Goal: Task Accomplishment & Management: Use online tool/utility

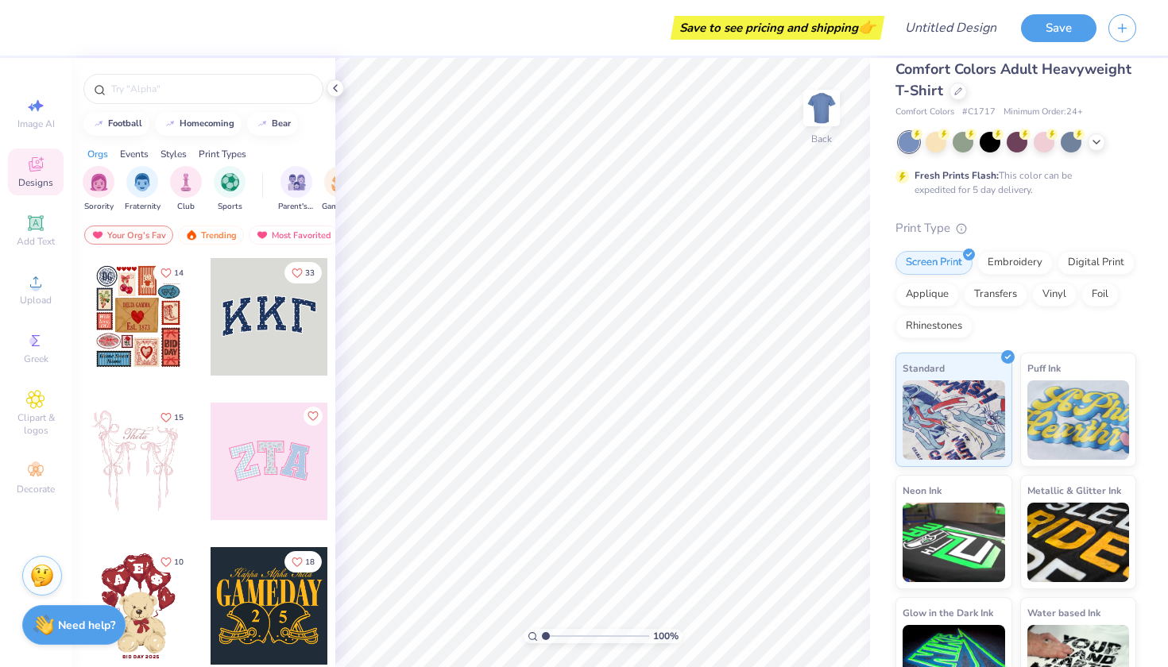
scroll to position [20, 0]
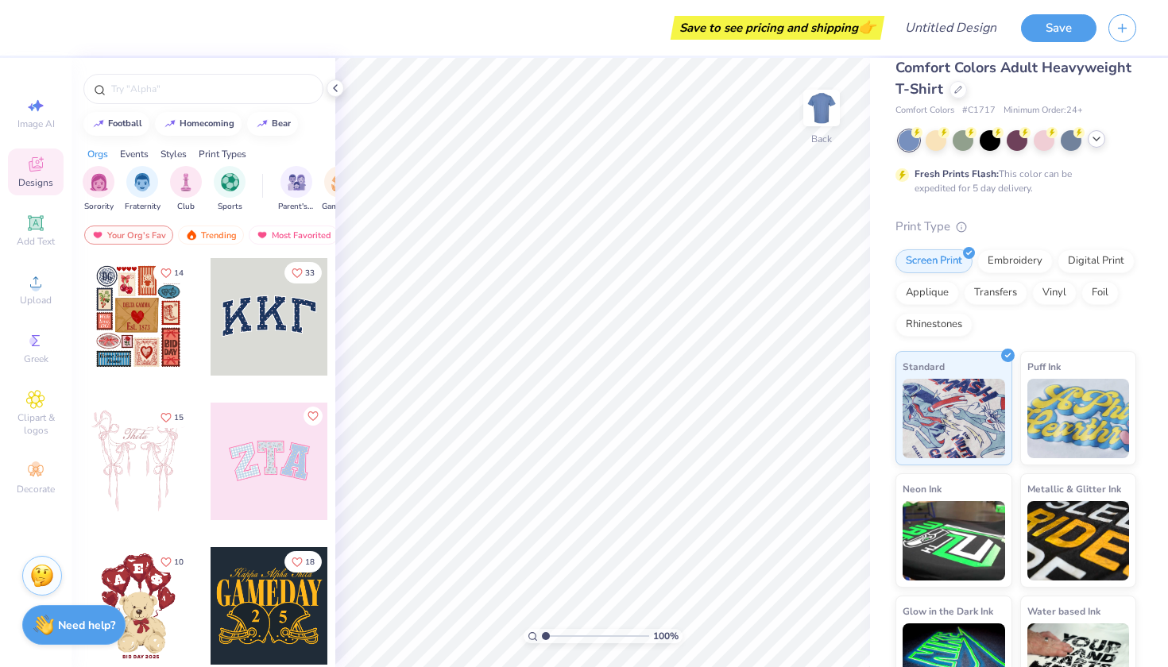
click at [1096, 141] on icon at bounding box center [1096, 139] width 13 height 13
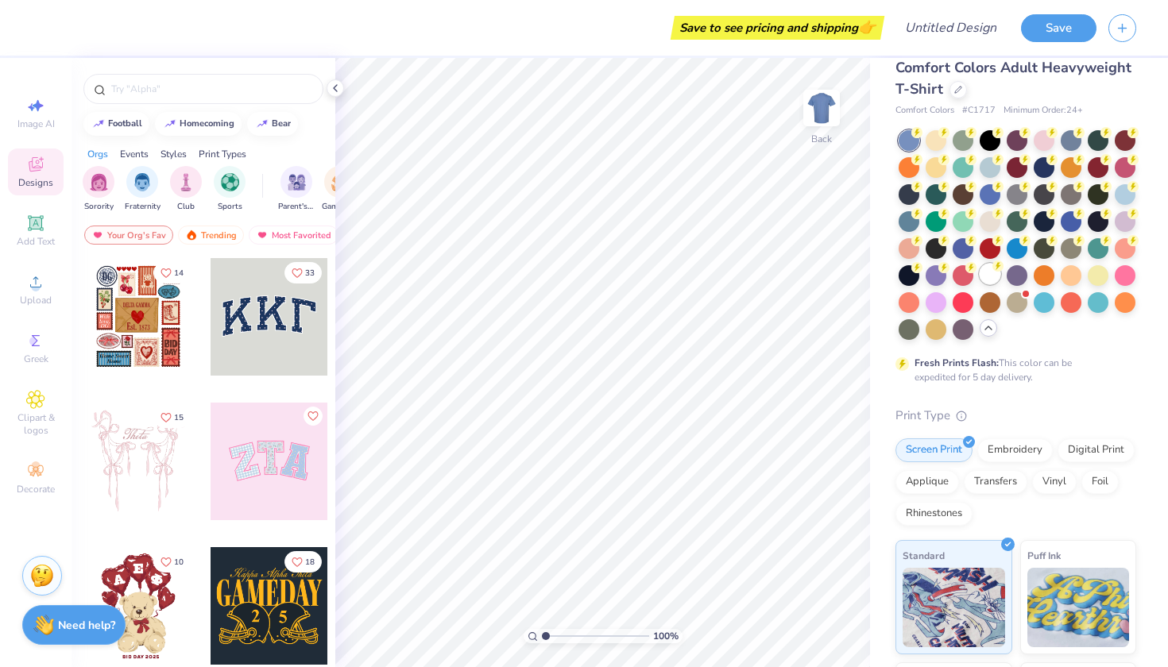
click at [991, 276] on div at bounding box center [989, 274] width 21 height 21
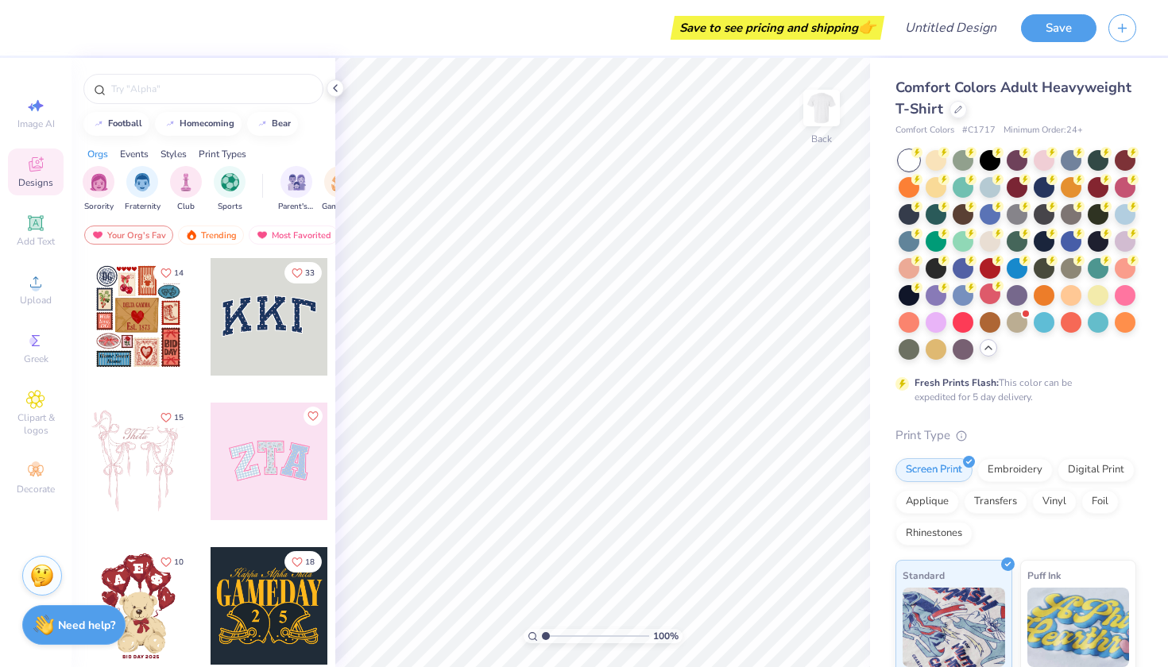
scroll to position [0, 0]
click at [959, 108] on icon at bounding box center [958, 108] width 8 height 8
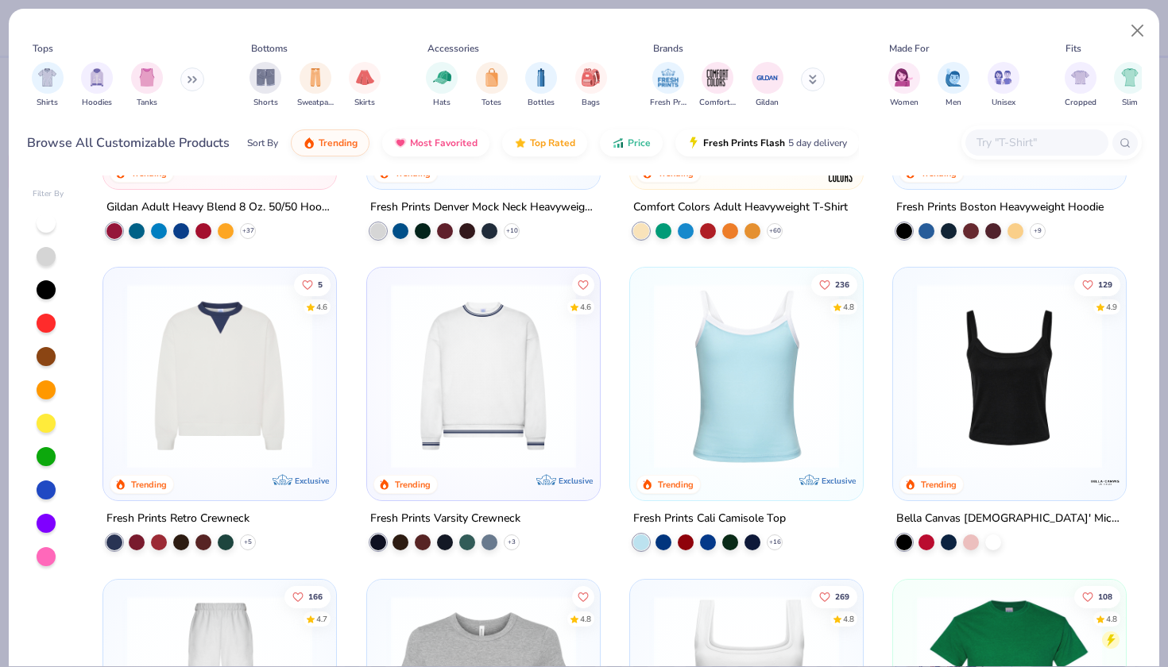
scroll to position [225, 0]
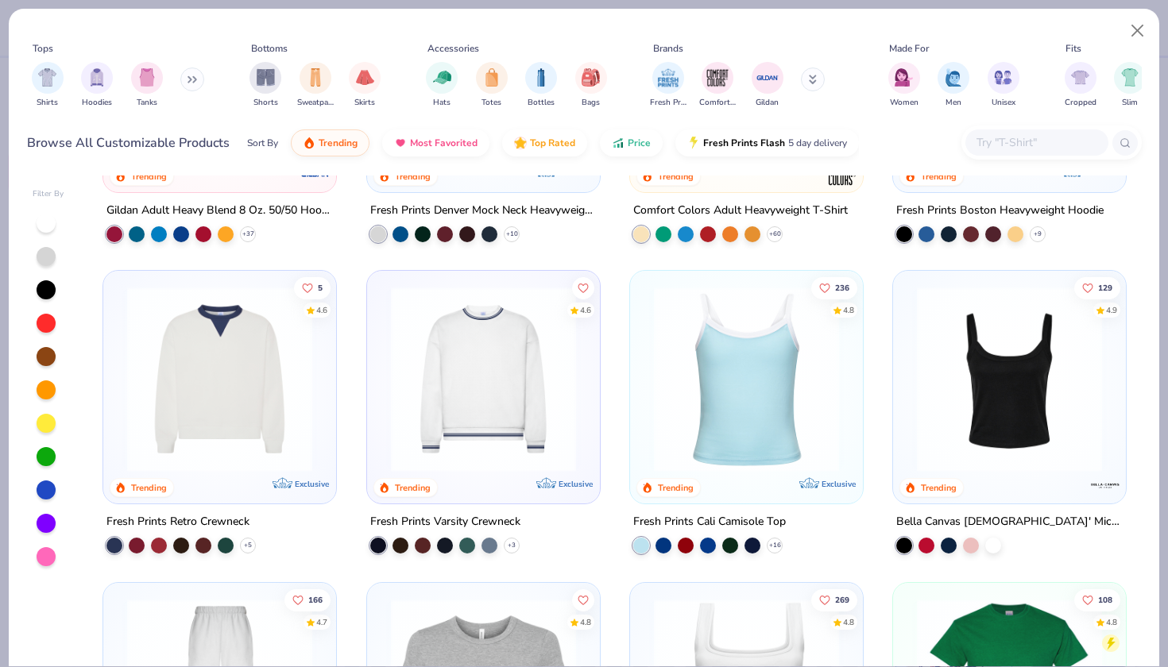
click at [492, 323] on img at bounding box center [483, 379] width 201 height 185
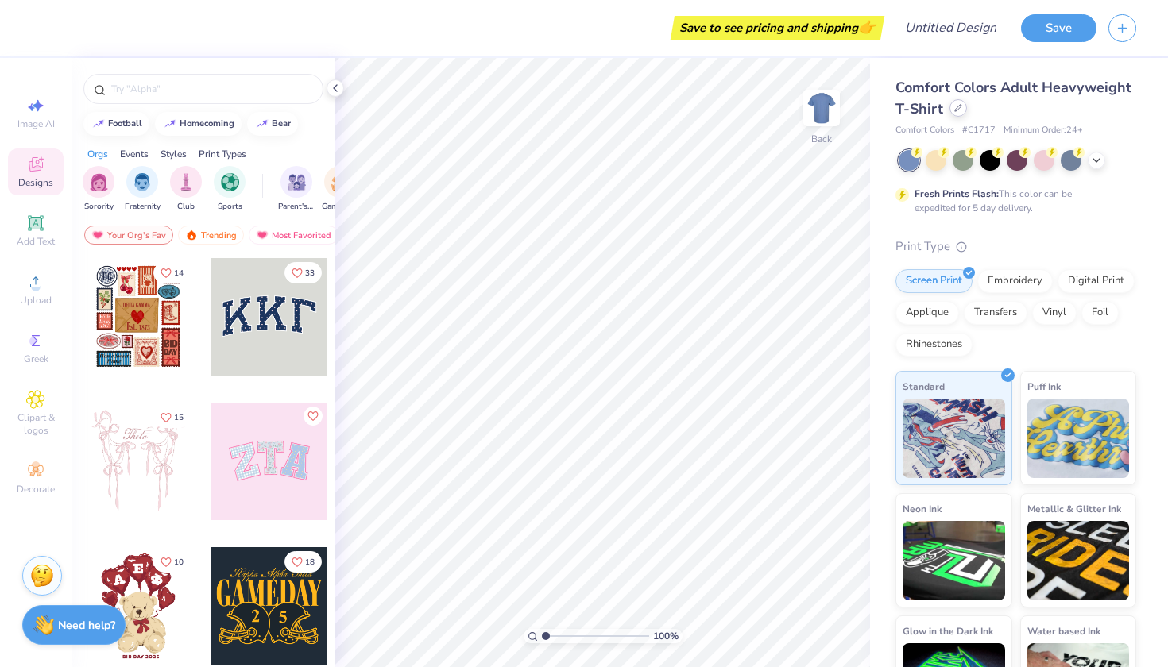
click at [956, 115] on div at bounding box center [957, 107] width 17 height 17
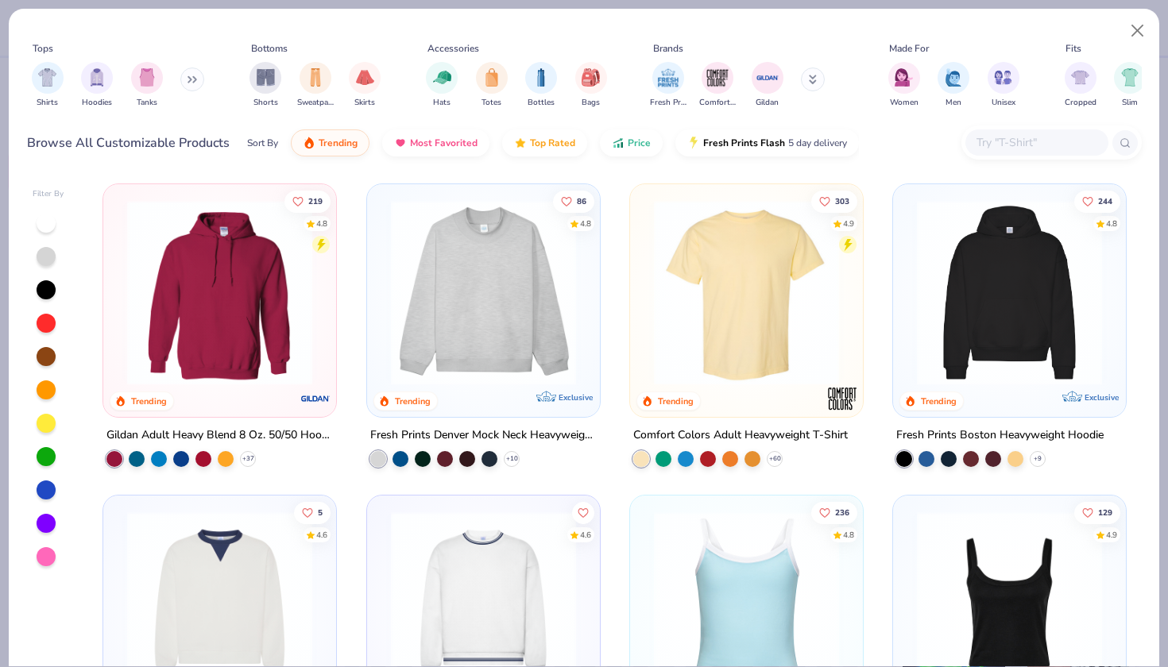
click at [542, 330] on img at bounding box center [483, 292] width 201 height 185
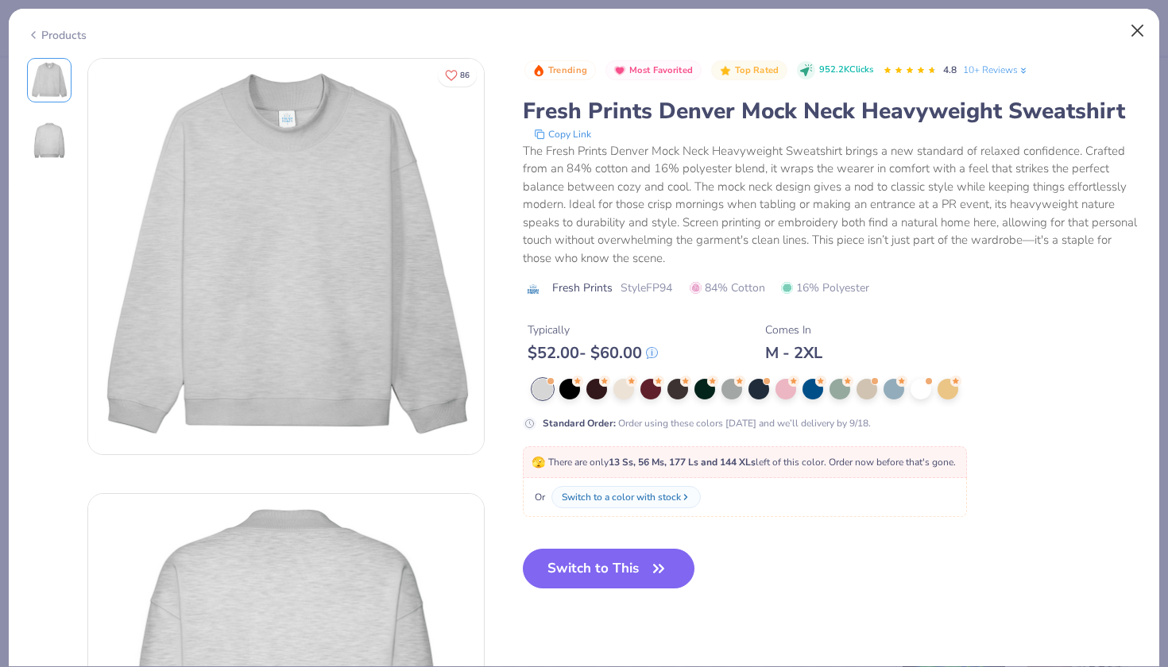
click at [1142, 30] on button "Close" at bounding box center [1137, 31] width 30 height 30
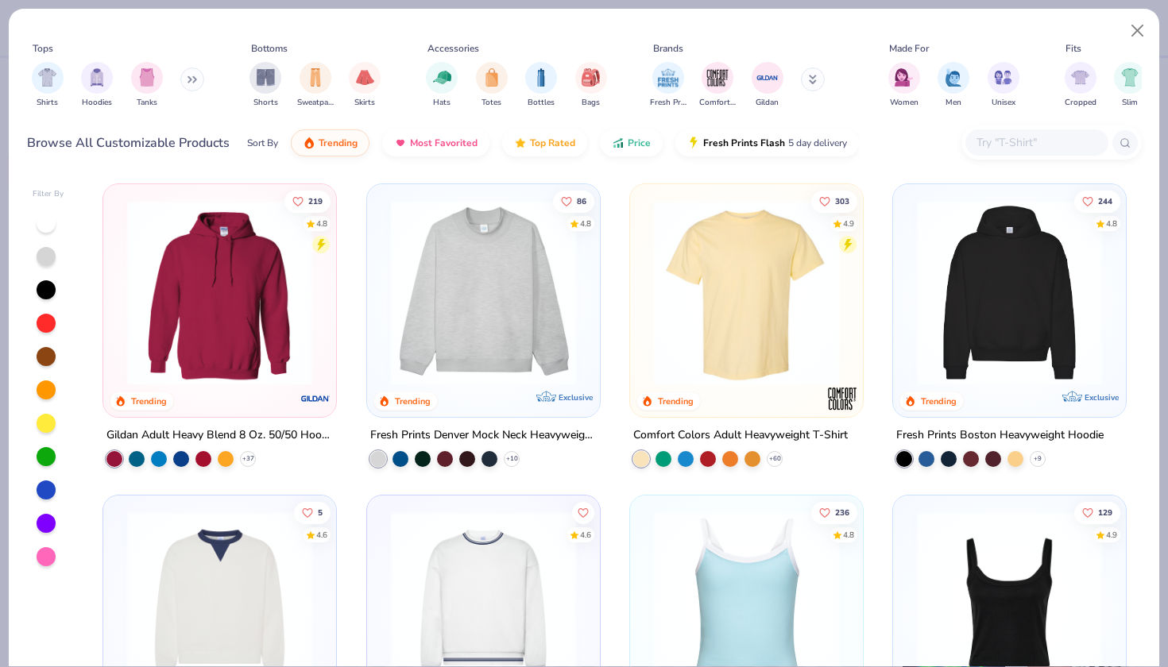
click at [190, 83] on button at bounding box center [192, 80] width 24 height 24
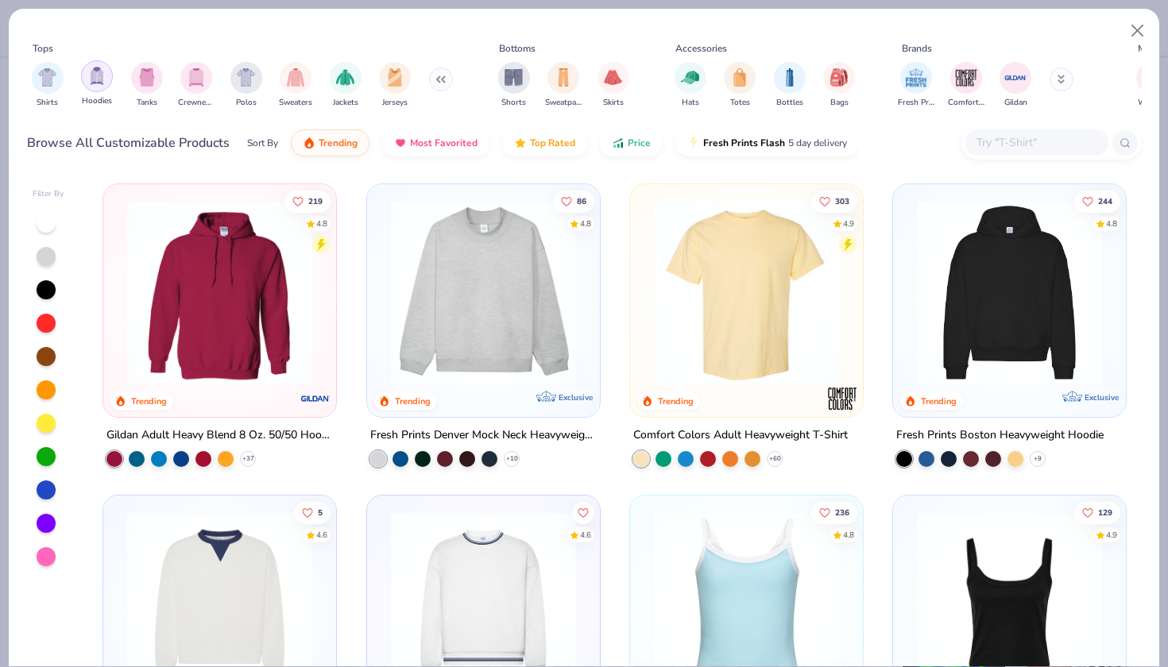
click at [99, 89] on div "filter for Hoodies" at bounding box center [97, 76] width 32 height 32
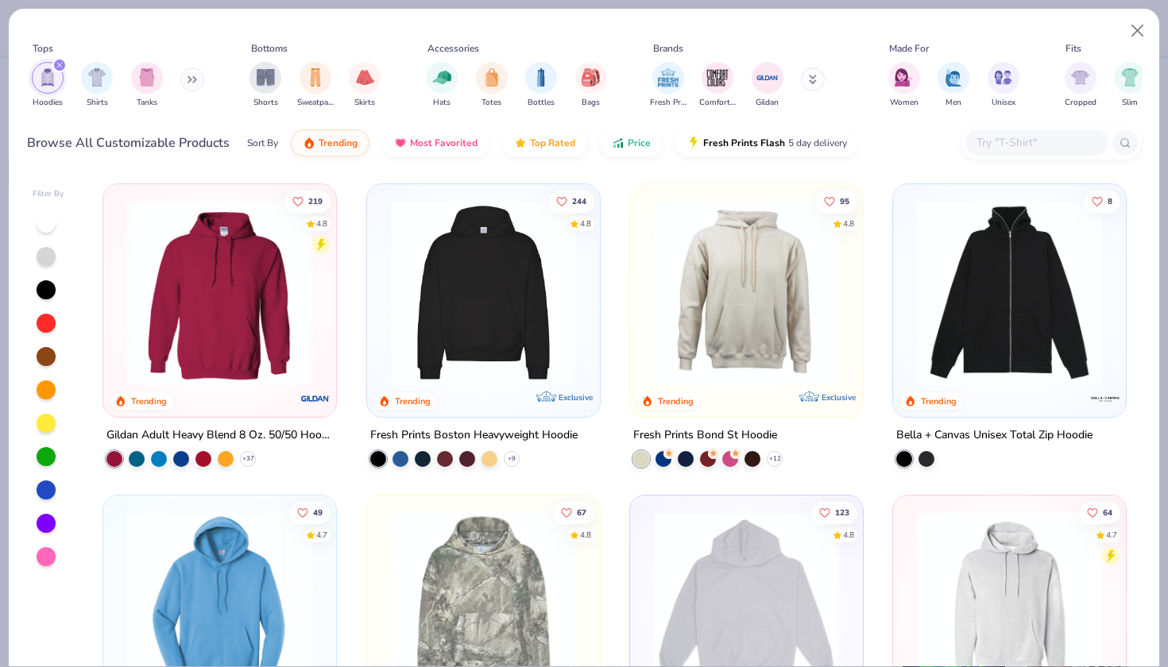
click at [195, 81] on icon at bounding box center [192, 79] width 10 height 8
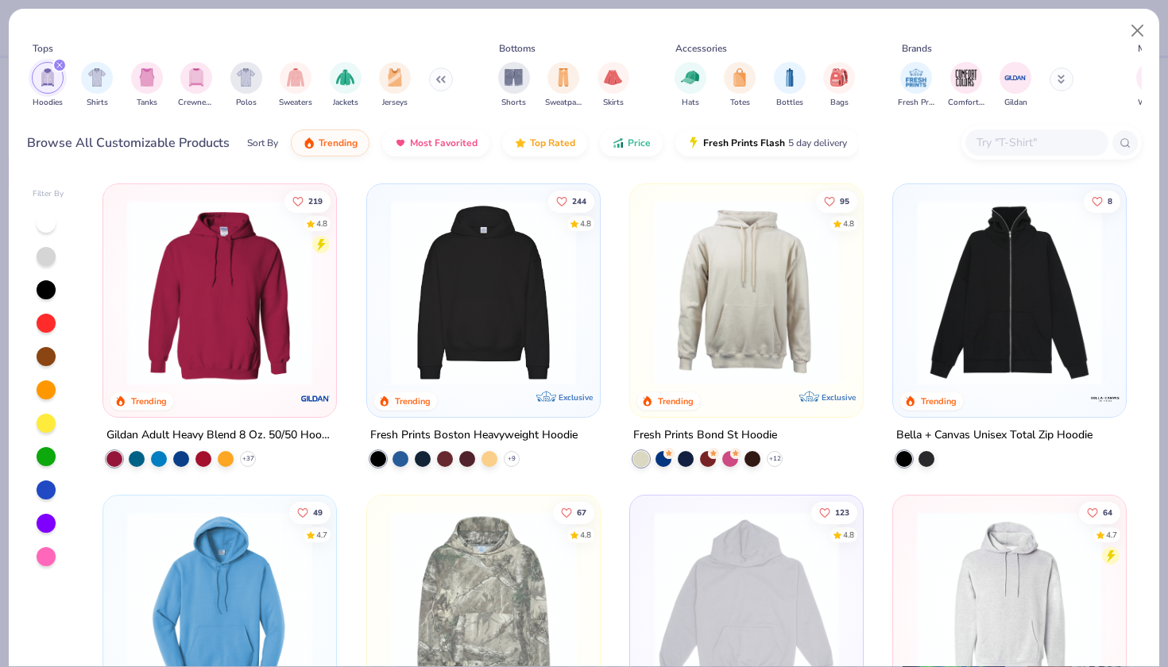
click at [195, 81] on img "filter for Crewnecks" at bounding box center [195, 77] width 17 height 18
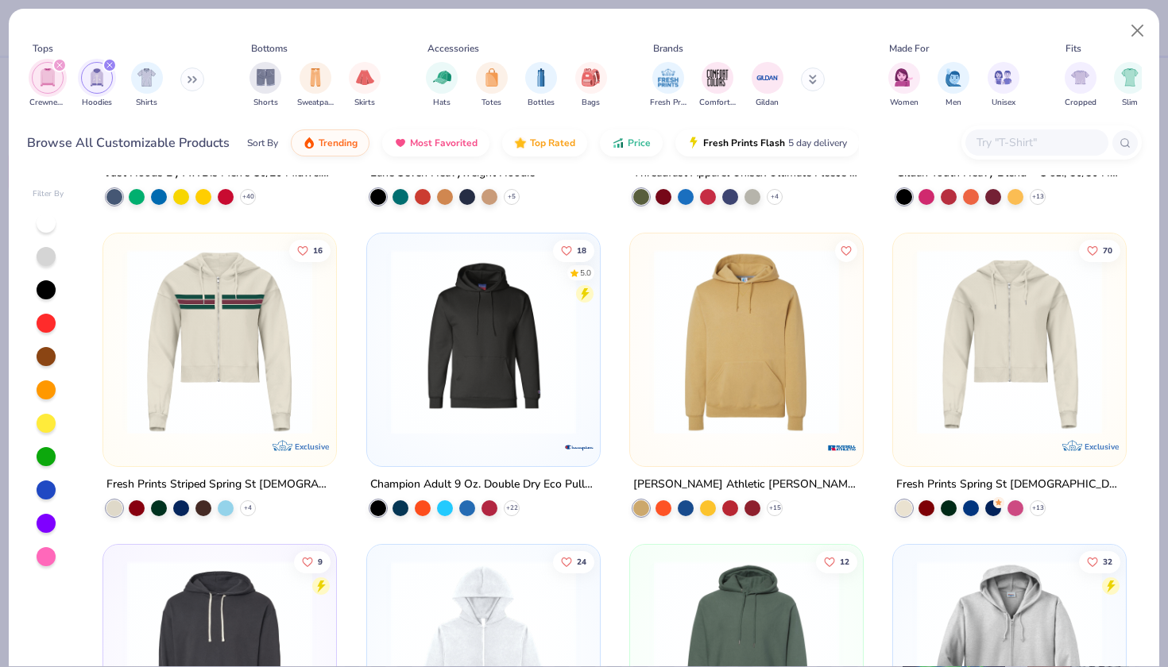
scroll to position [2444, 0]
click at [110, 64] on icon "filter for Hoodies" at bounding box center [109, 65] width 5 height 5
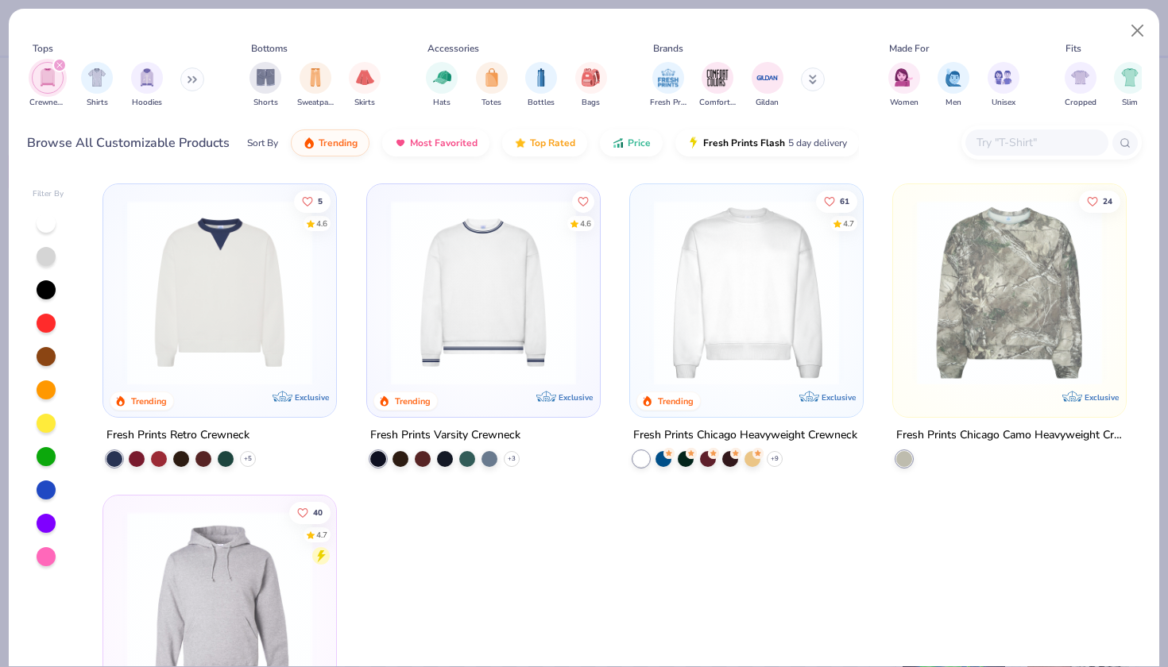
click at [750, 313] on img at bounding box center [746, 292] width 201 height 185
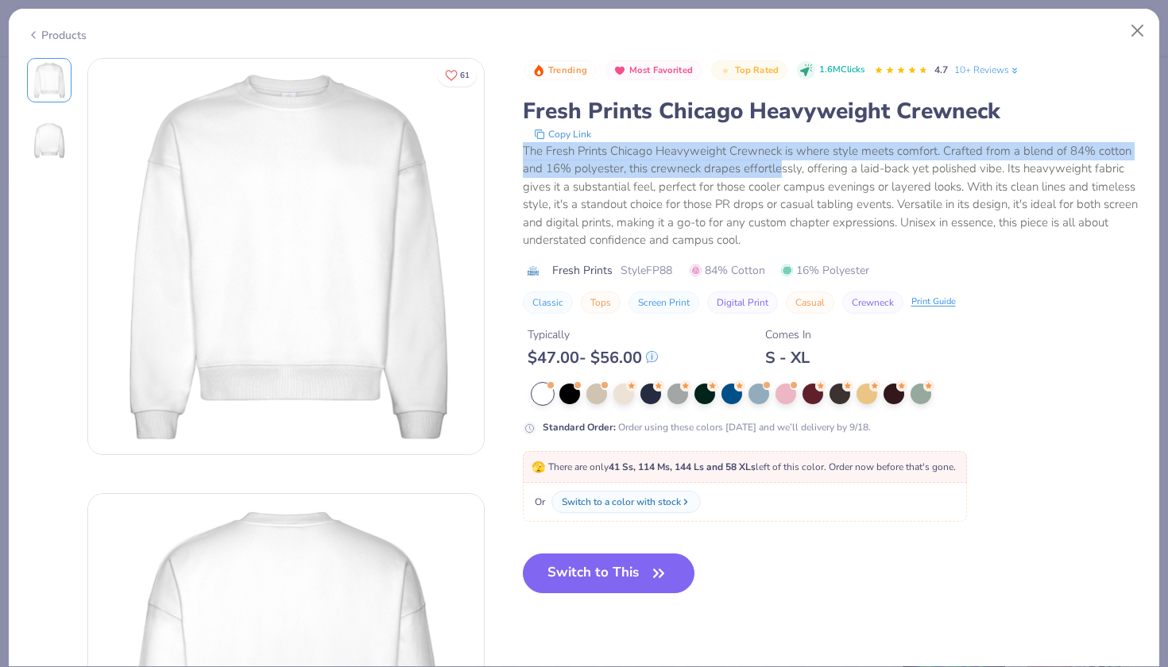
drag, startPoint x: 524, startPoint y: 152, endPoint x: 777, endPoint y: 177, distance: 253.9
click at [777, 177] on div "The Fresh Prints Chicago Heavyweight Crewneck is where style meets comfort. Cra…" at bounding box center [832, 195] width 619 height 107
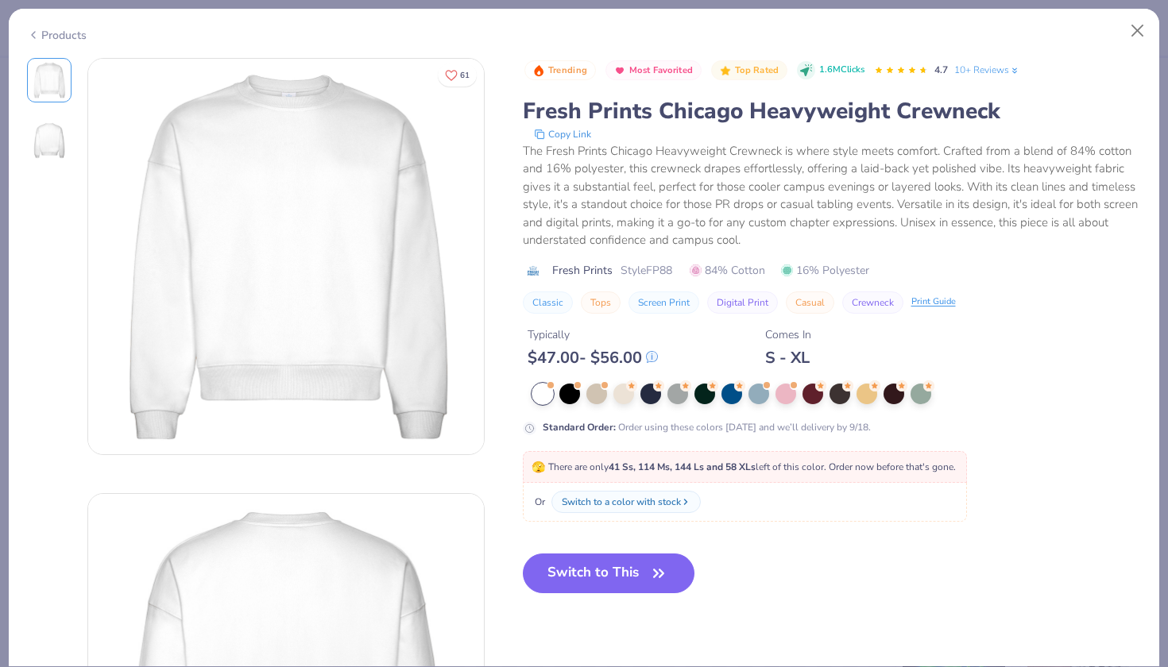
click at [779, 180] on div "The Fresh Prints Chicago Heavyweight Crewneck is where style meets comfort. Cra…" at bounding box center [832, 195] width 619 height 107
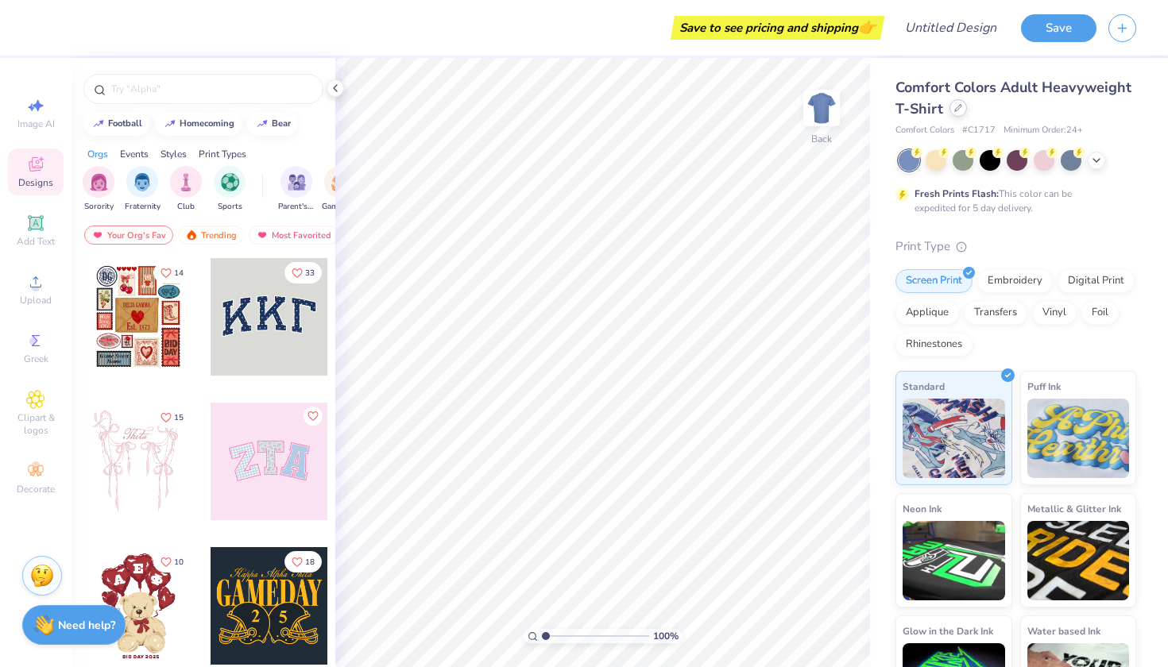
click at [962, 114] on div at bounding box center [957, 107] width 17 height 17
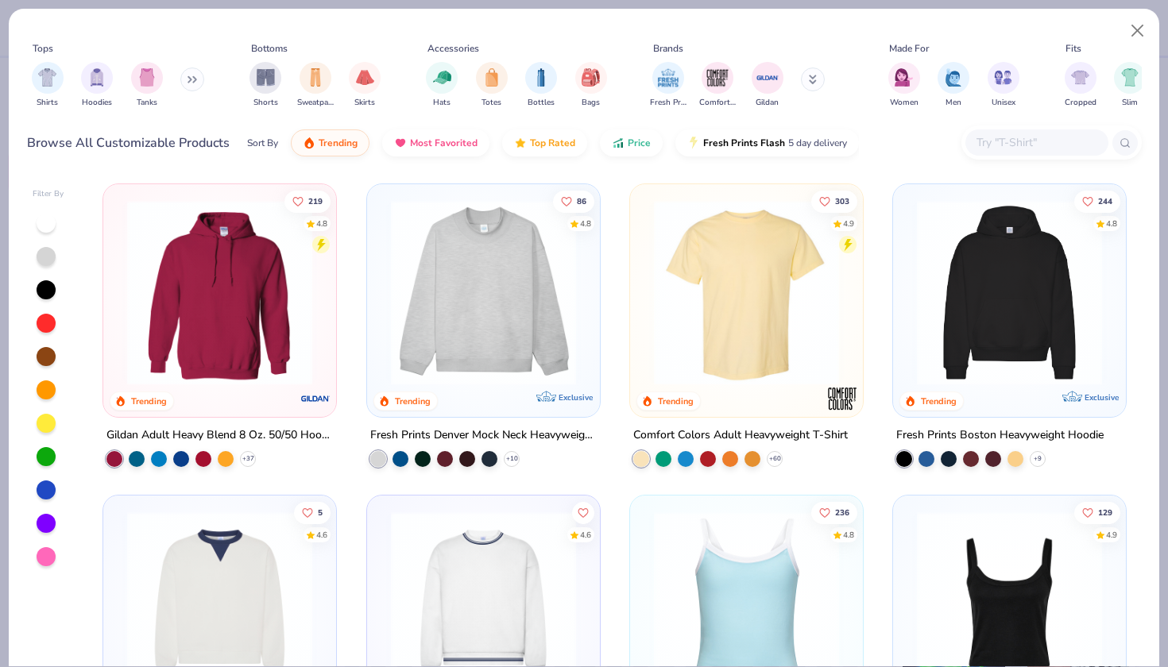
click at [187, 83] on button at bounding box center [192, 80] width 24 height 24
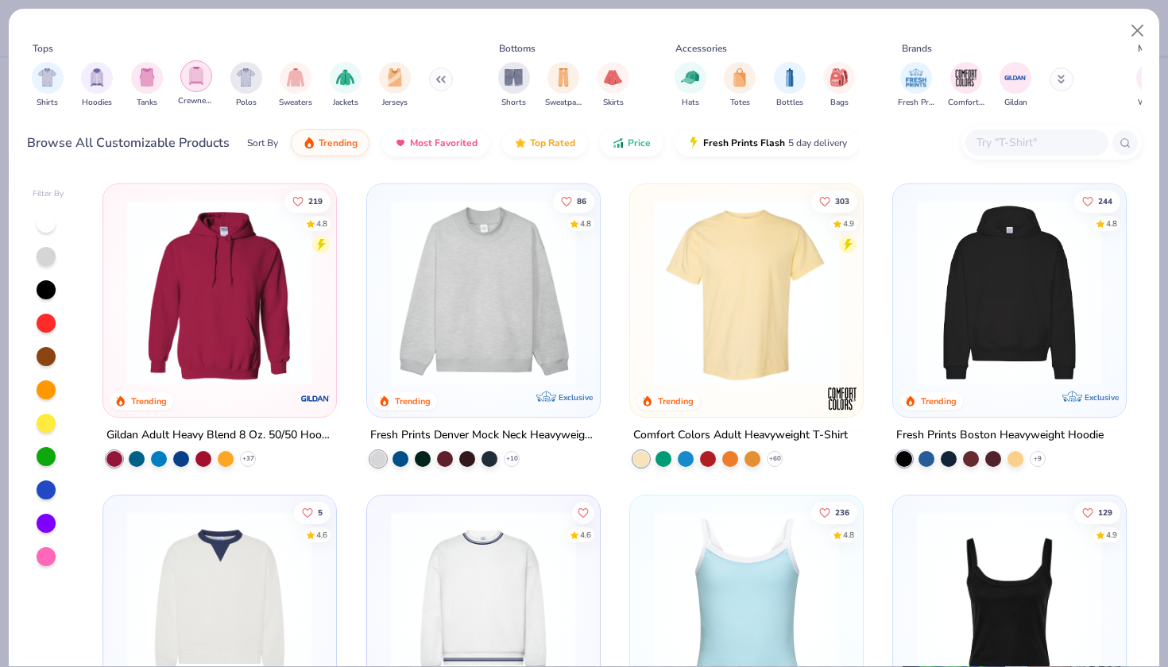
click at [200, 88] on div "filter for Crewnecks" at bounding box center [196, 76] width 32 height 32
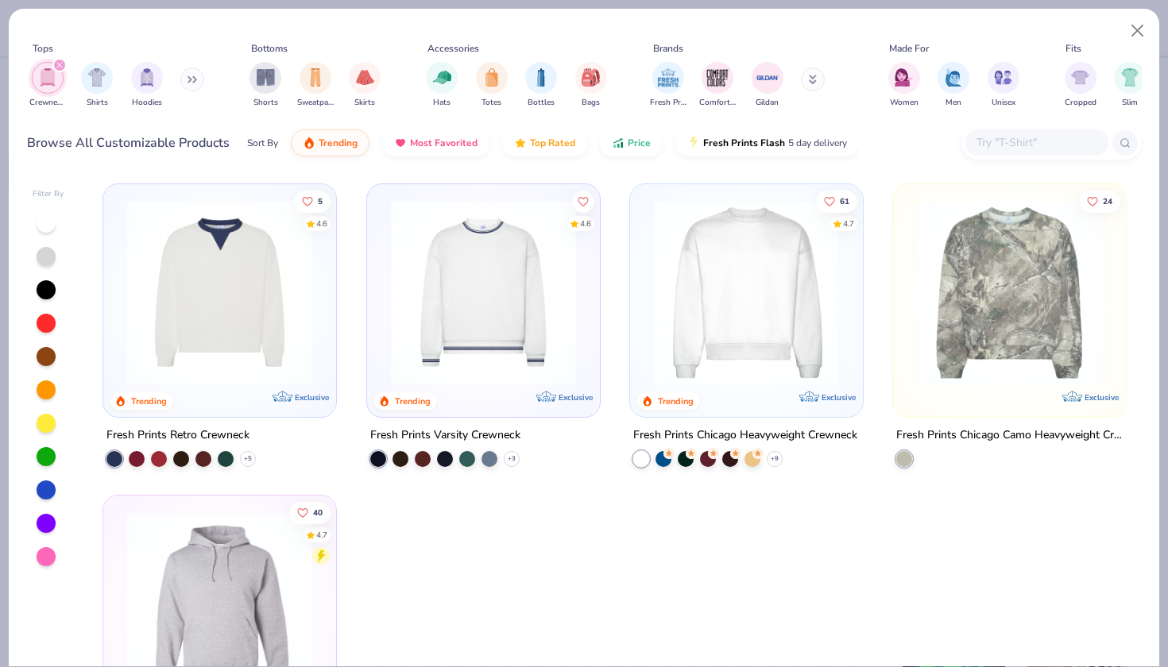
click at [191, 79] on icon at bounding box center [189, 80] width 2 height 6
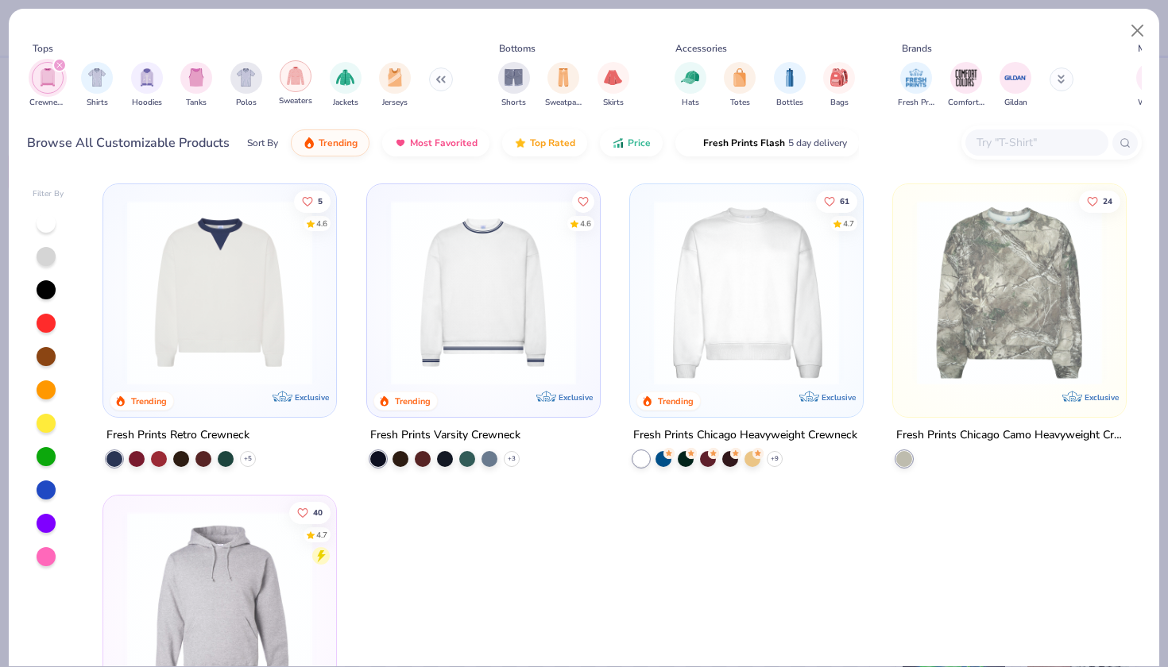
click at [291, 92] on div "Sweaters" at bounding box center [295, 83] width 33 height 47
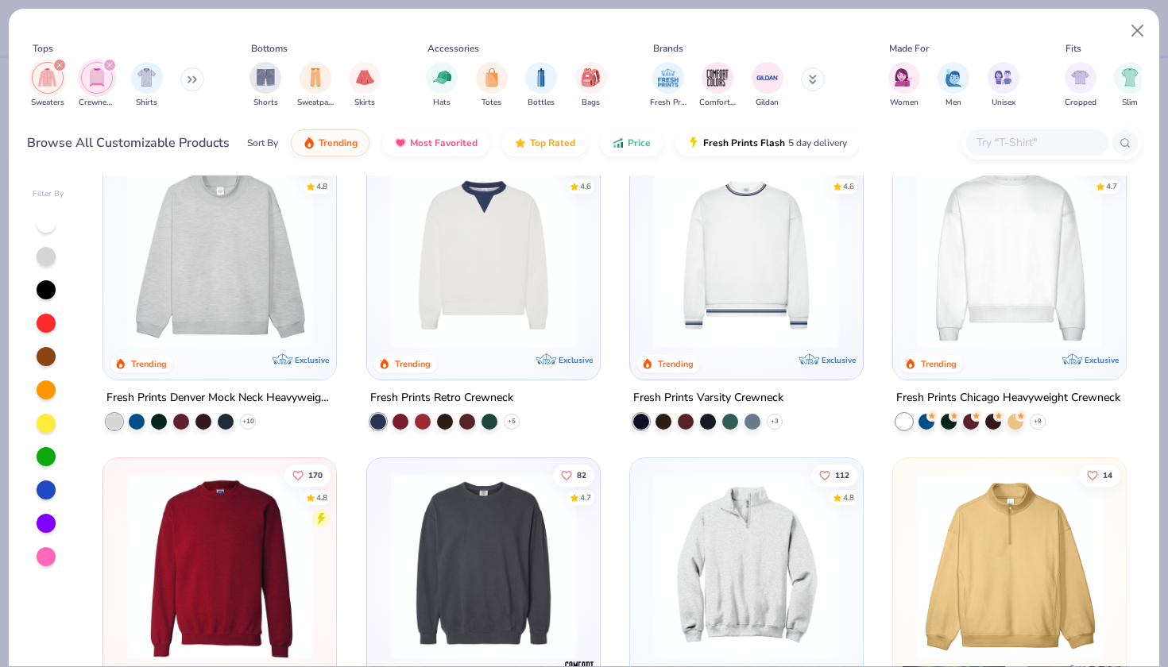
scroll to position [43, 0]
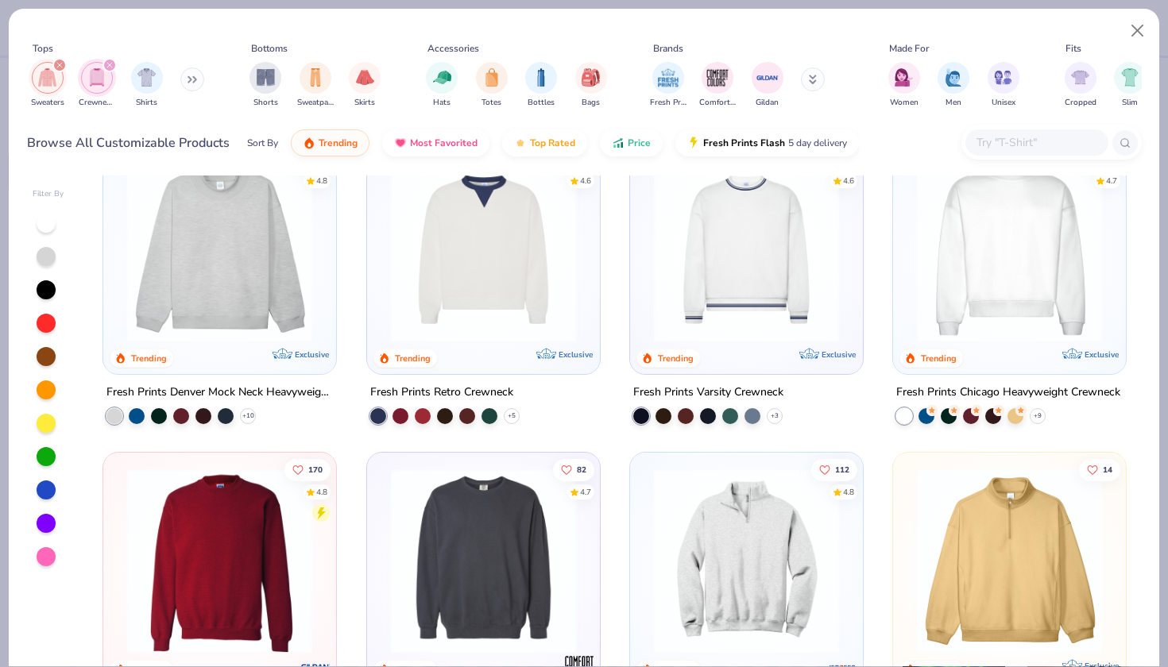
click at [255, 264] on img at bounding box center [219, 249] width 201 height 185
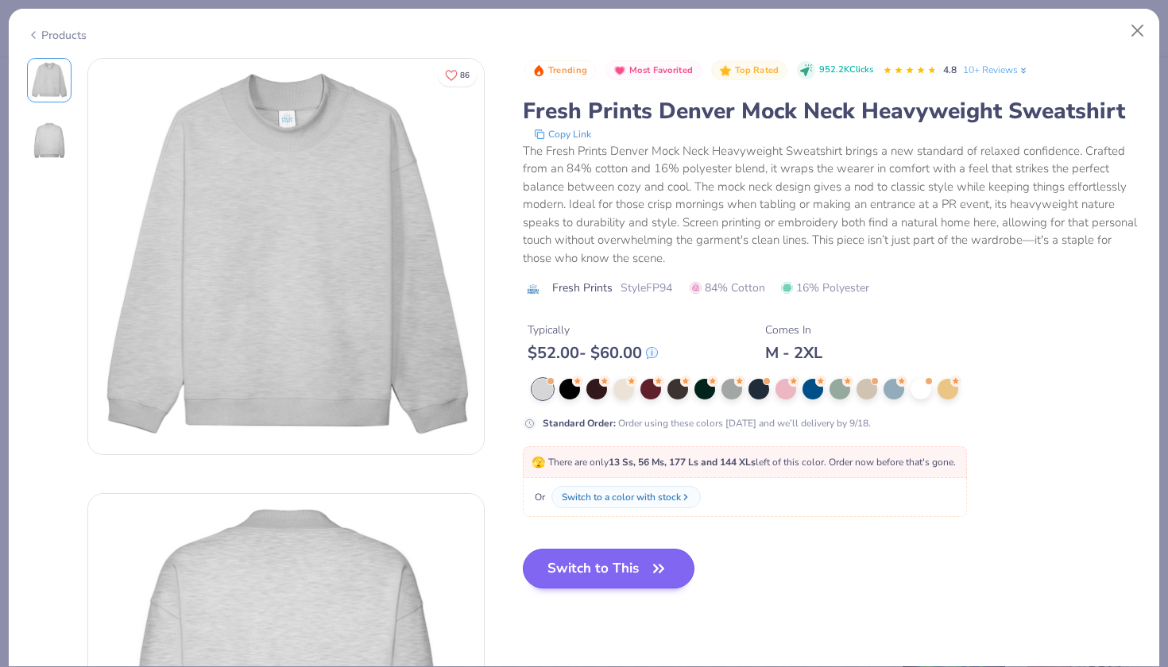
click at [594, 578] on button "Switch to This" at bounding box center [609, 569] width 172 height 40
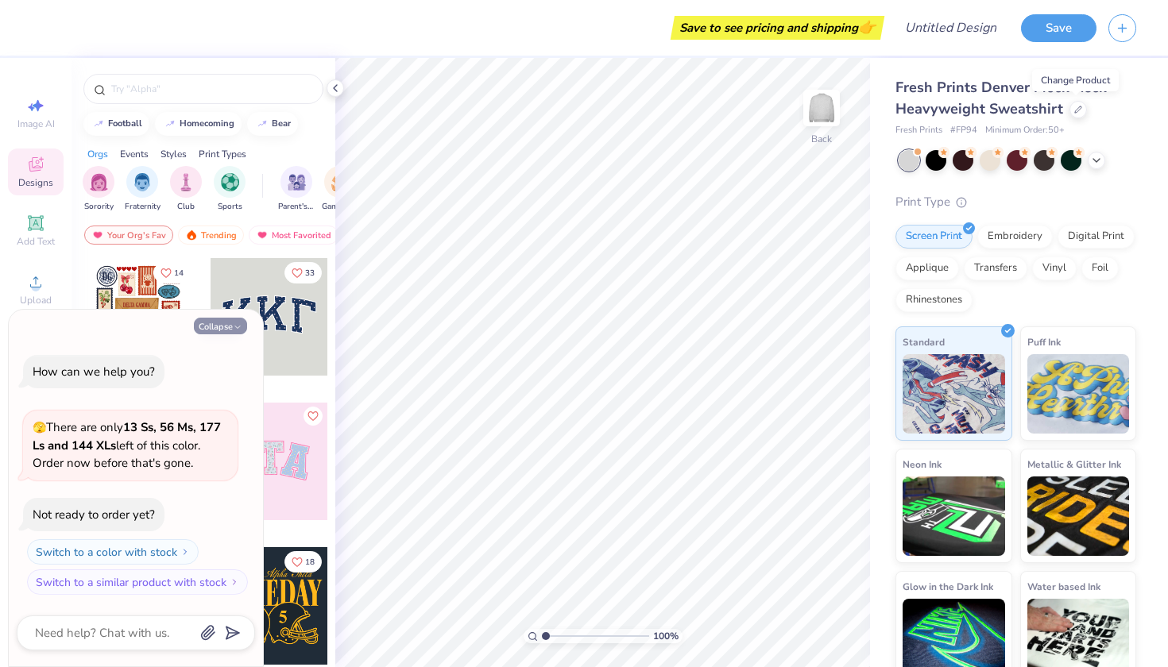
click at [239, 328] on polyline "button" at bounding box center [237, 327] width 5 height 2
type textarea "x"
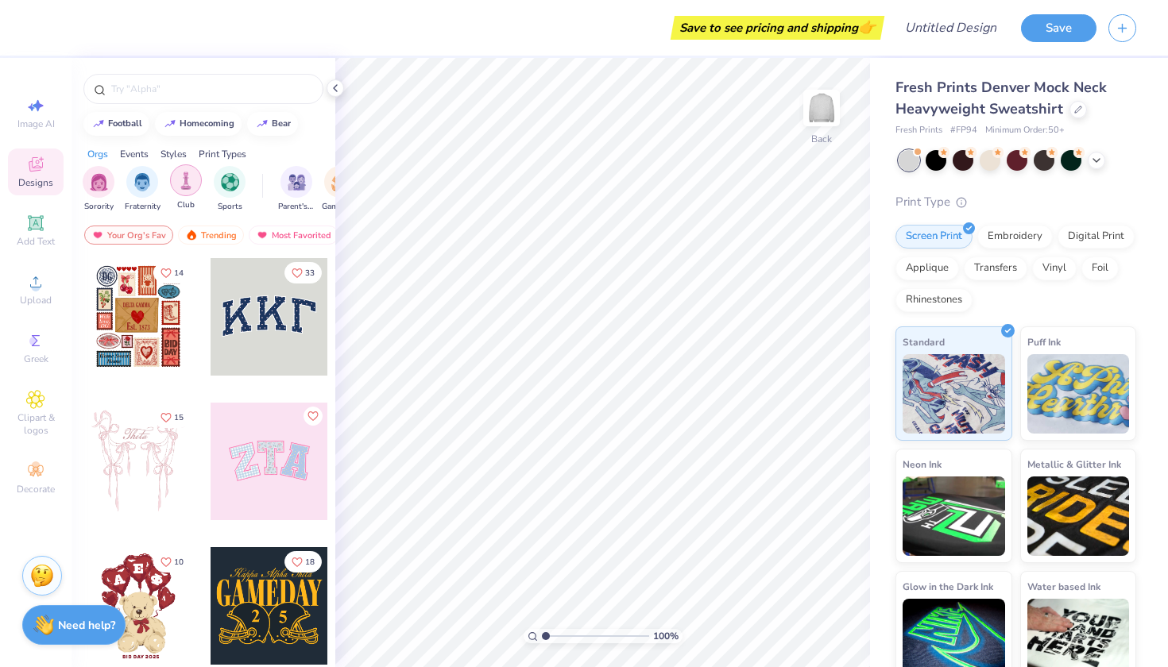
click at [187, 168] on div "filter for Club" at bounding box center [186, 180] width 32 height 32
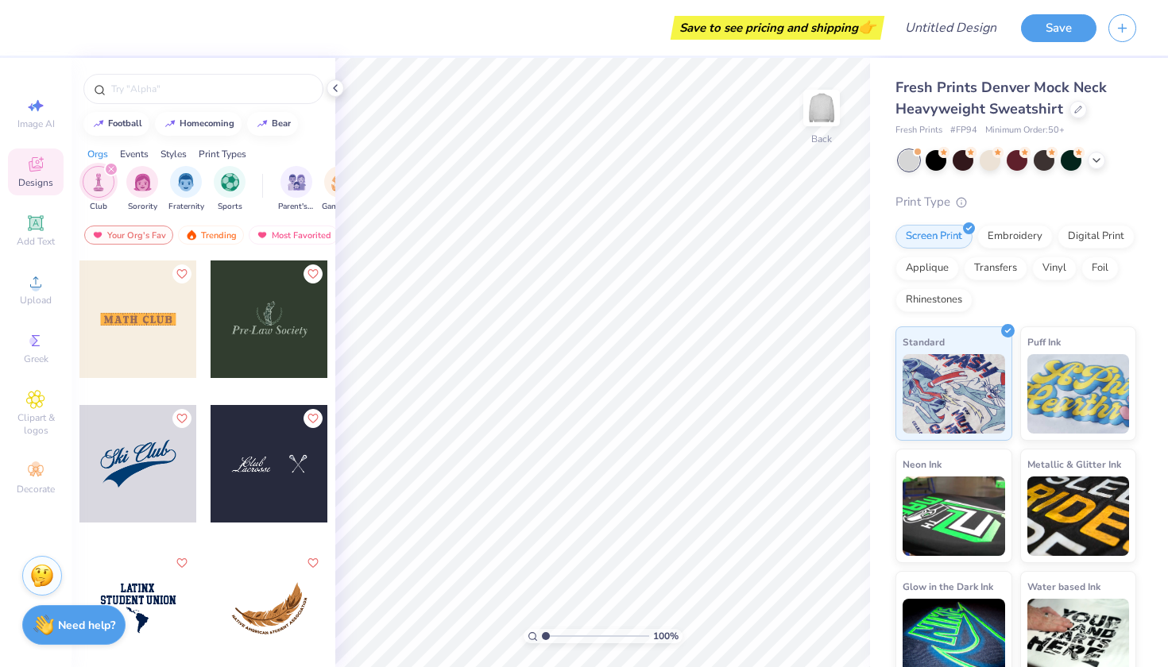
scroll to position [4032, 0]
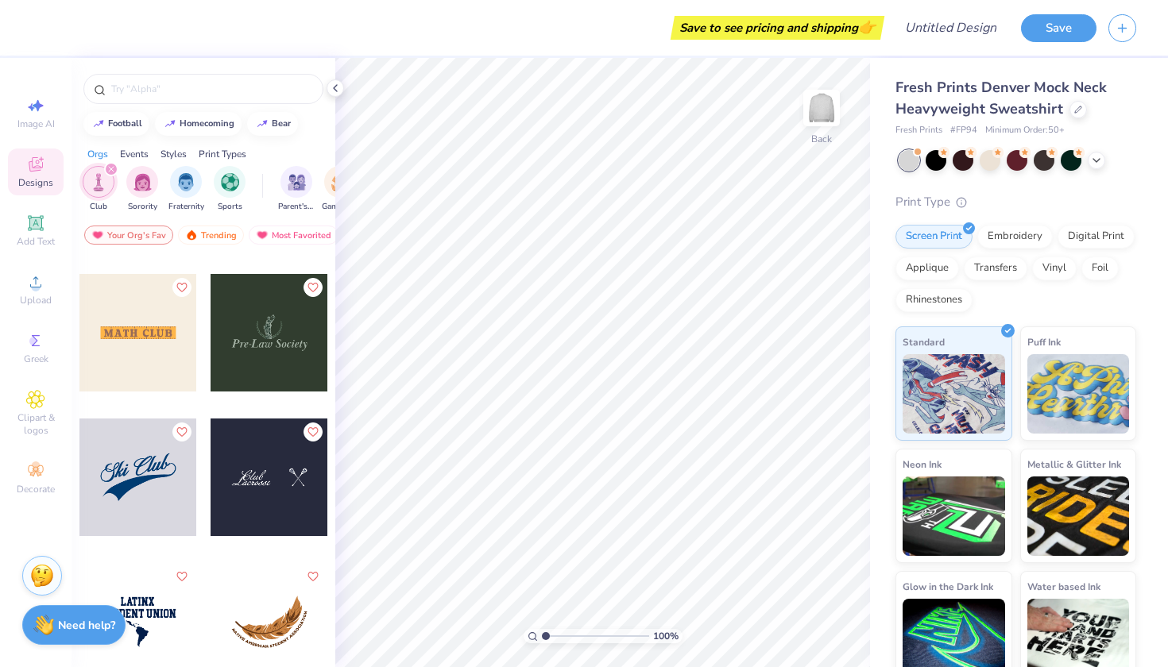
click at [147, 434] on div at bounding box center [138, 478] width 118 height 118
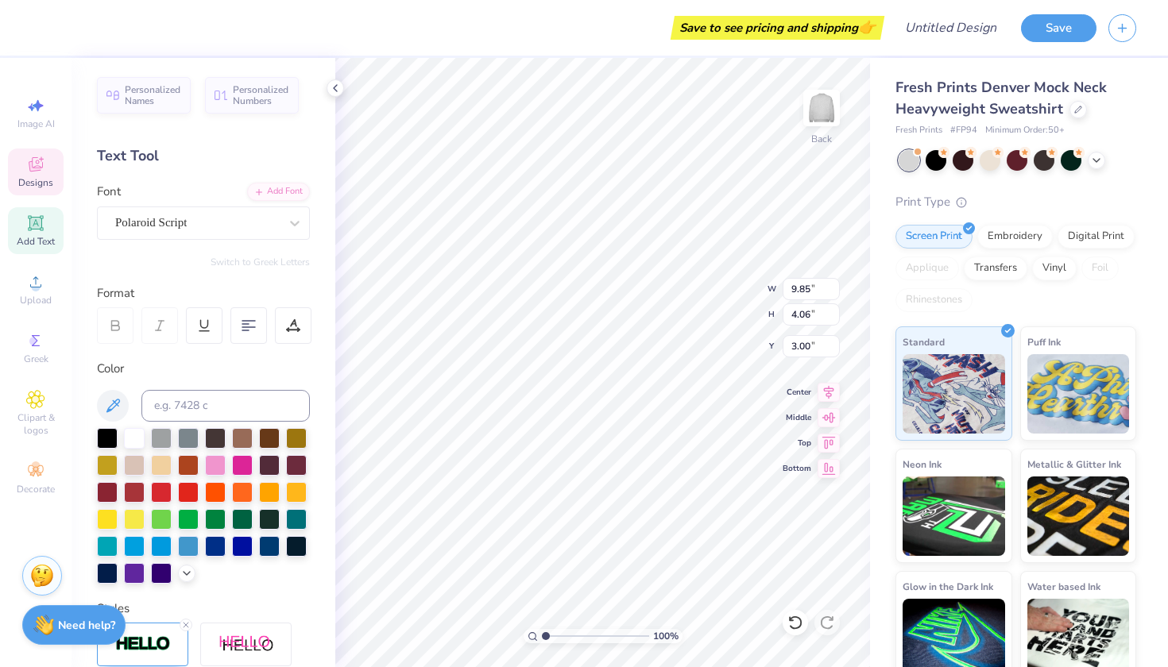
type textarea "S"
type textarea "SMU"
type textarea "D"
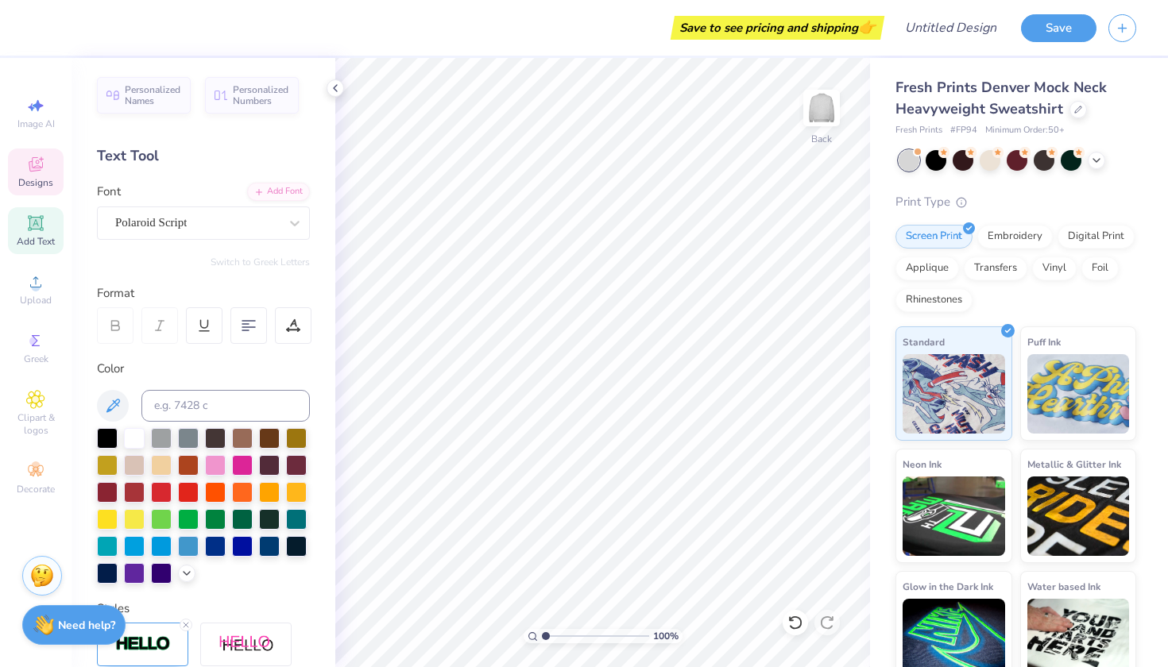
click at [29, 178] on span "Designs" at bounding box center [35, 182] width 35 height 13
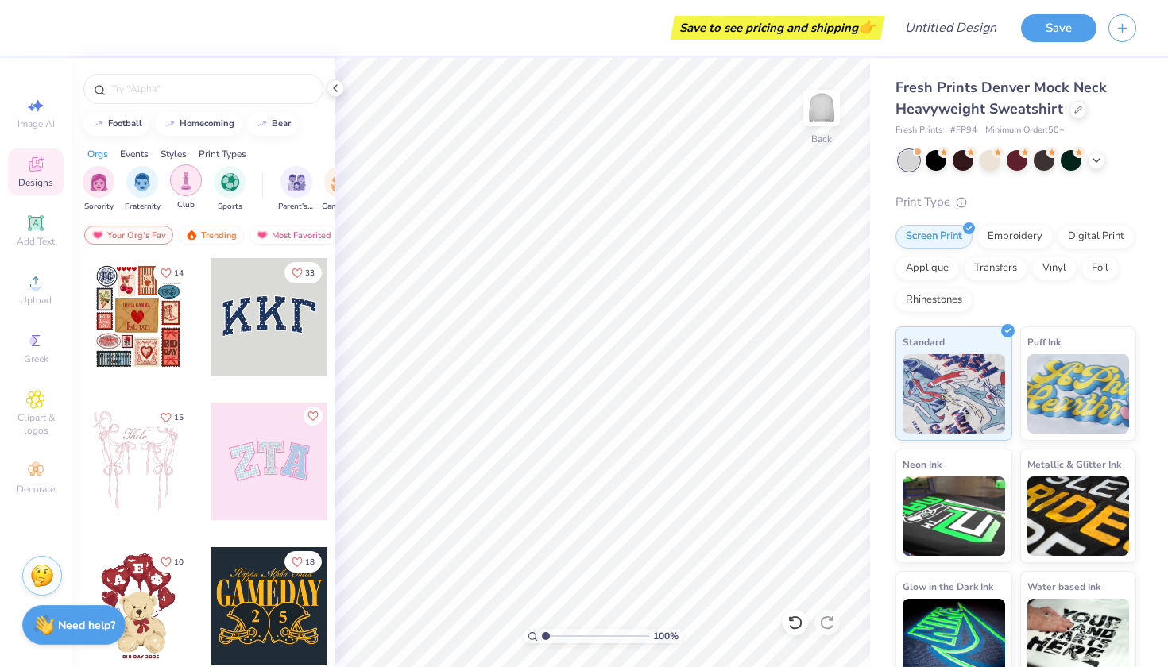
click at [187, 191] on div "filter for Club" at bounding box center [186, 180] width 32 height 32
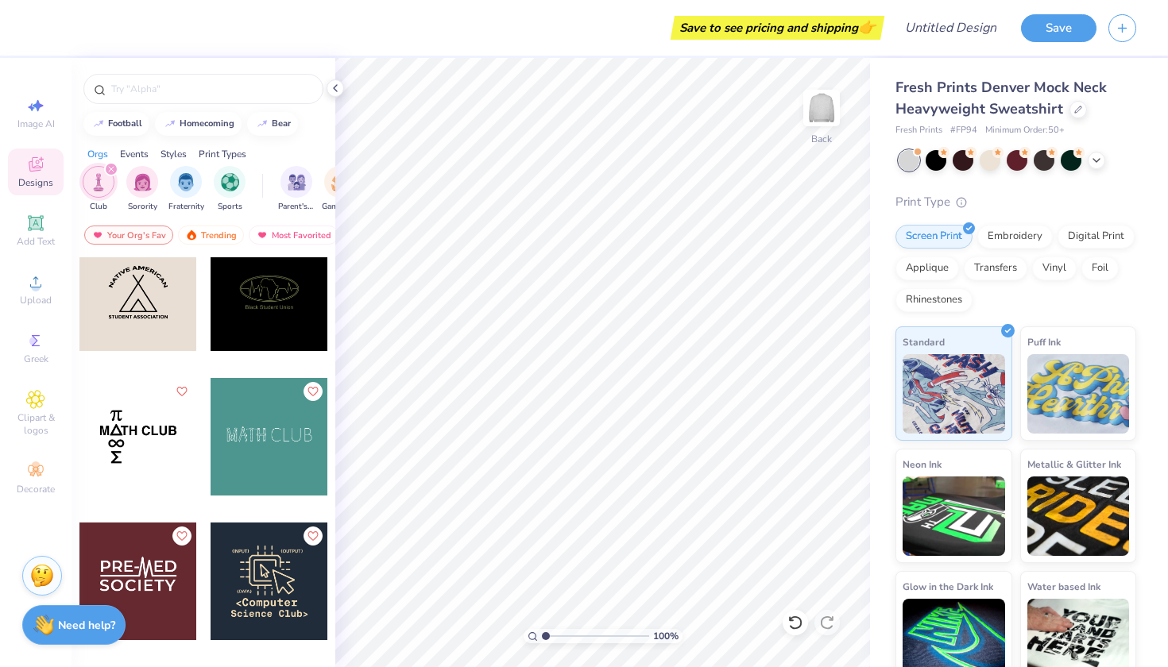
scroll to position [6387, 0]
click at [189, 91] on input "text" at bounding box center [211, 89] width 203 height 16
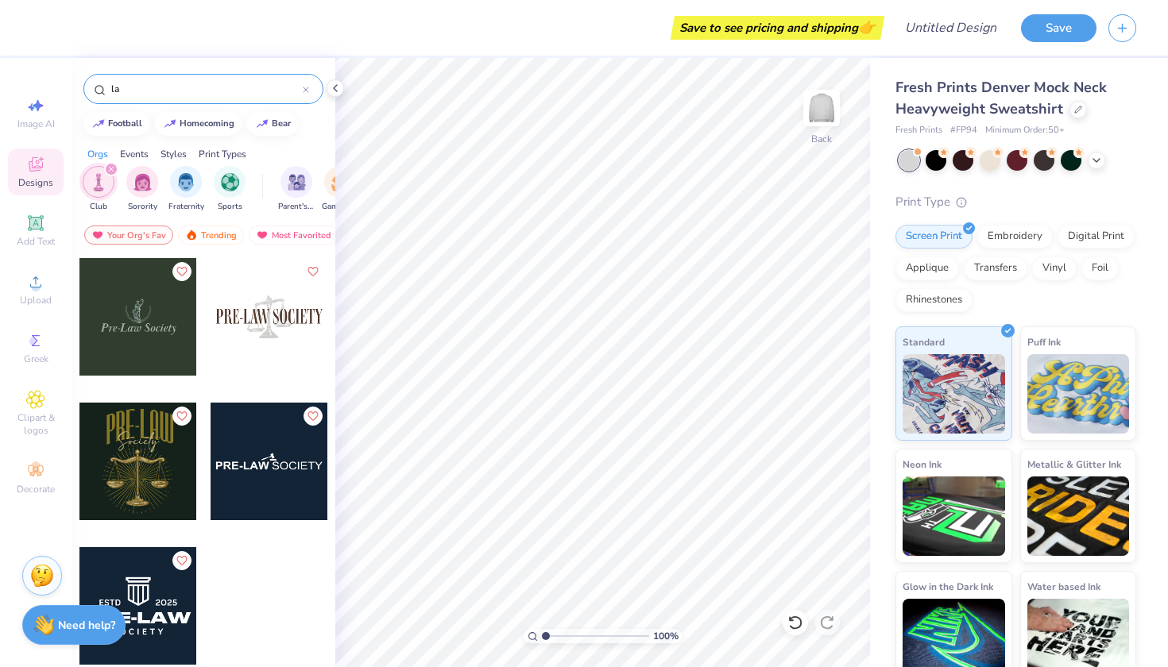
type input "l"
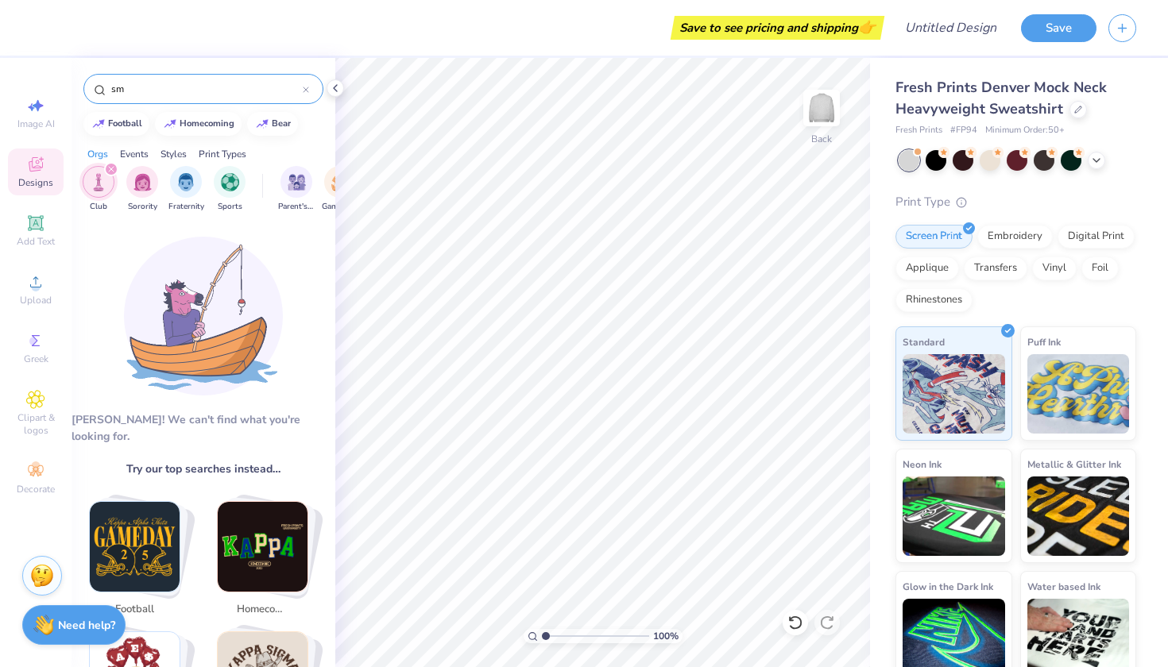
type input "s"
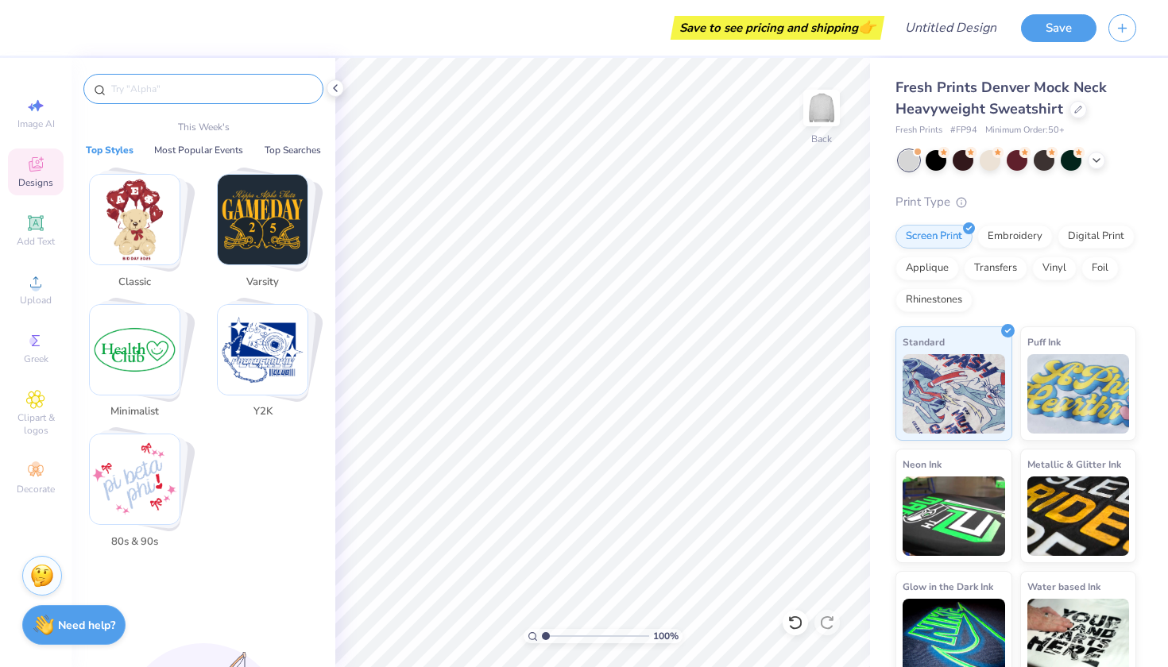
click at [243, 225] on img "Stack Card Button Varsity" at bounding box center [263, 220] width 90 height 90
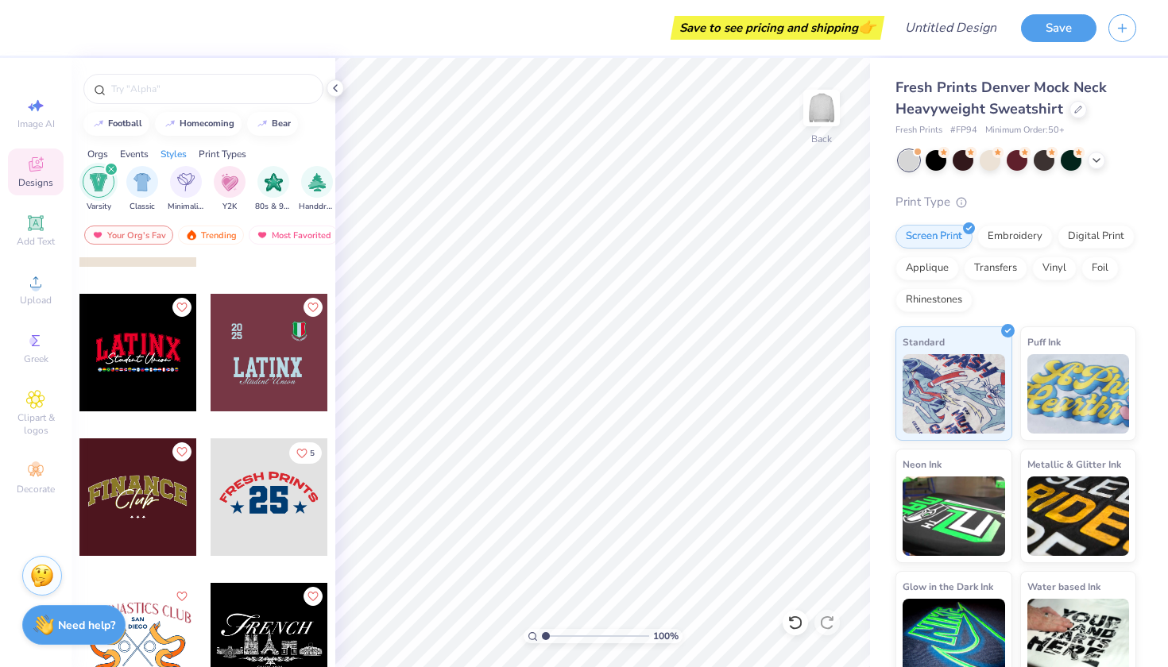
scroll to position [2278, 0]
click at [276, 191] on div "filter for 80s & 90s" at bounding box center [273, 180] width 32 height 32
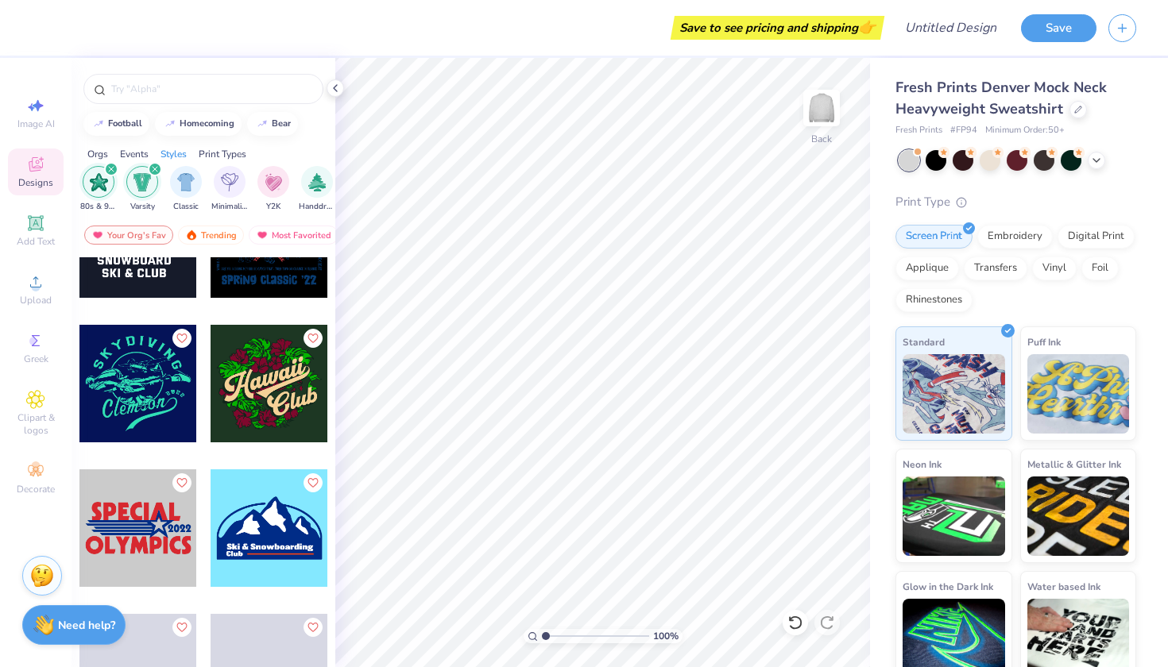
scroll to position [4561, 0]
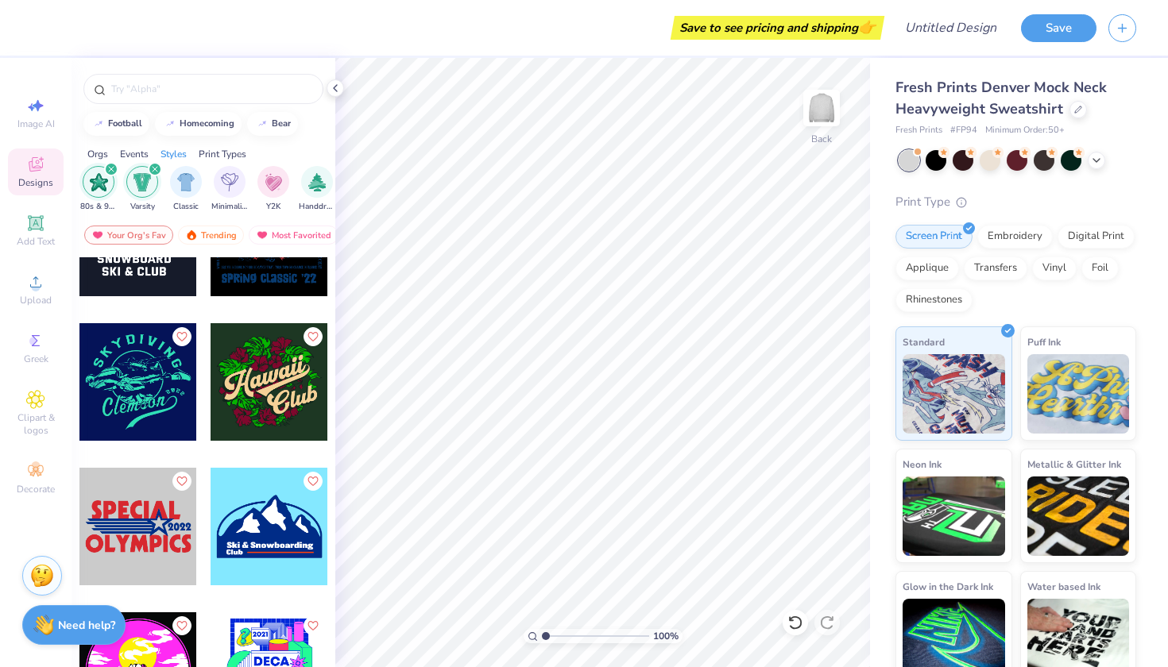
click at [44, 179] on span "Designs" at bounding box center [35, 182] width 35 height 13
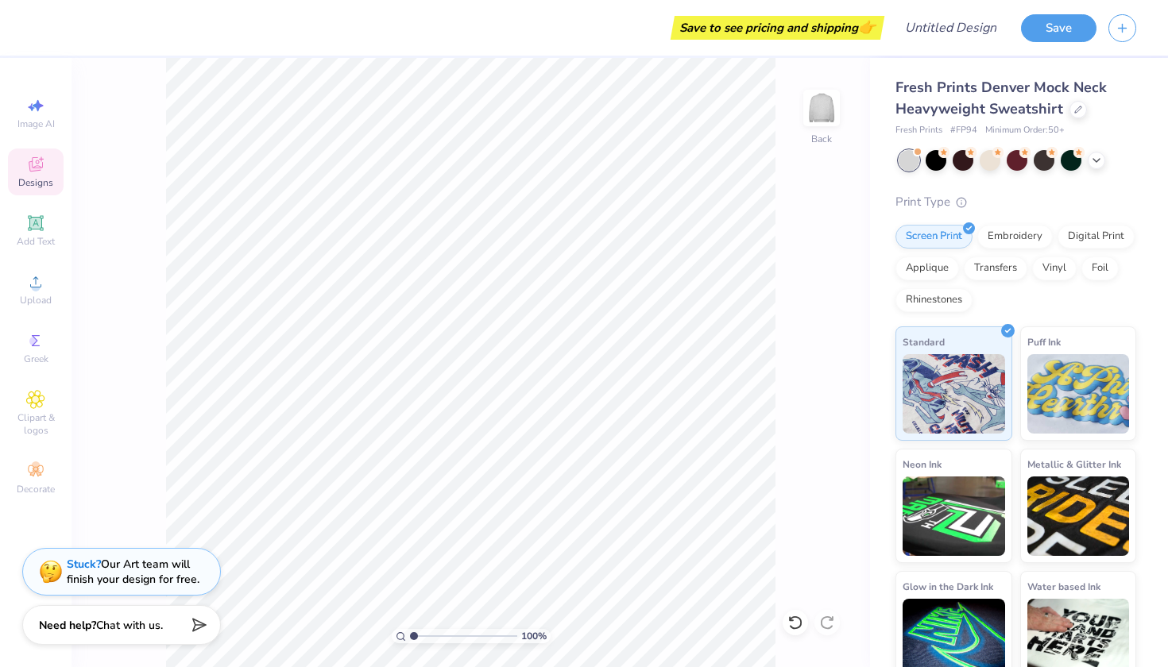
click at [54, 168] on div "Designs" at bounding box center [36, 172] width 56 height 47
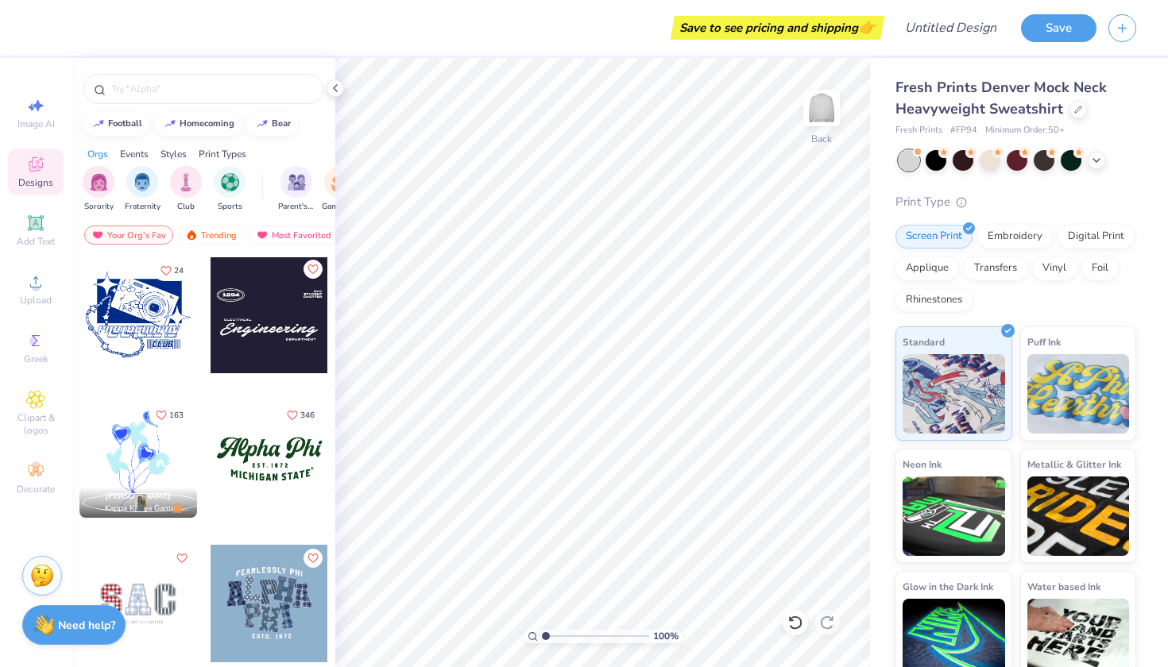
scroll to position [1578, 0]
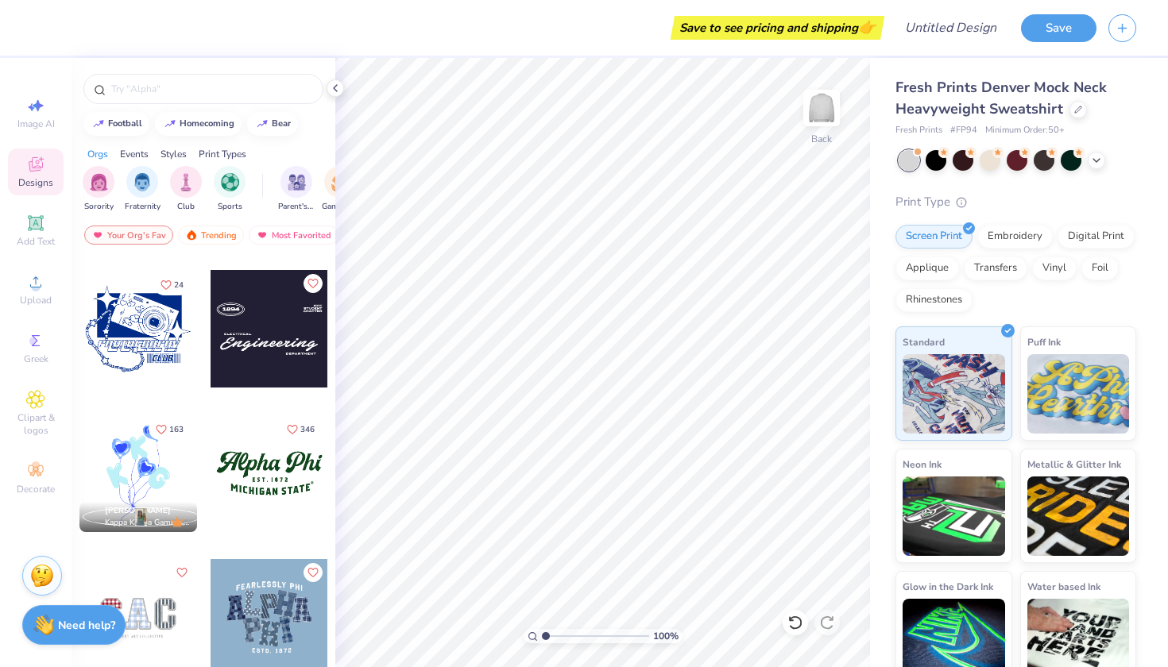
click at [275, 354] on div at bounding box center [270, 329] width 118 height 118
click at [795, 628] on icon at bounding box center [795, 623] width 14 height 14
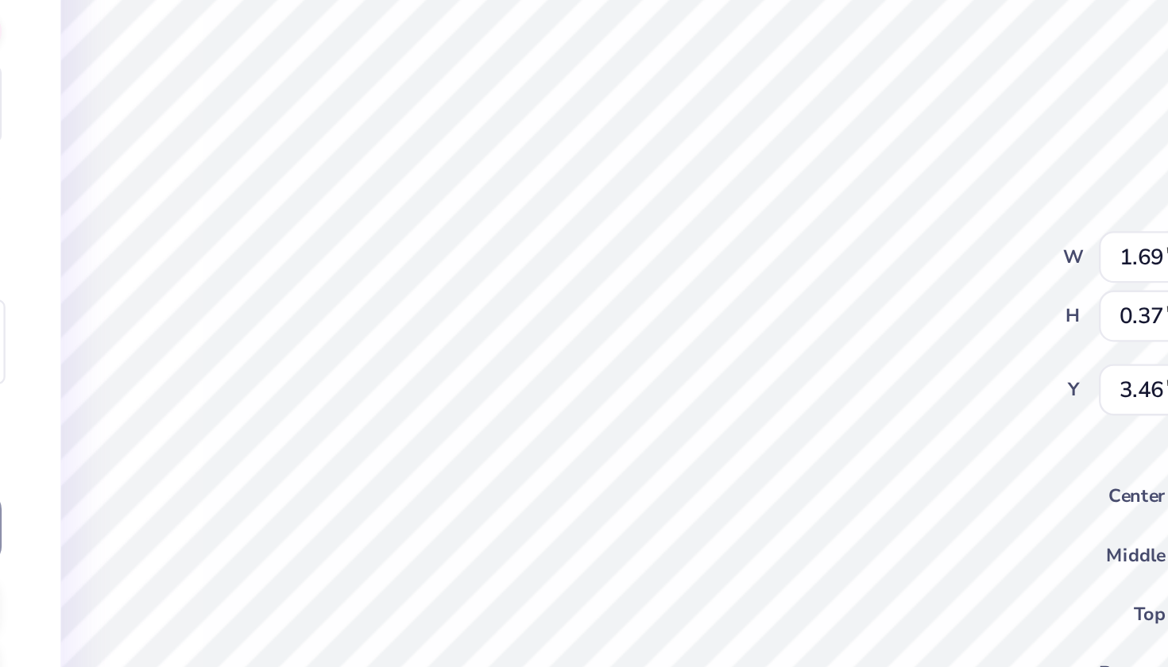
type textarea "1925"
type input "1.87"
type input "0.23"
type textarea "E"
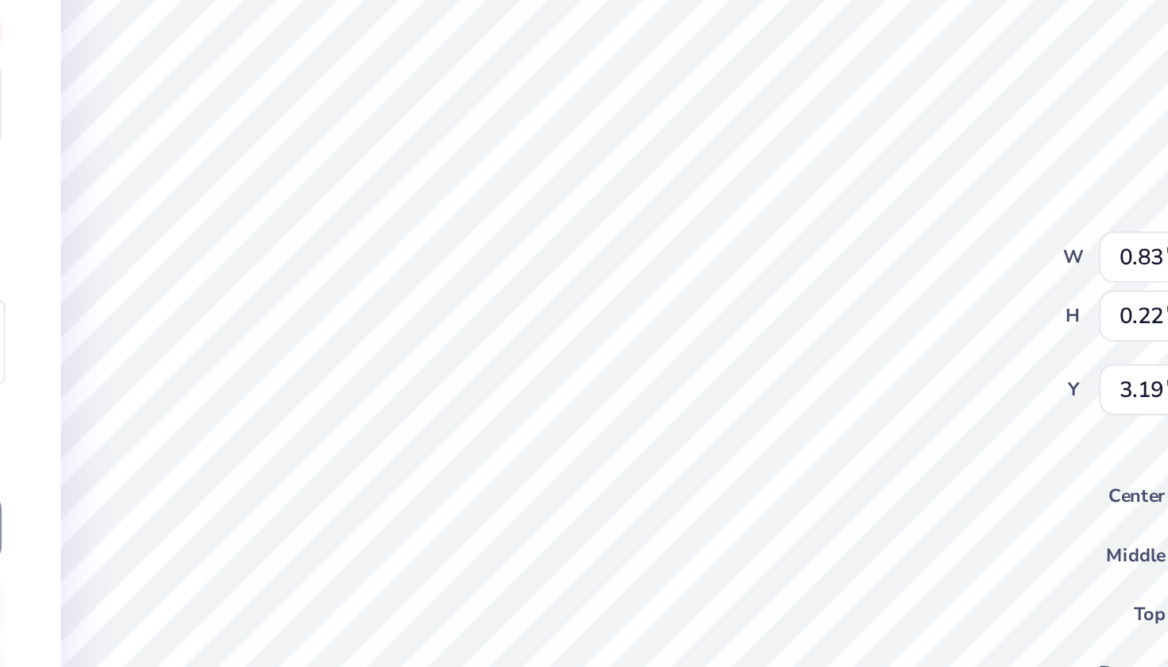
type textarea "Corporate"
type input "1.87"
type input "0.23"
type input "3.46"
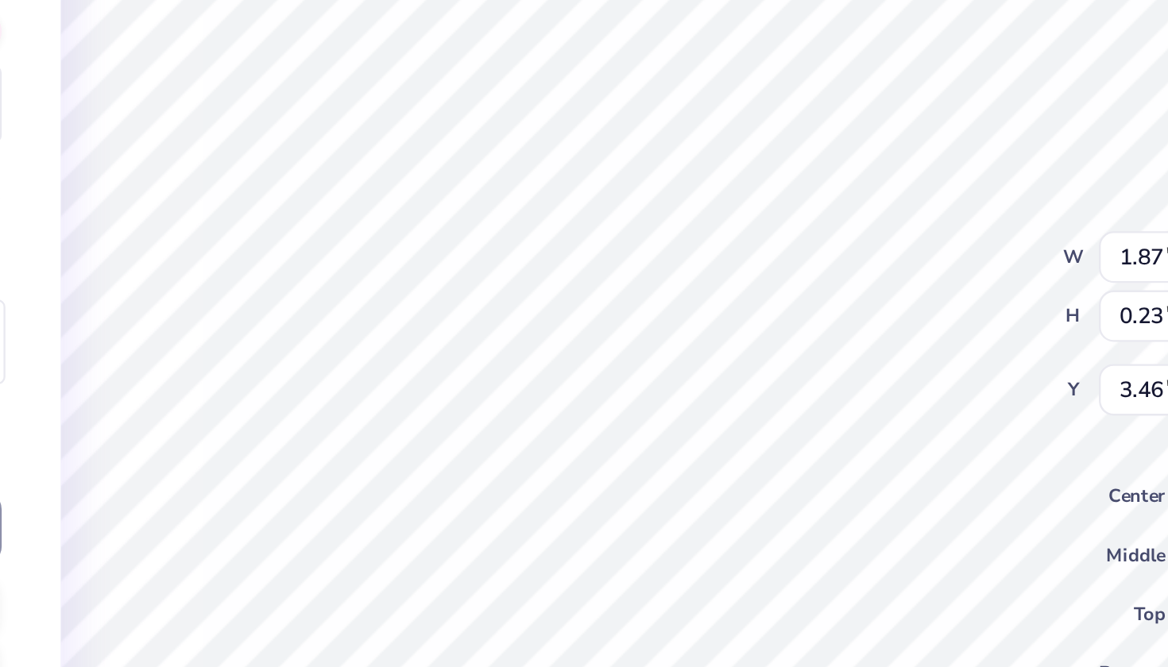
type textarea "S"
type textarea "law"
type input "1.90"
type input "3.74"
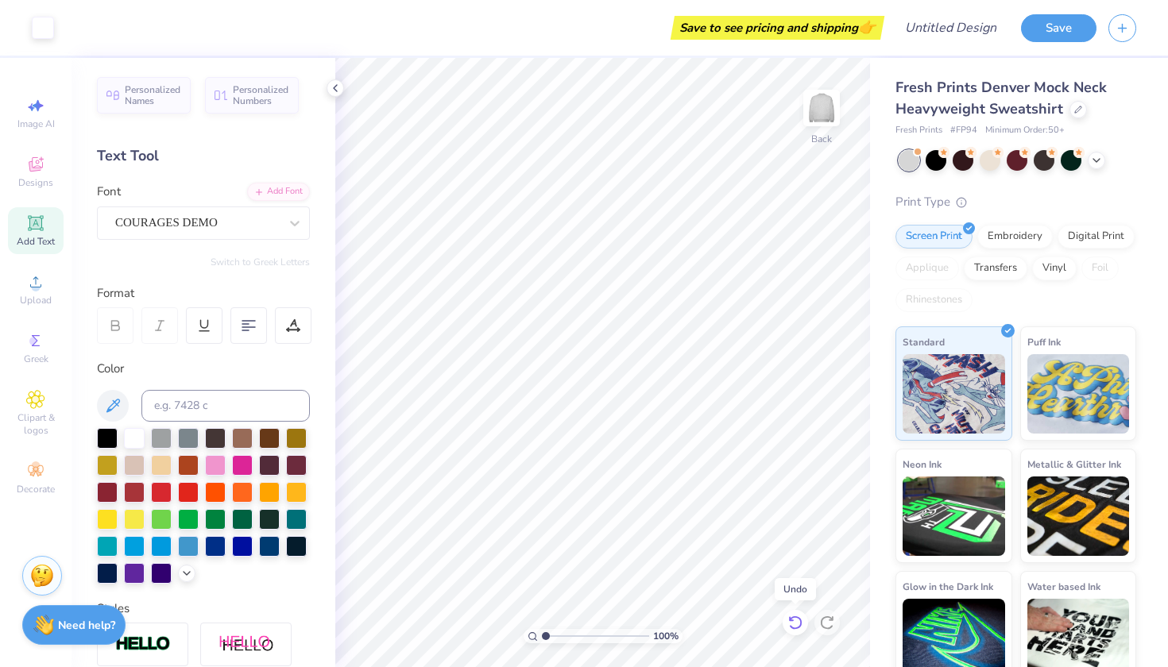
click at [793, 620] on icon at bounding box center [791, 618] width 3 height 3
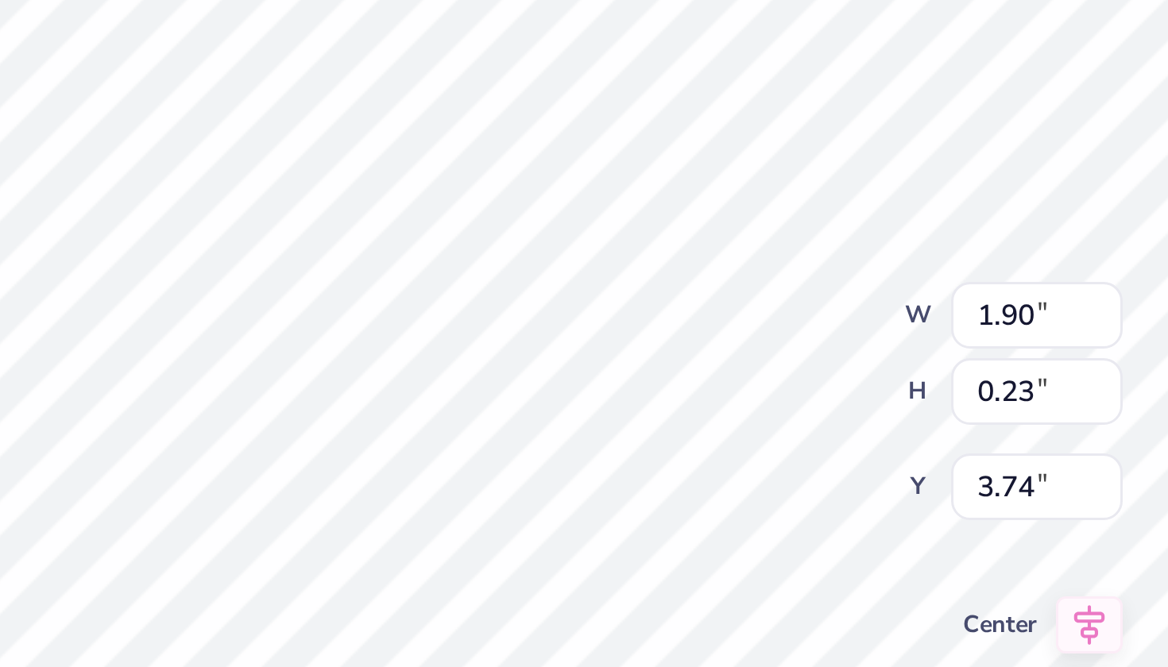
type textarea "C"
type textarea "Association"
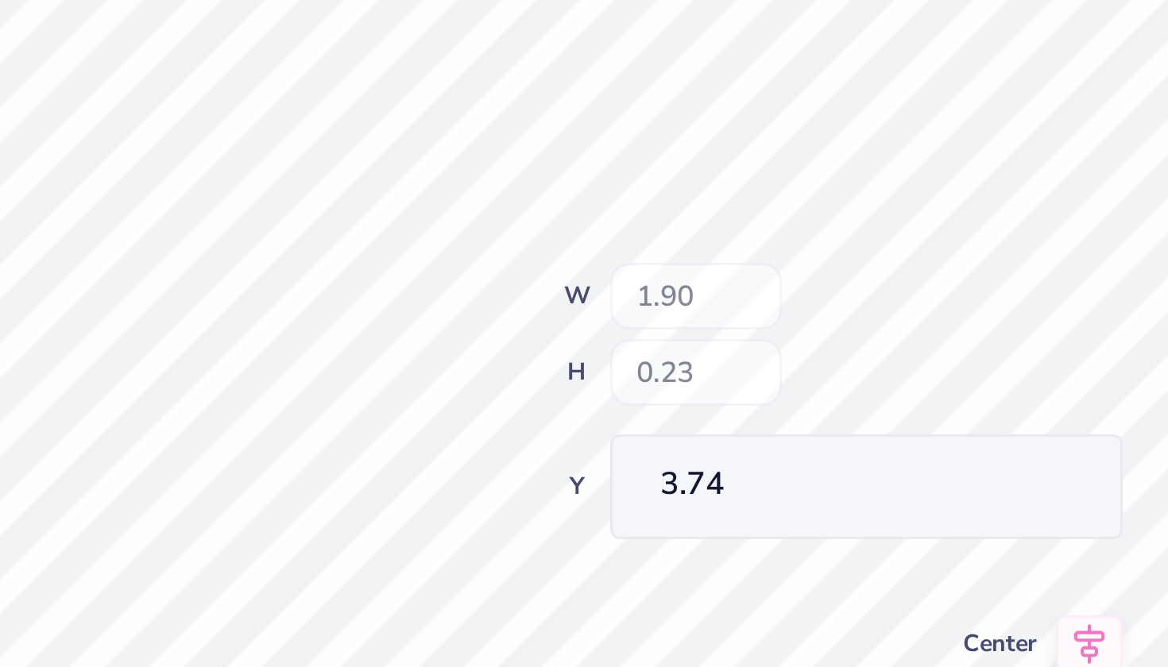
click at [335, 108] on div "100 % Back W 1.90 H 0.23 Y 3.74 Center Middle Top Bottom" at bounding box center [602, 362] width 535 height 609
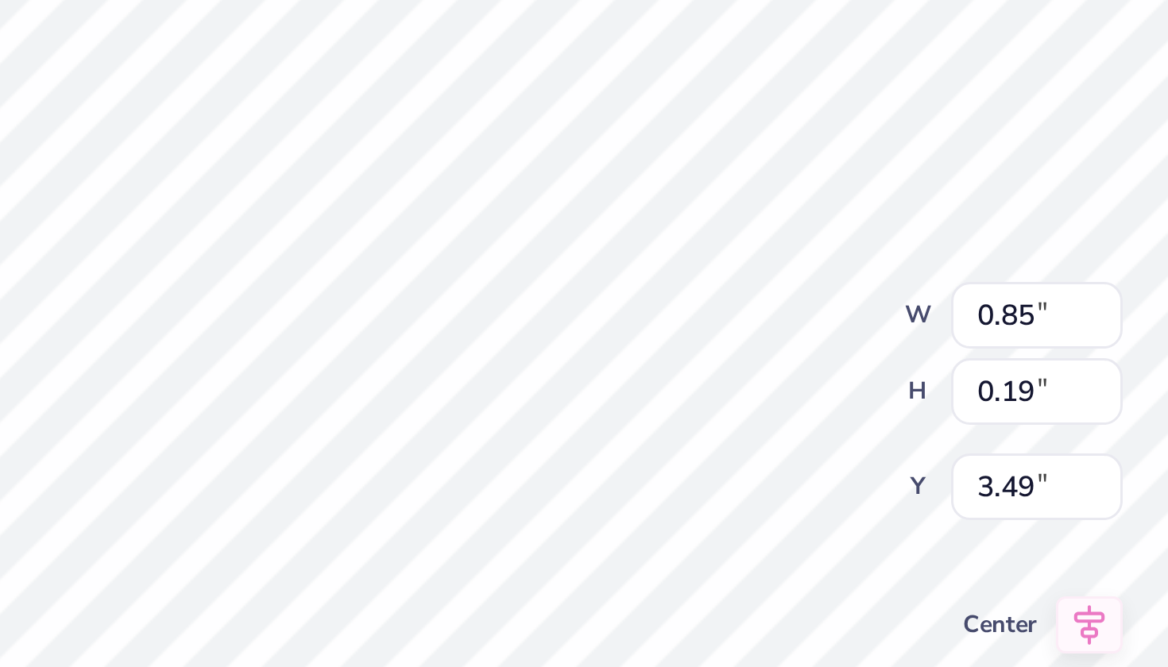
type input "2.37"
type input "0.20"
type input "3.21"
type input "0.85"
type input "0.19"
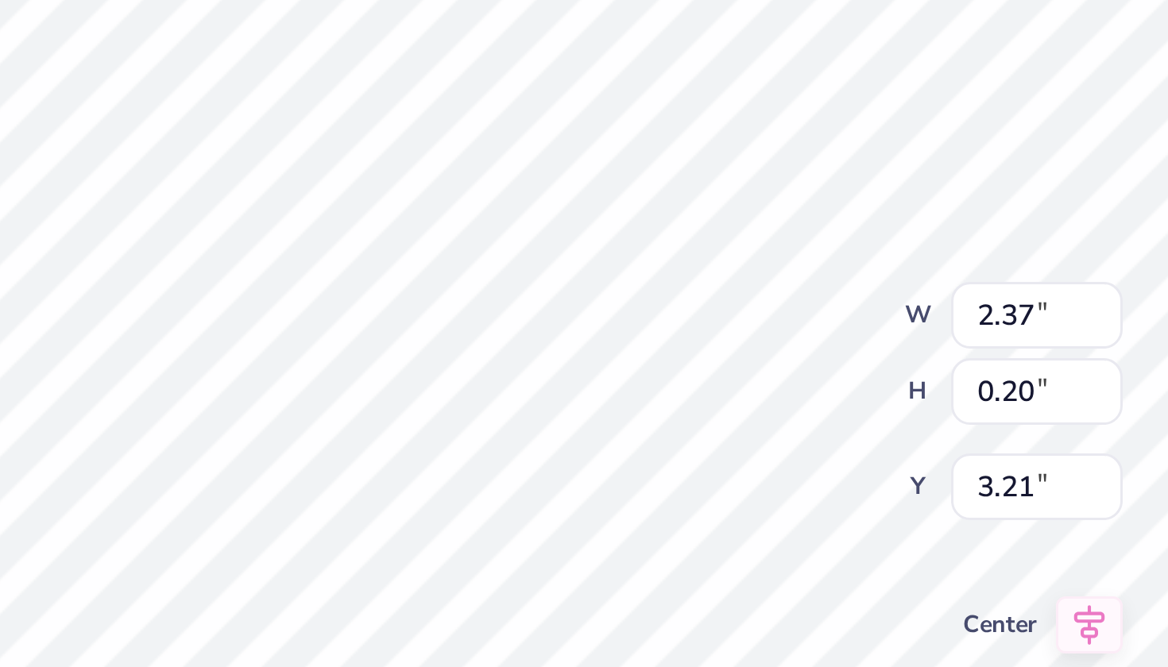
type input "3.49"
type input "3.74"
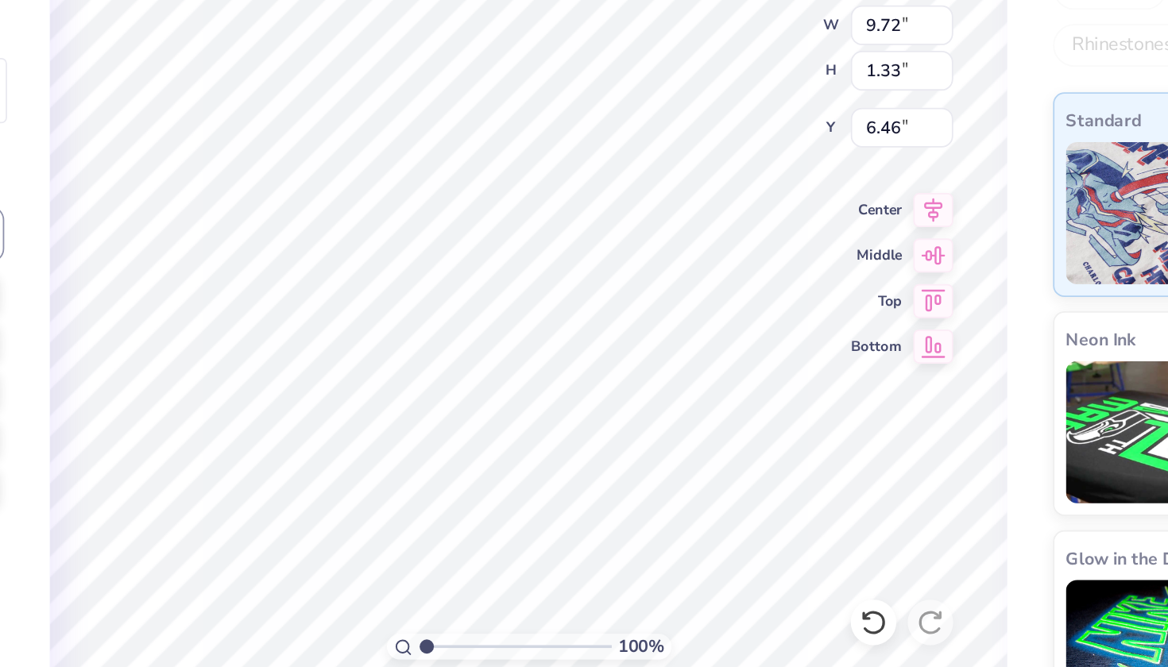
type textarea "SMU"
type input "2.75"
type input "0.23"
type input "6.05"
type textarea "Dedman"
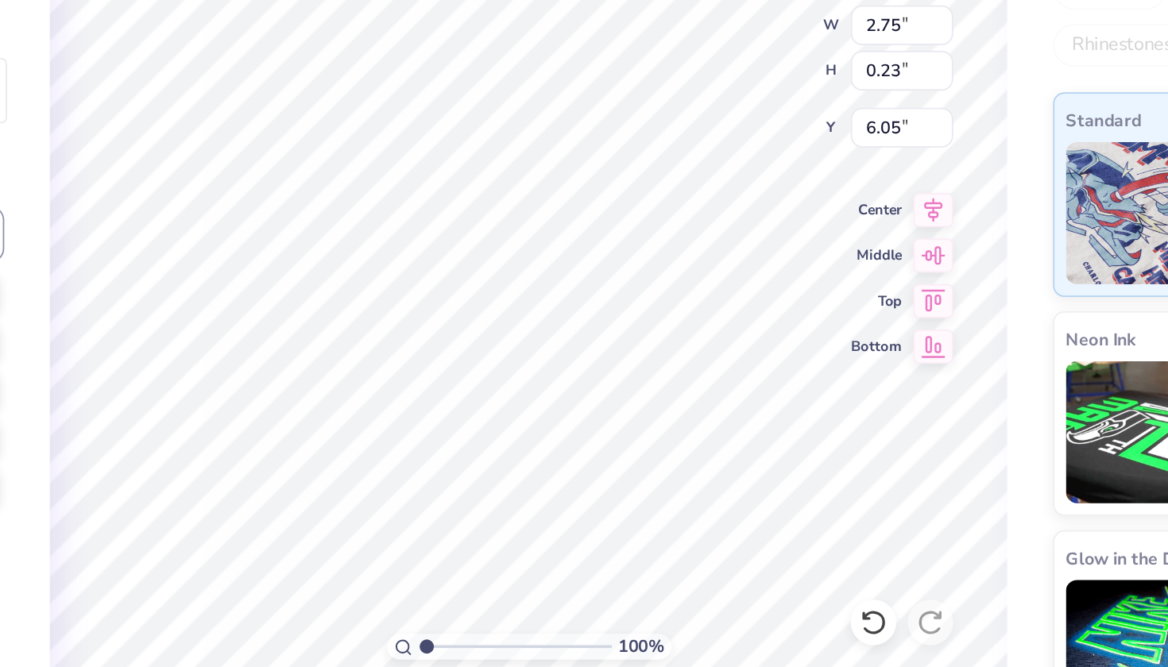
scroll to position [0, 2]
type input "3.02"
type input "8.02"
type textarea "School of law"
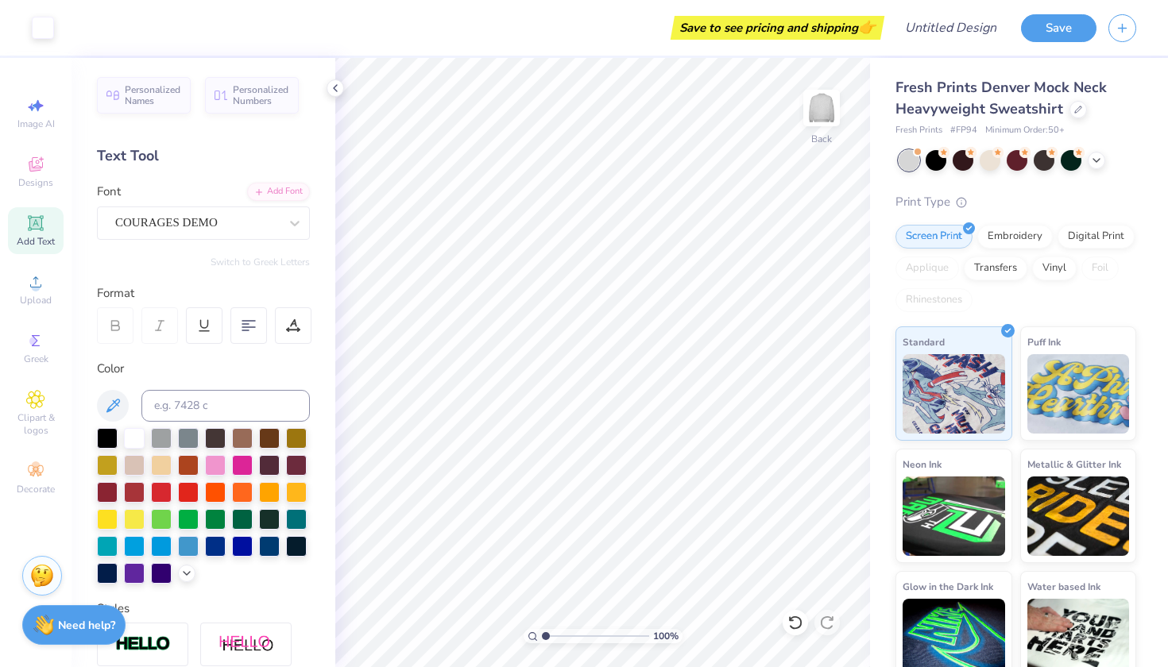
scroll to position [0, 0]
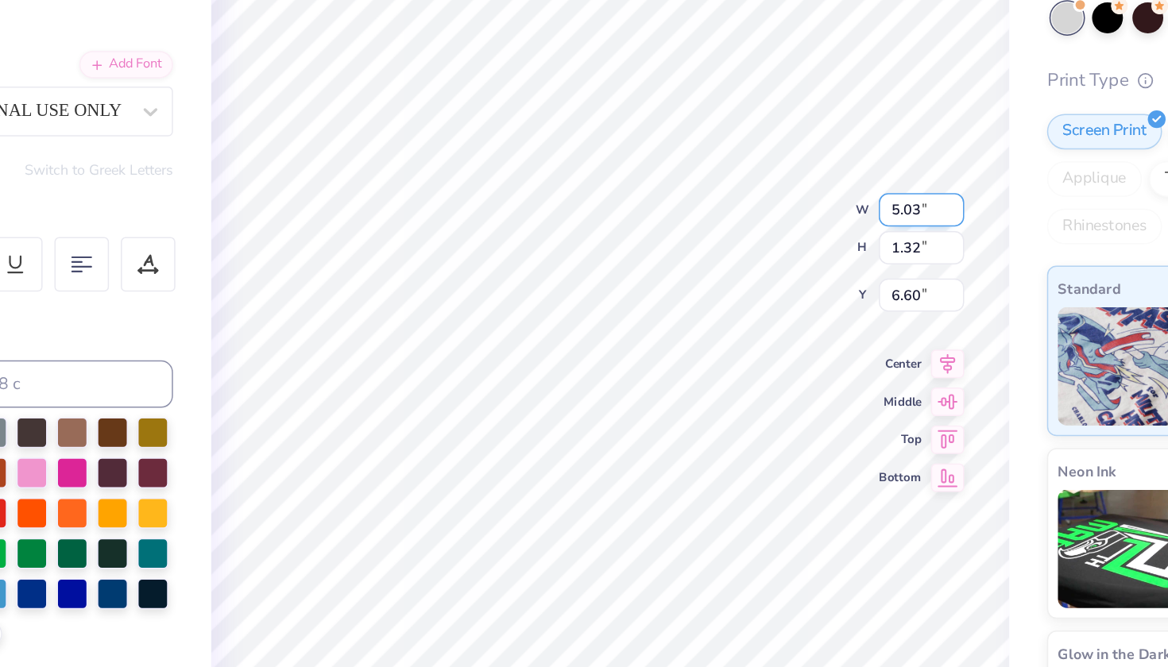
click at [782, 278] on input "5.03" at bounding box center [810, 289] width 57 height 22
type input "6.03"
click at [782, 303] on input "1.32" at bounding box center [810, 314] width 57 height 22
type input "1.59"
type input "6.47"
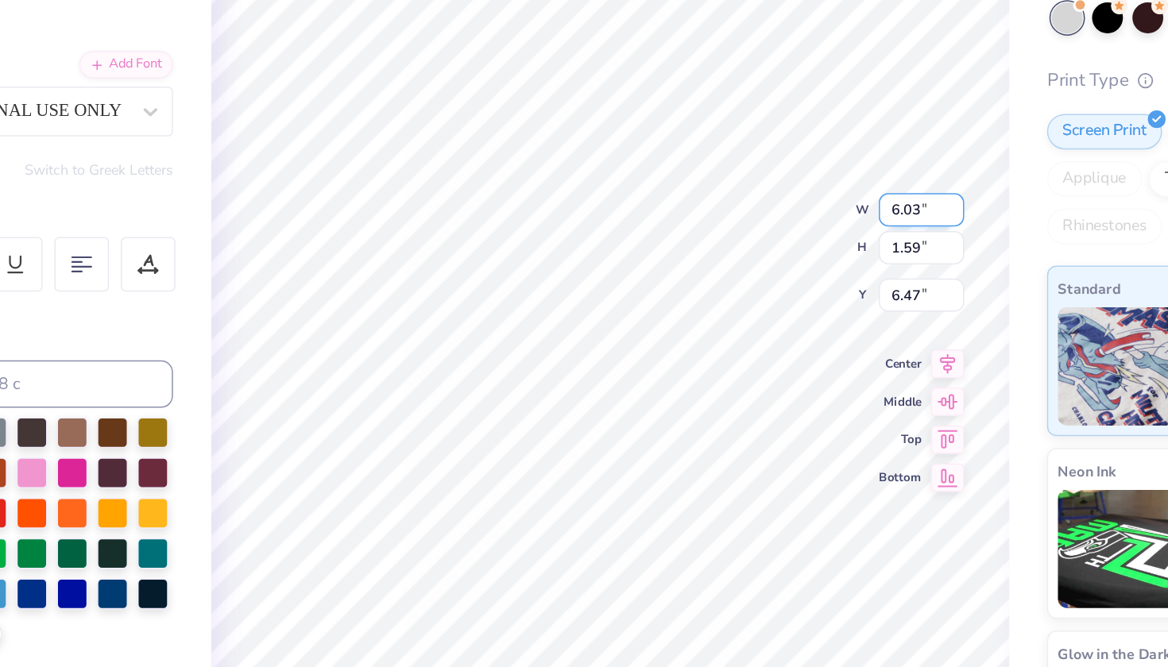
click at [782, 278] on input "6.03" at bounding box center [810, 289] width 57 height 22
type input "7.03"
click at [782, 303] on input "1.59" at bounding box center [810, 314] width 57 height 22
type input "1.85"
type input "6.34"
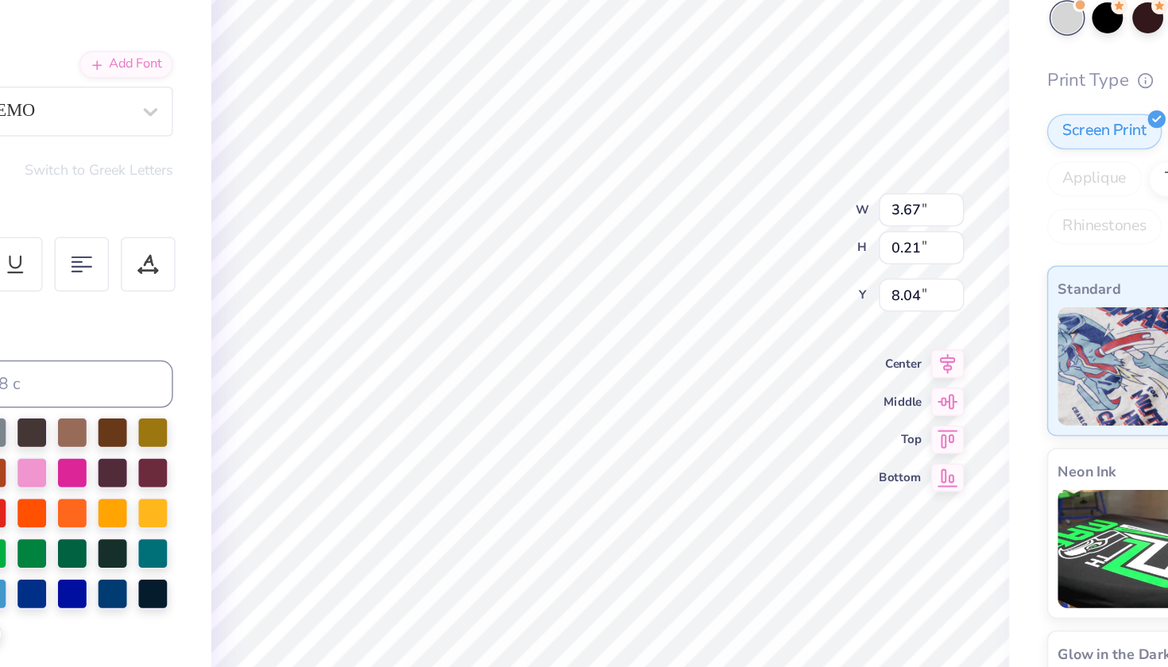
type input "8.41"
type input "3.68"
click at [782, 278] on input "3.68" at bounding box center [810, 289] width 57 height 22
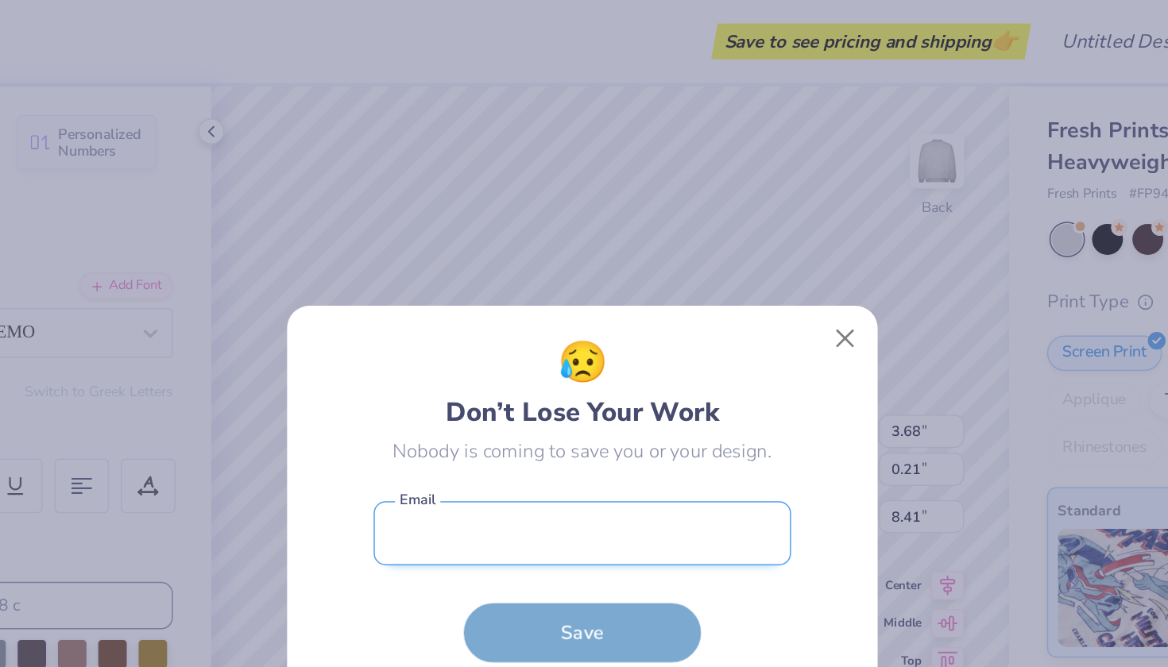
click at [444, 359] on input "email" at bounding box center [584, 358] width 280 height 44
type input "mal"
type input "maloeffler@smu.edu"
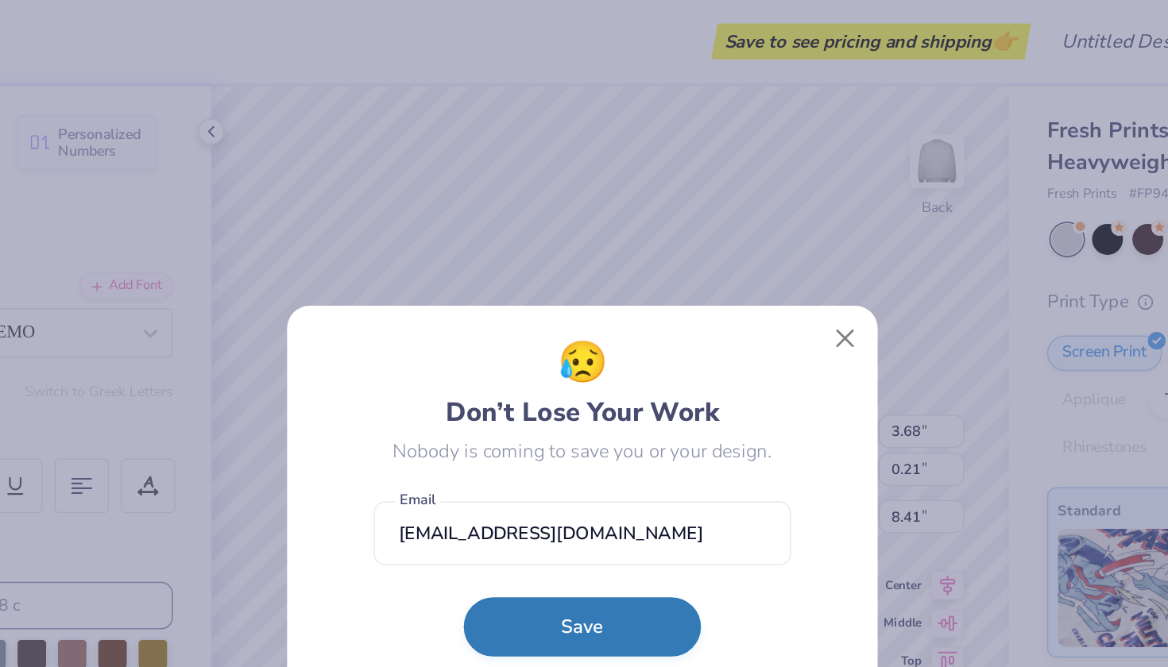
click at [504, 426] on button "Save" at bounding box center [583, 420] width 159 height 40
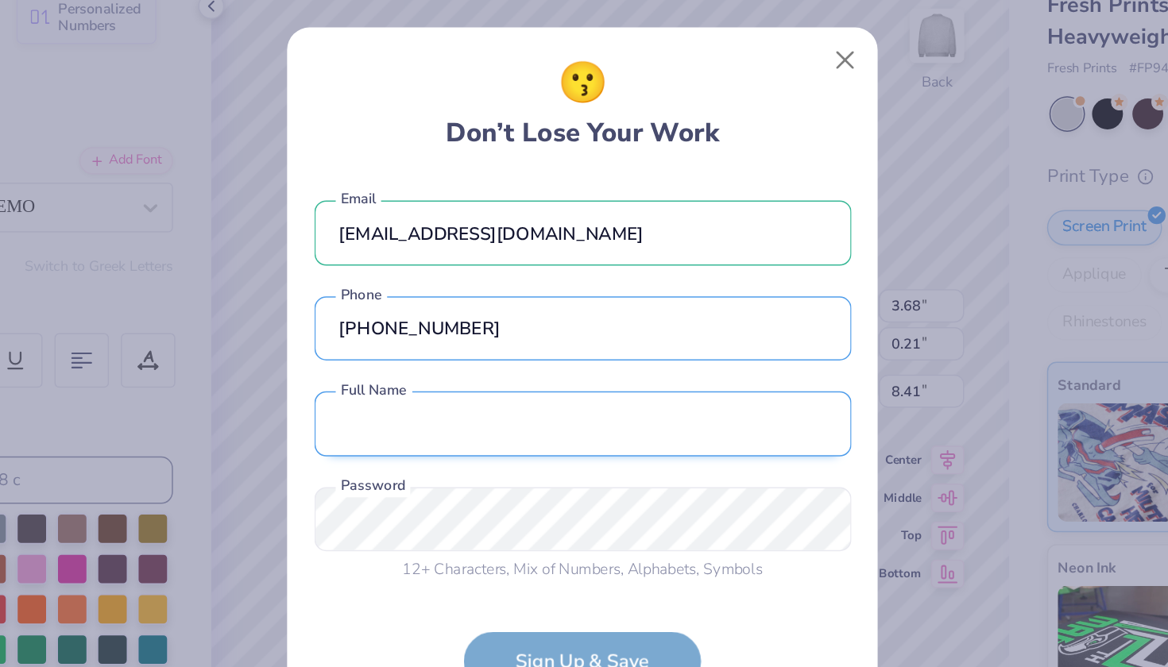
type input "(832) 525-7033"
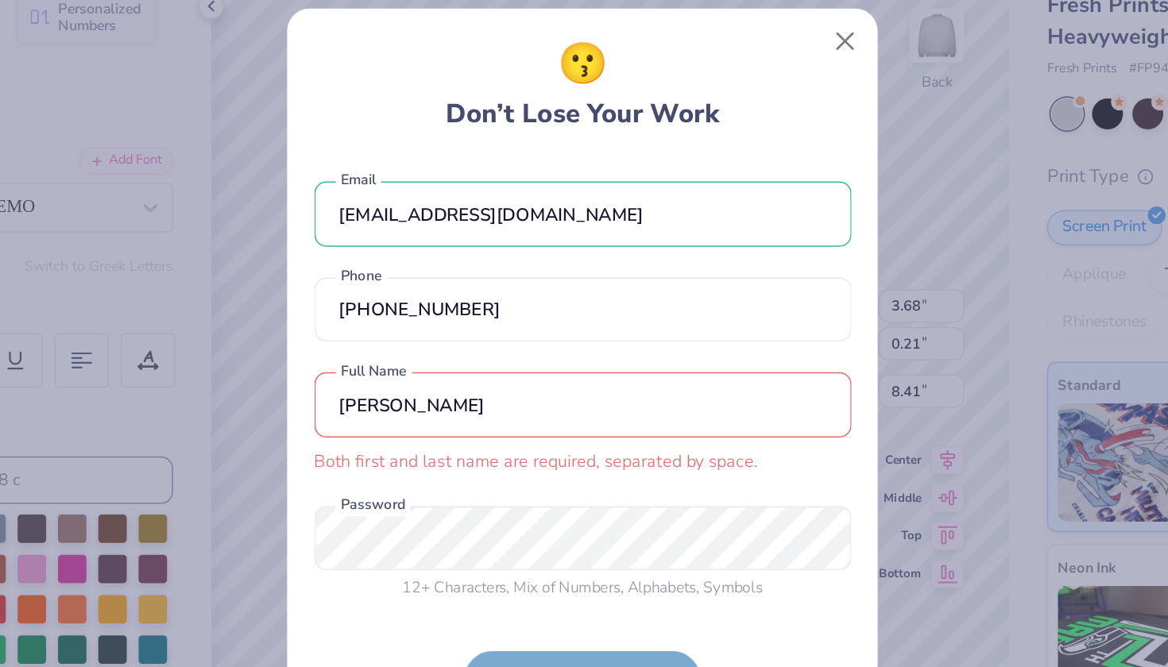
click at [404, 334] on input "Meghan" at bounding box center [584, 356] width 360 height 44
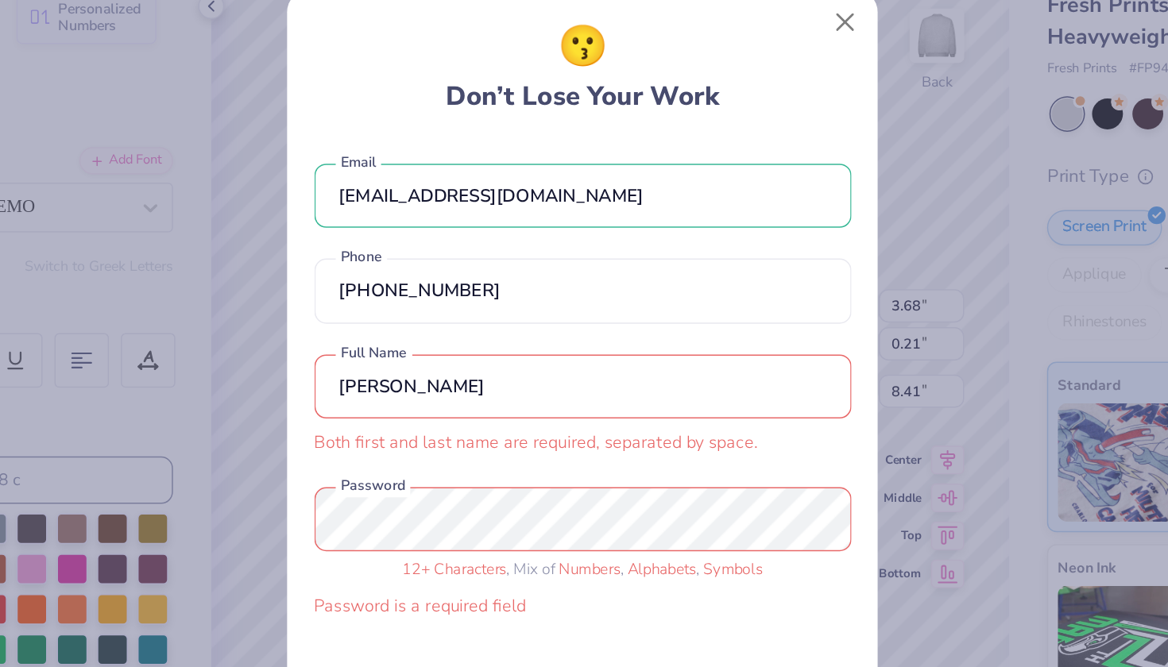
click at [404, 322] on input "Meghan" at bounding box center [584, 344] width 360 height 44
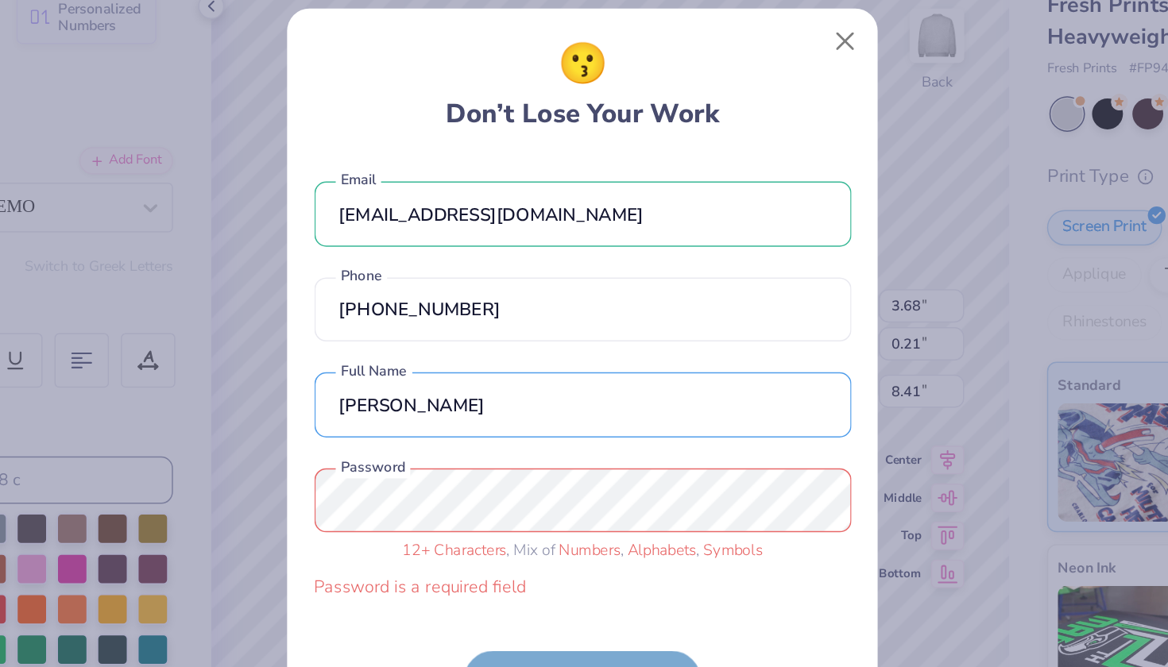
type input "Meghan Loeffler"
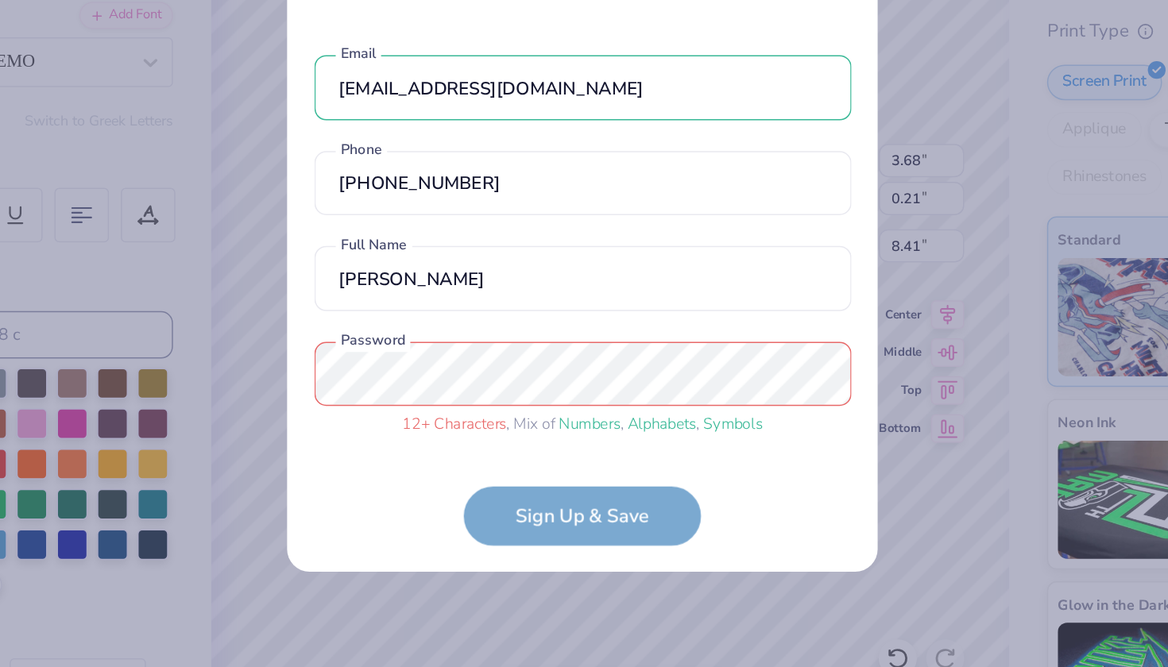
scroll to position [6, 0]
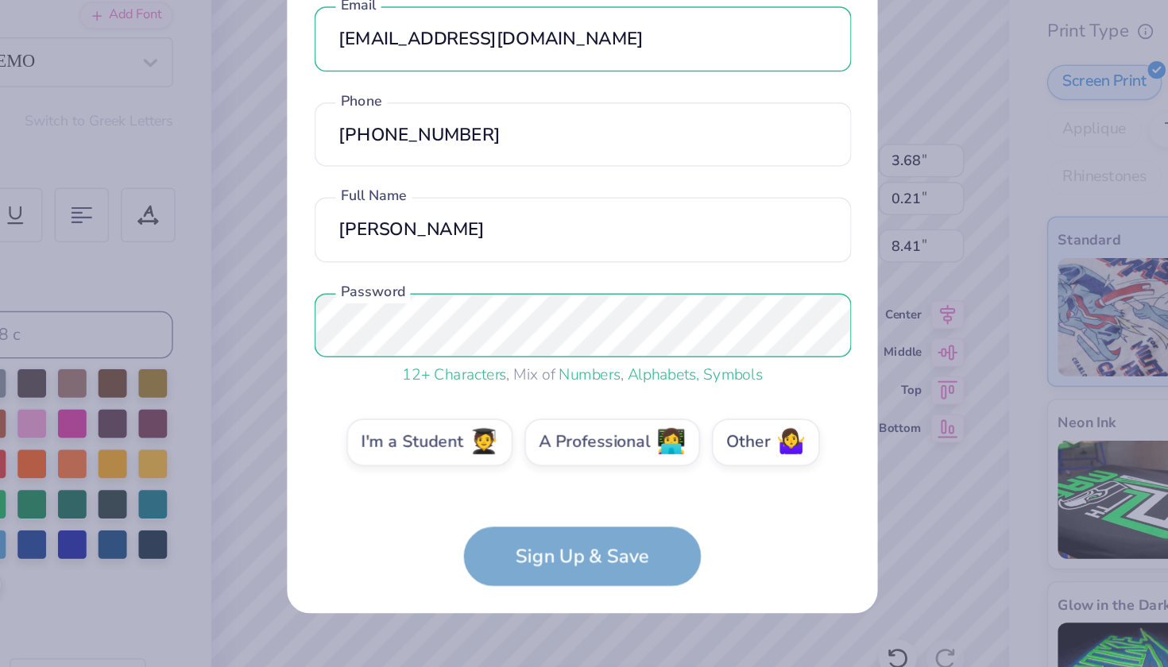
click at [404, 363] on form "maloeffler@smu.edu Email (832) 525-7033 Phone Meghan Loeffler Full Name 12 + Ch…" at bounding box center [584, 375] width 360 height 399
click at [426, 460] on label "I'm a Student 🧑‍🎓" at bounding box center [481, 476] width 111 height 32
click at [579, 482] on input "I'm a Student 🧑‍🎓" at bounding box center [584, 487] width 10 height 10
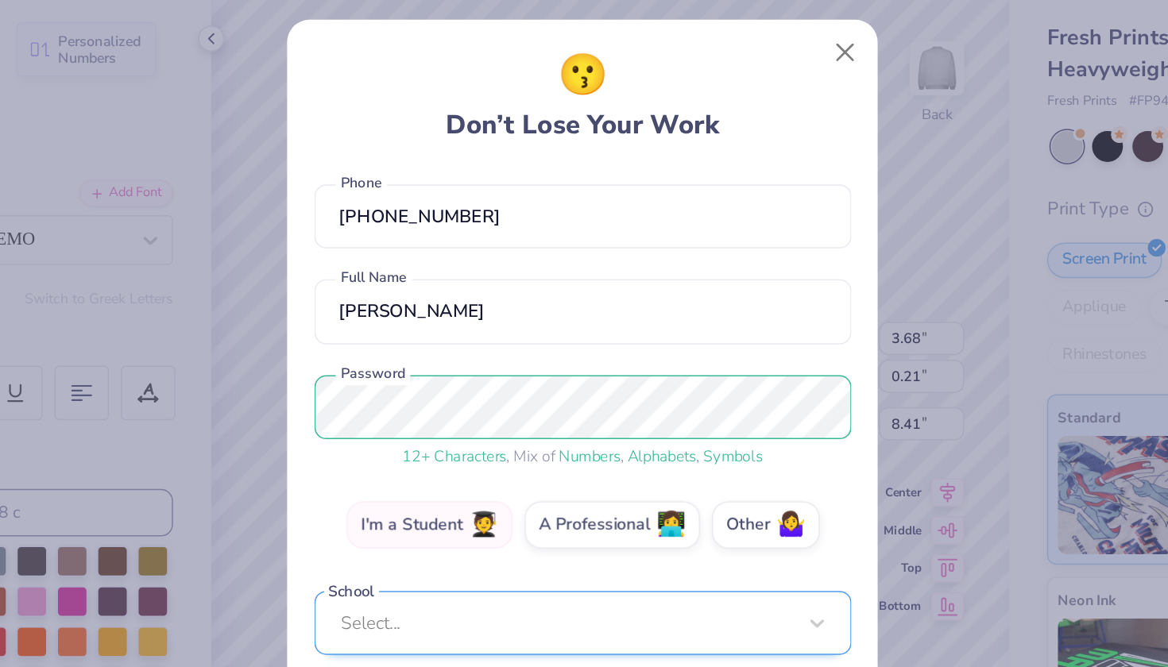
scroll to position [70, 0]
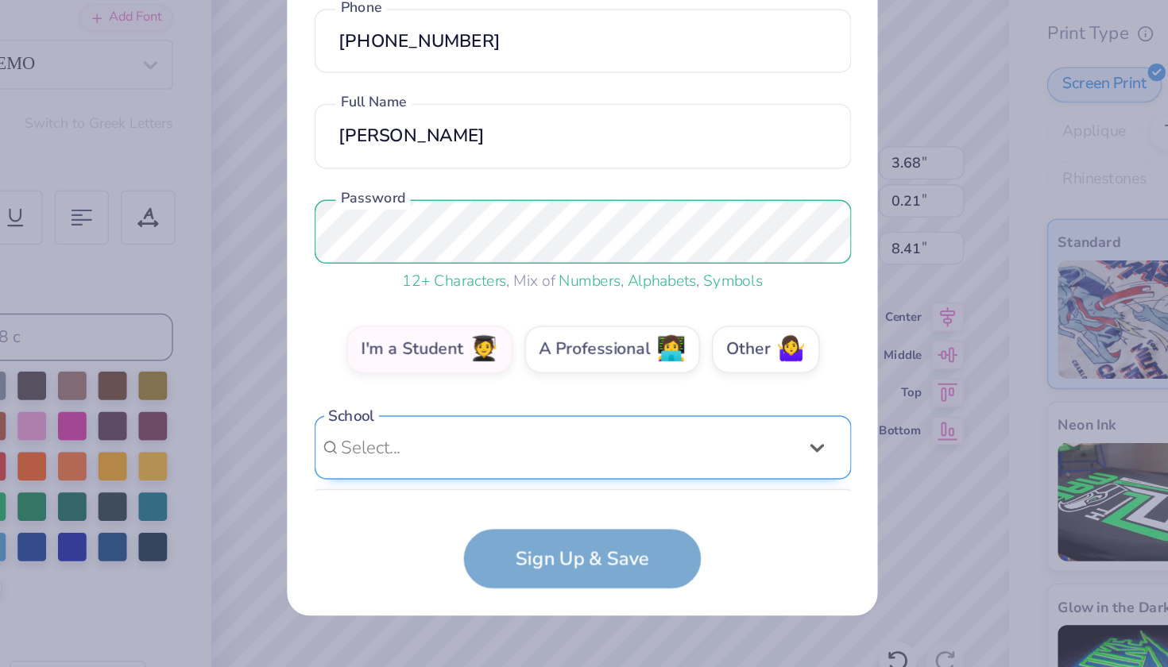
click at [404, 458] on div "Use Up and Down to choose options, press Enter to select the currently focused …" at bounding box center [584, 503] width 360 height 91
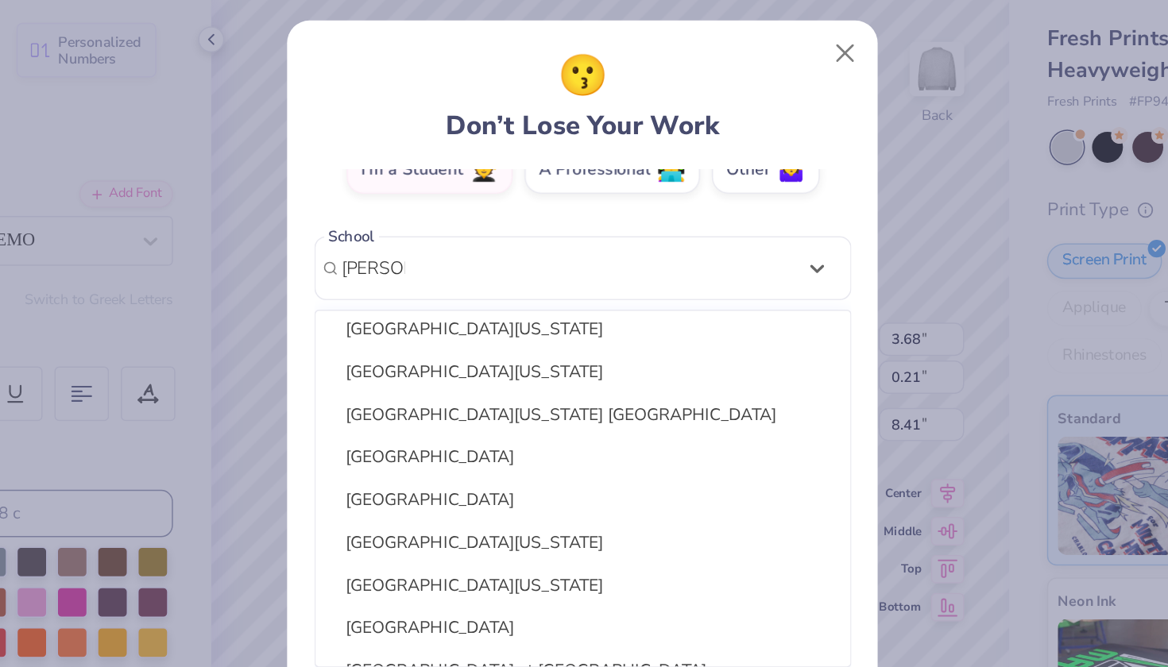
scroll to position [153, 0]
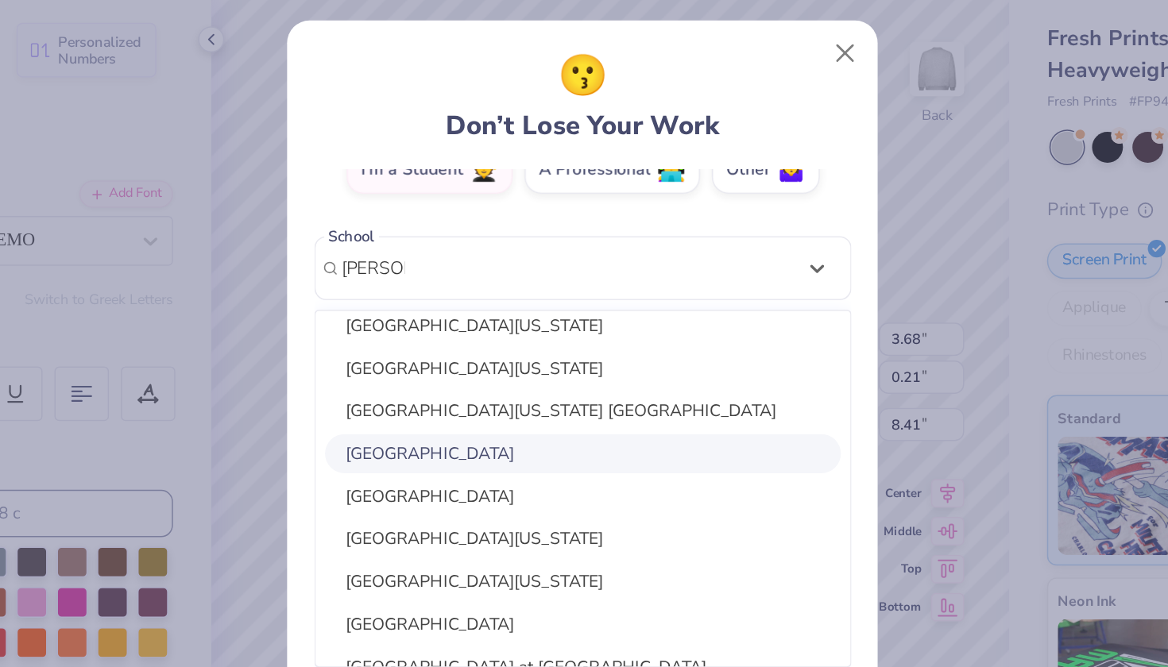
click at [411, 353] on div "Southern Methodist University" at bounding box center [584, 366] width 346 height 26
type input "souther"
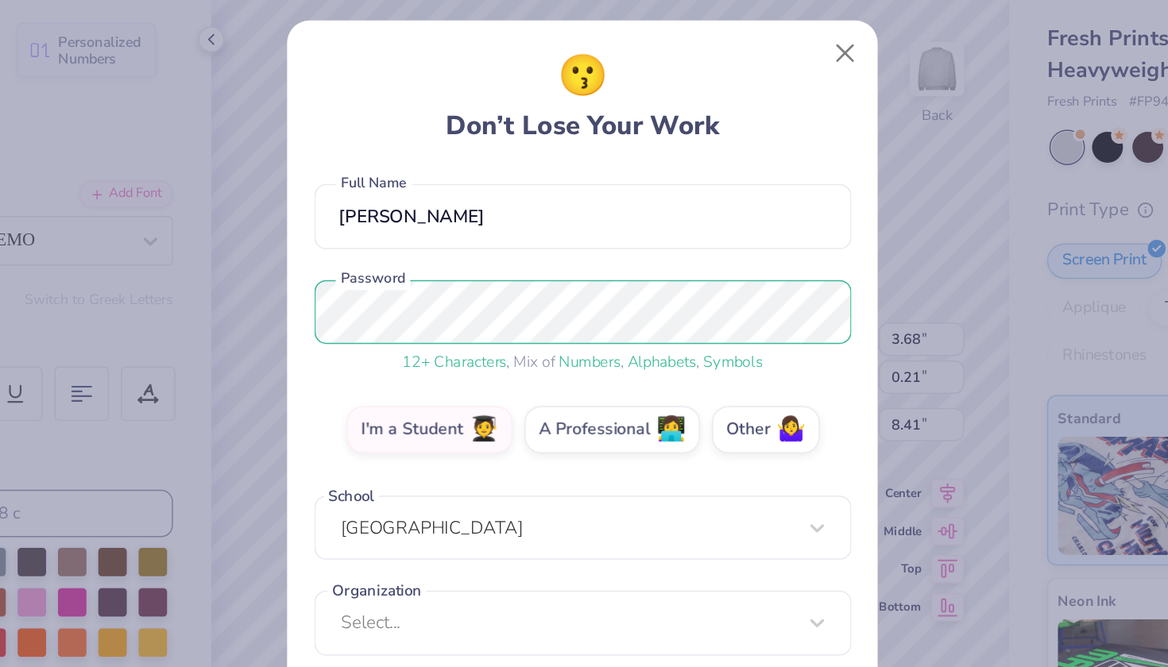
scroll to position [133, 0]
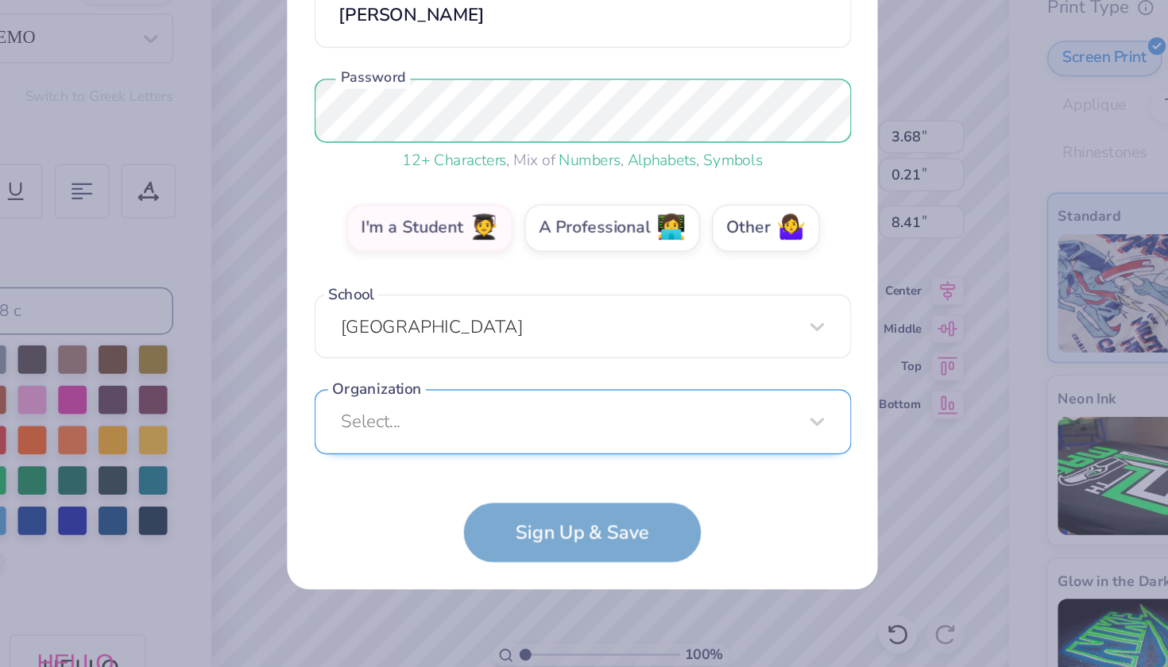
click at [404, 458] on div "Select..." at bounding box center [584, 480] width 360 height 44
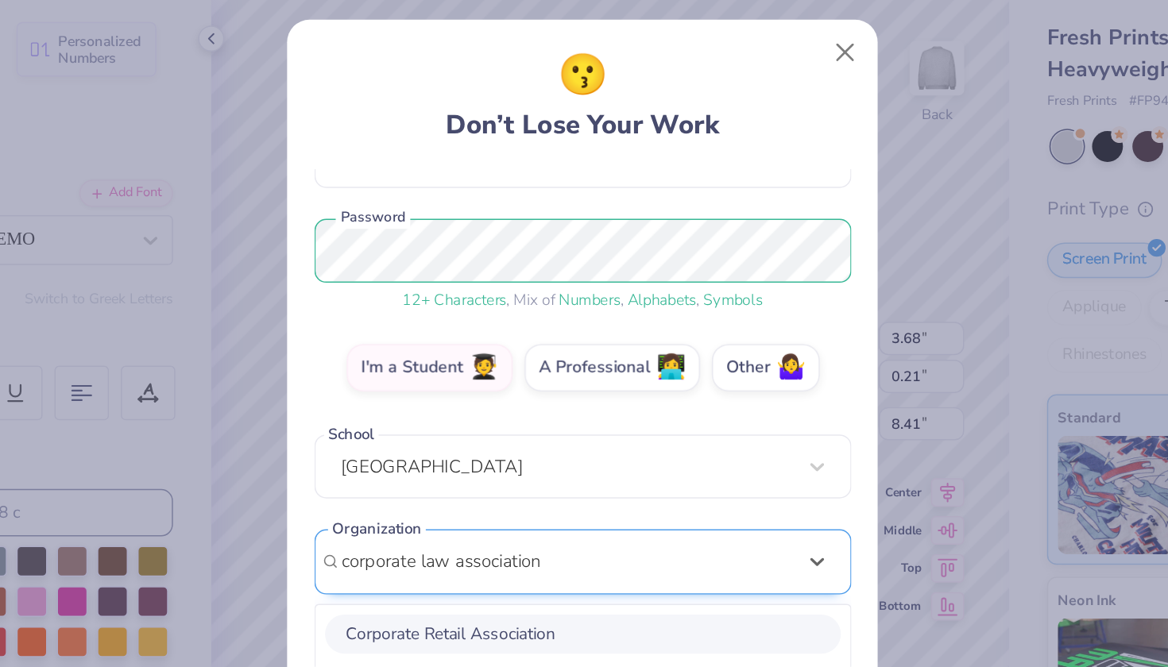
scroll to position [372, 0]
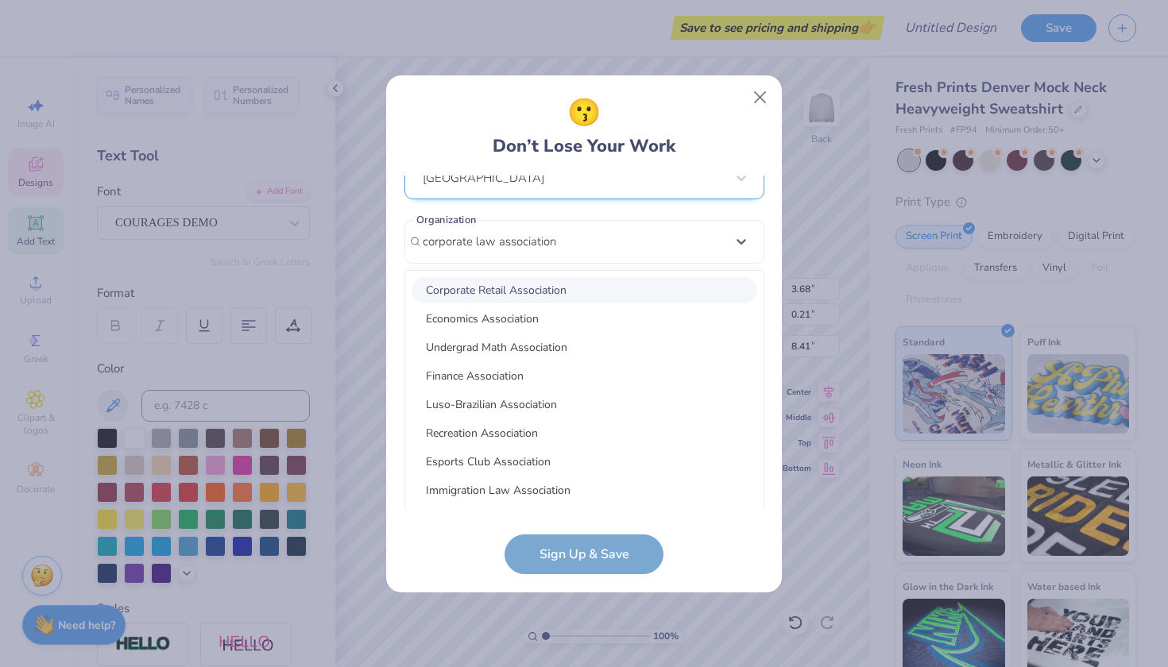
type input "corporate law association"
click at [597, 191] on div "Southern Methodist University" at bounding box center [584, 178] width 360 height 44
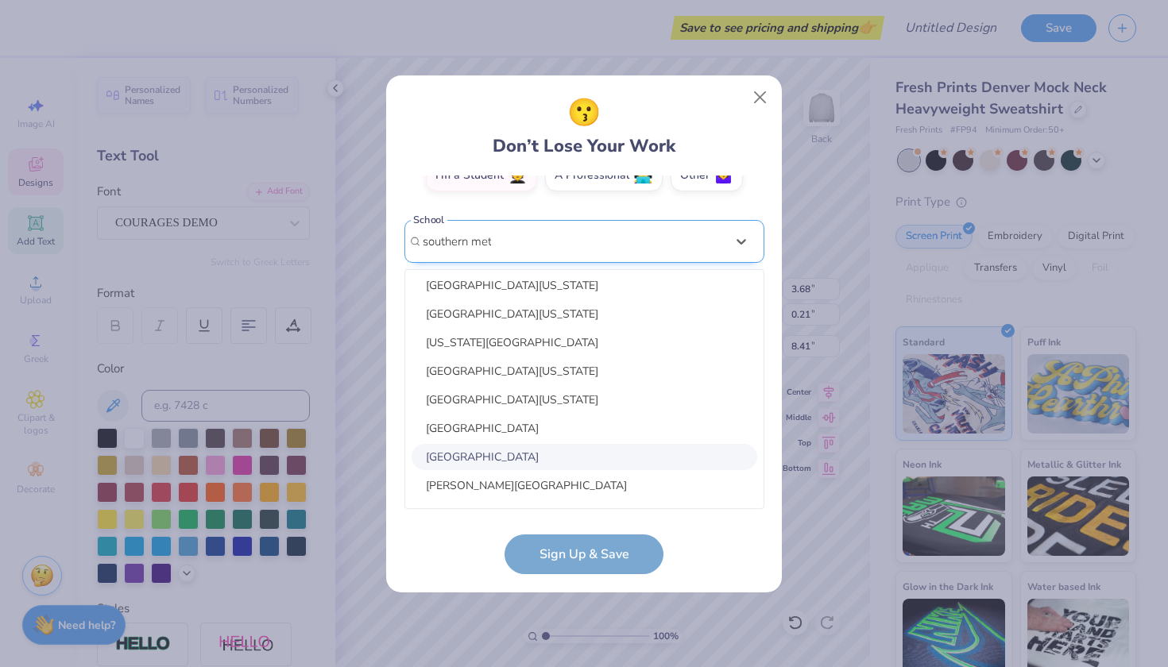
scroll to position [0, 0]
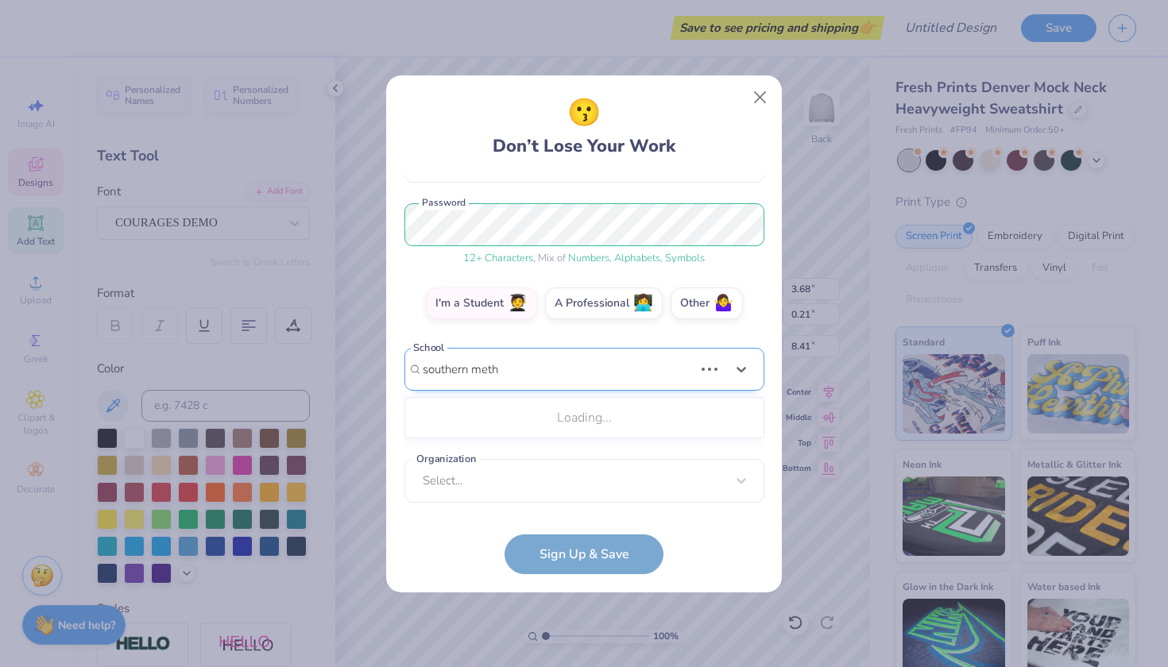
type input "southern meth"
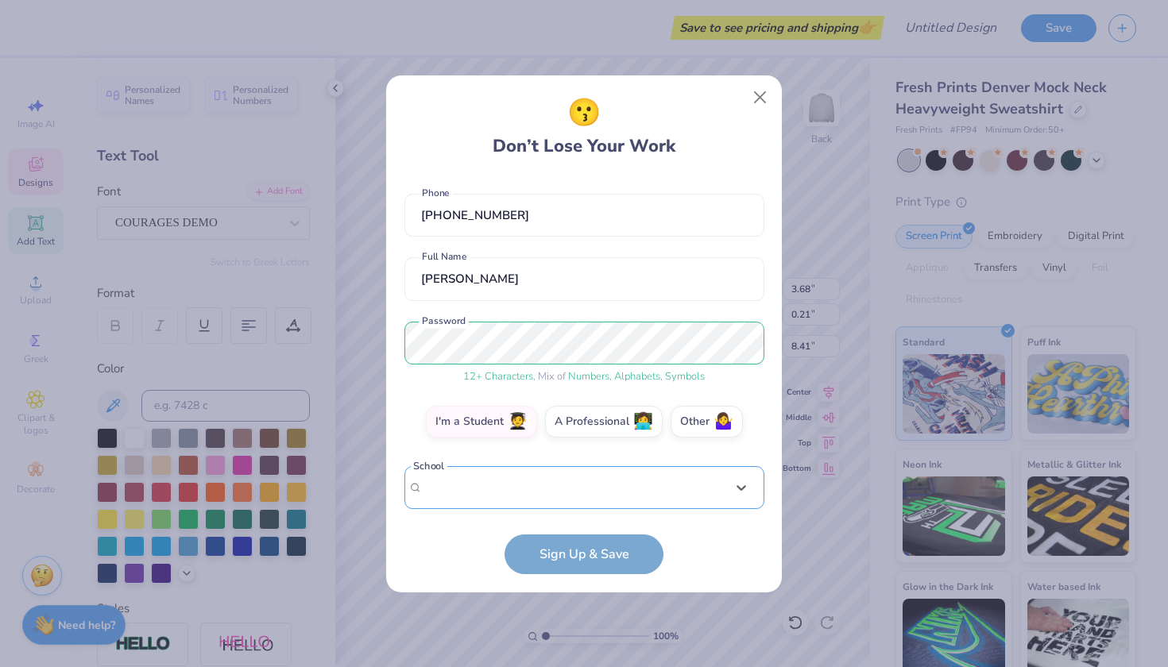
scroll to position [308, 0]
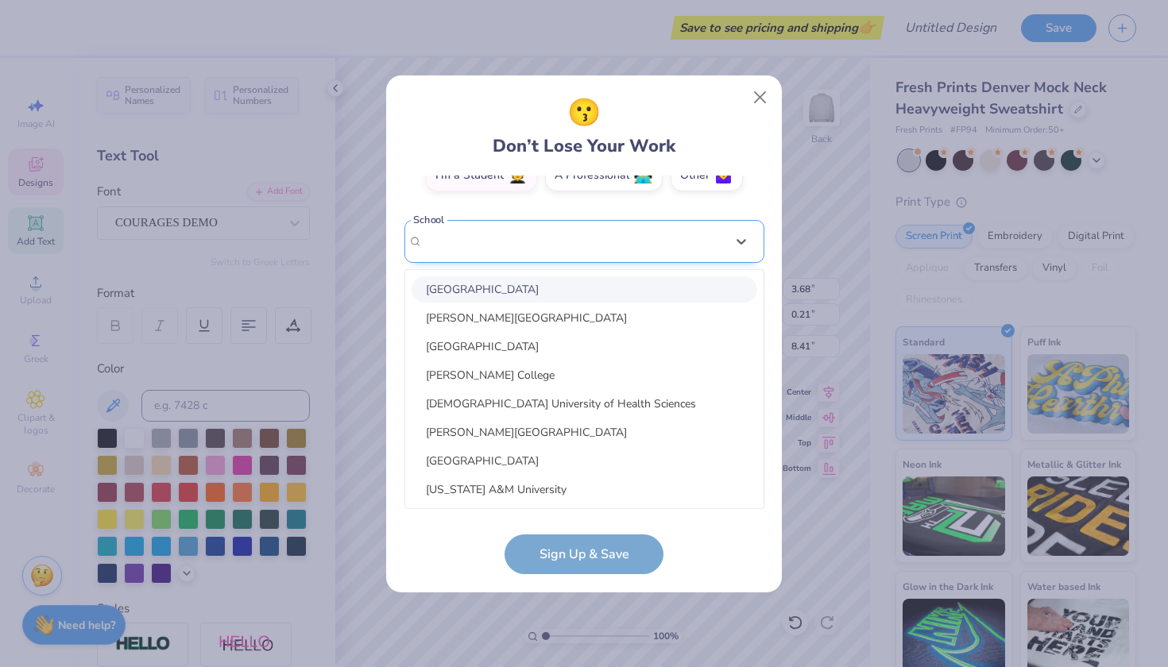
click at [606, 485] on div "option focused, 1 of 30. 30 results available. Use Up and Down to choose option…" at bounding box center [584, 365] width 360 height 290
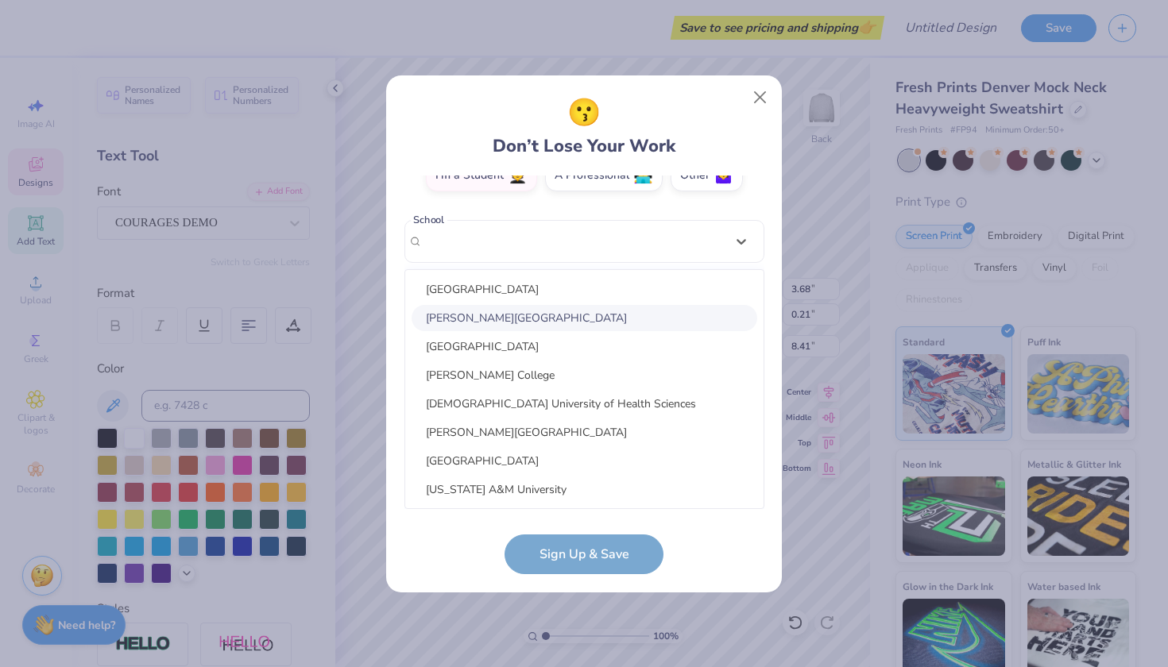
click at [593, 234] on div "maloeffler@smu.edu Email (832) 525-7033 Phone Meghan Loeffler Full Name 12 + Ch…" at bounding box center [584, 343] width 360 height 334
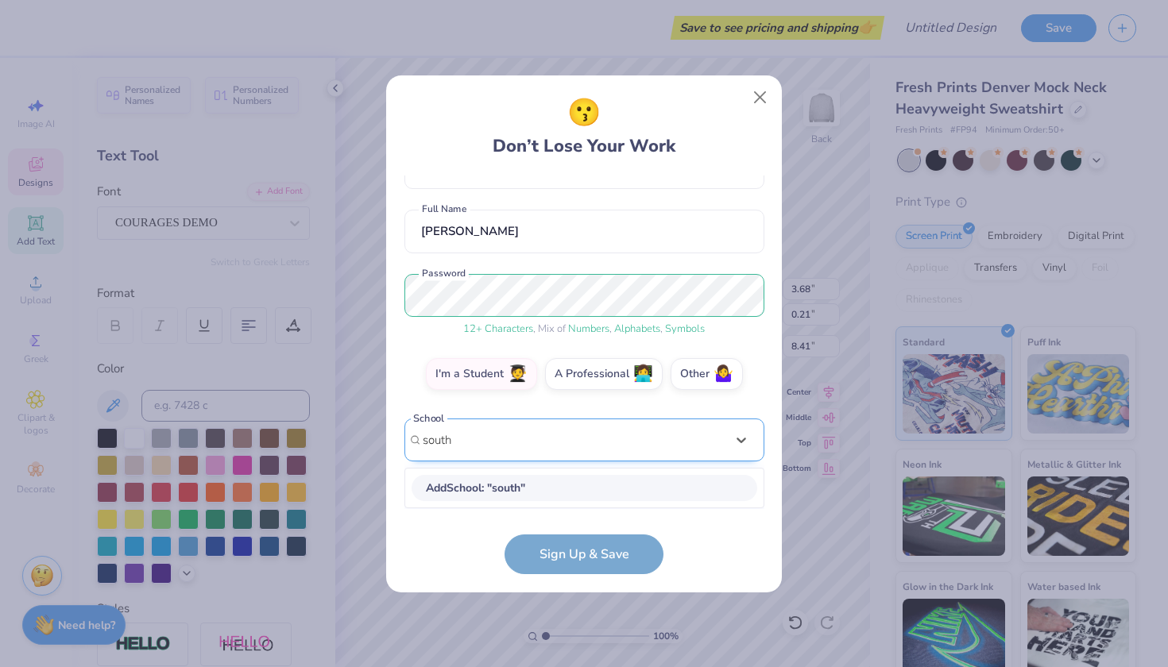
scroll to position [109, 0]
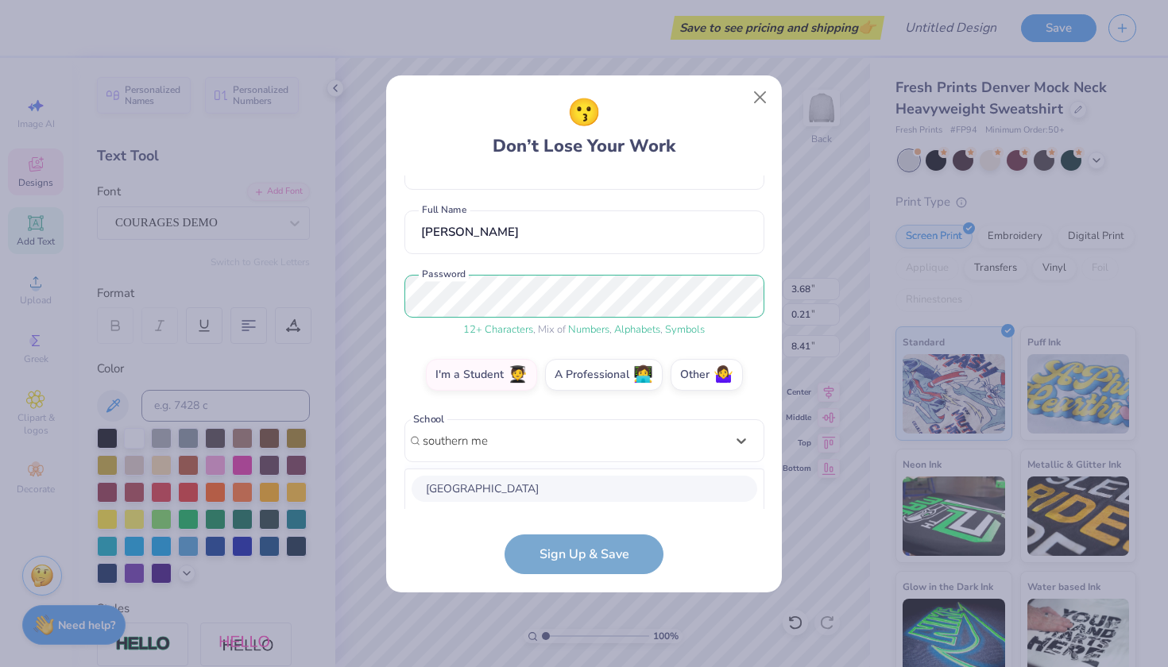
click at [624, 487] on div "Southern Methodist University" at bounding box center [584, 489] width 346 height 26
type input "southern me"
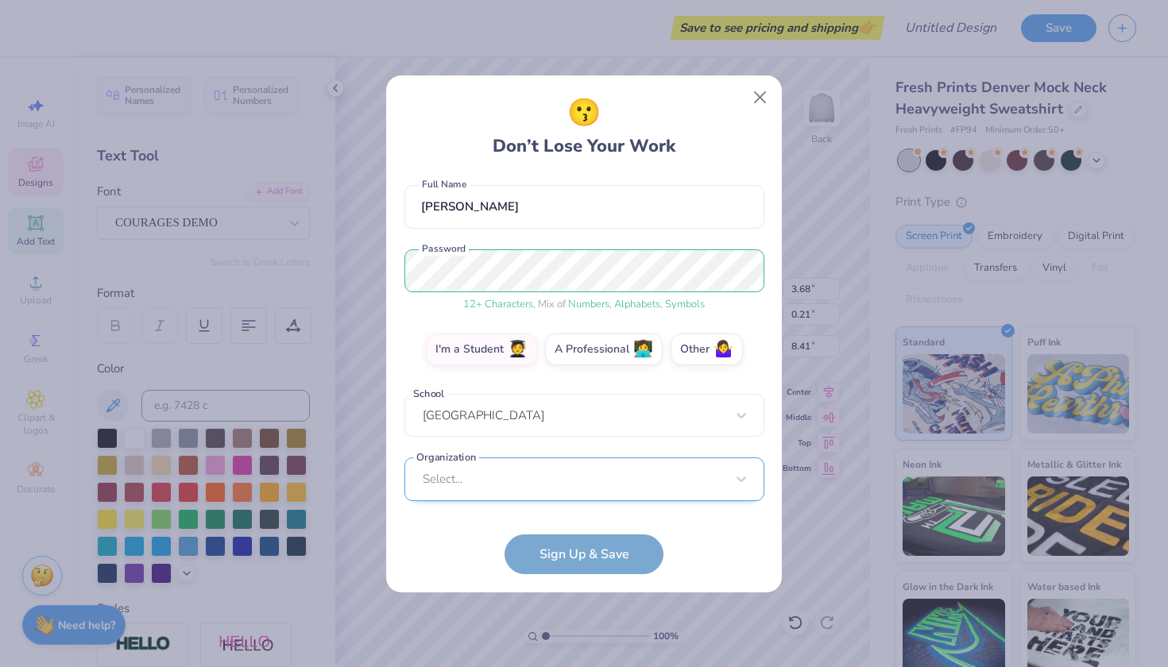
click at [643, 475] on div "Select..." at bounding box center [584, 480] width 360 height 44
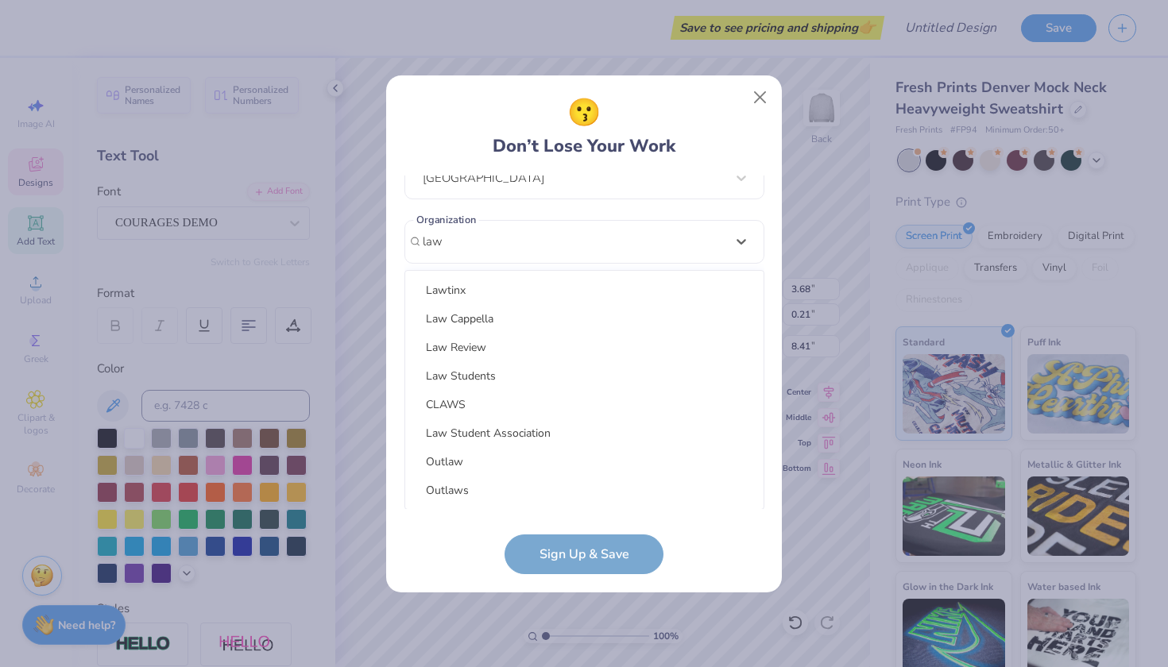
scroll to position [0, 0]
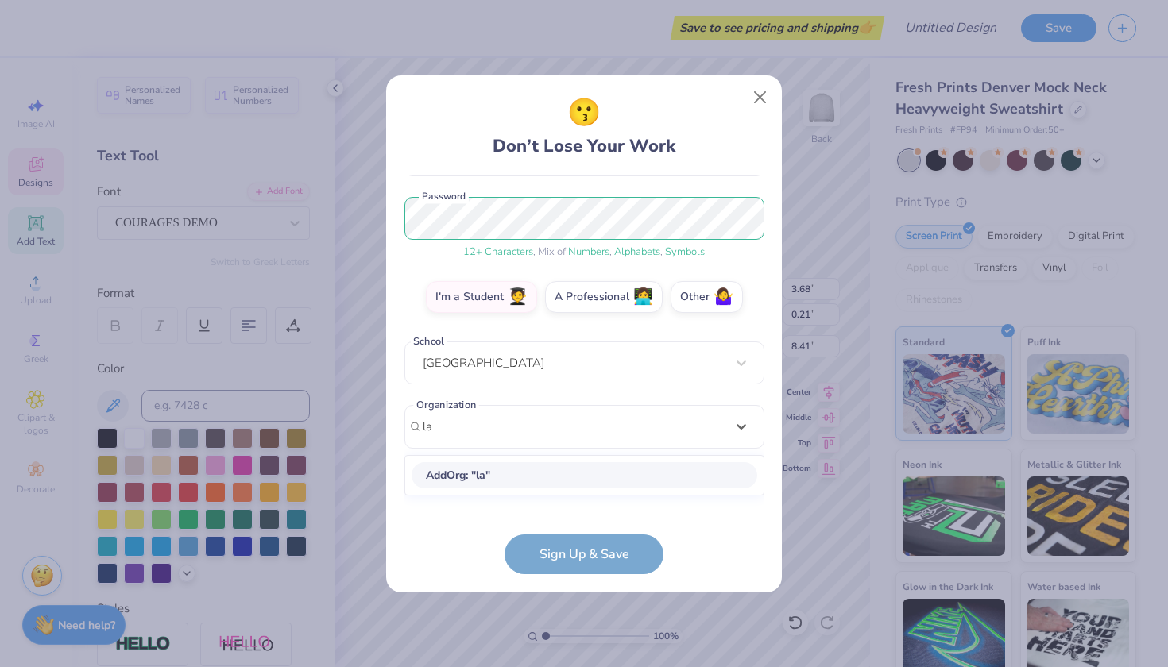
type input "l"
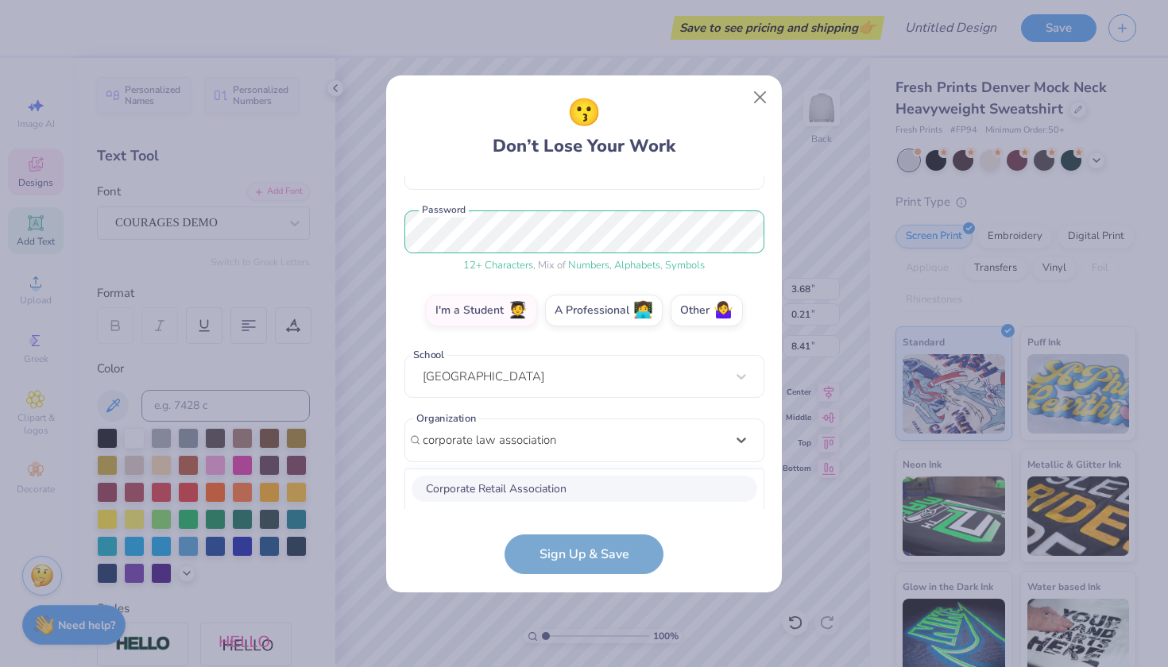
scroll to position [372, 0]
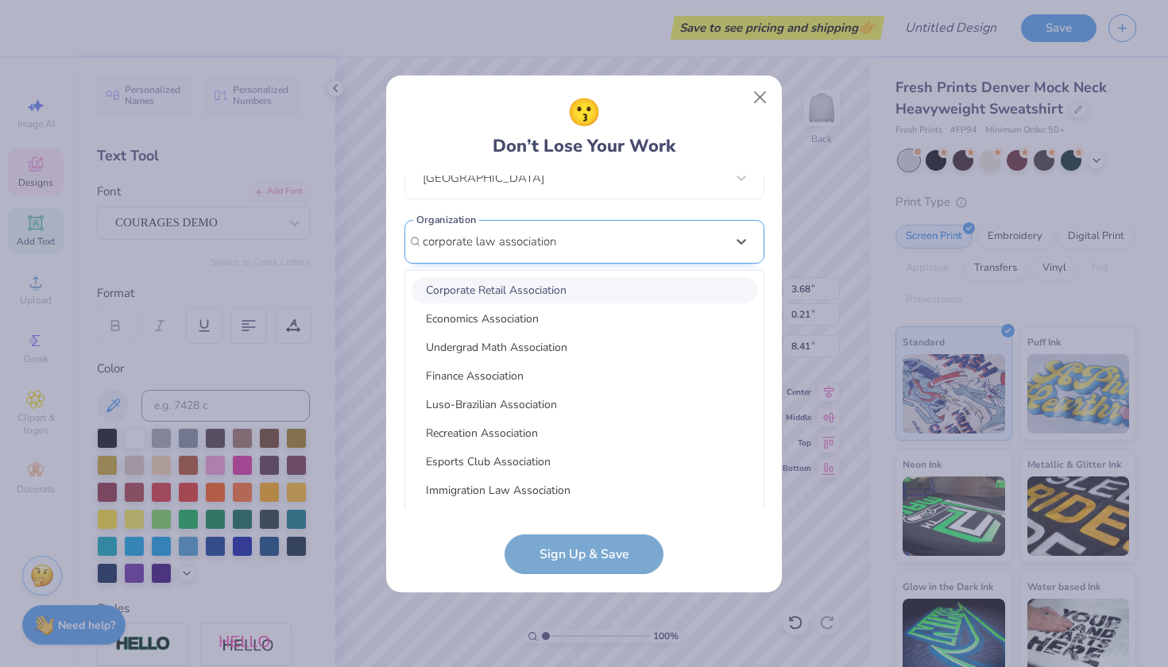
type input "corporate law association"
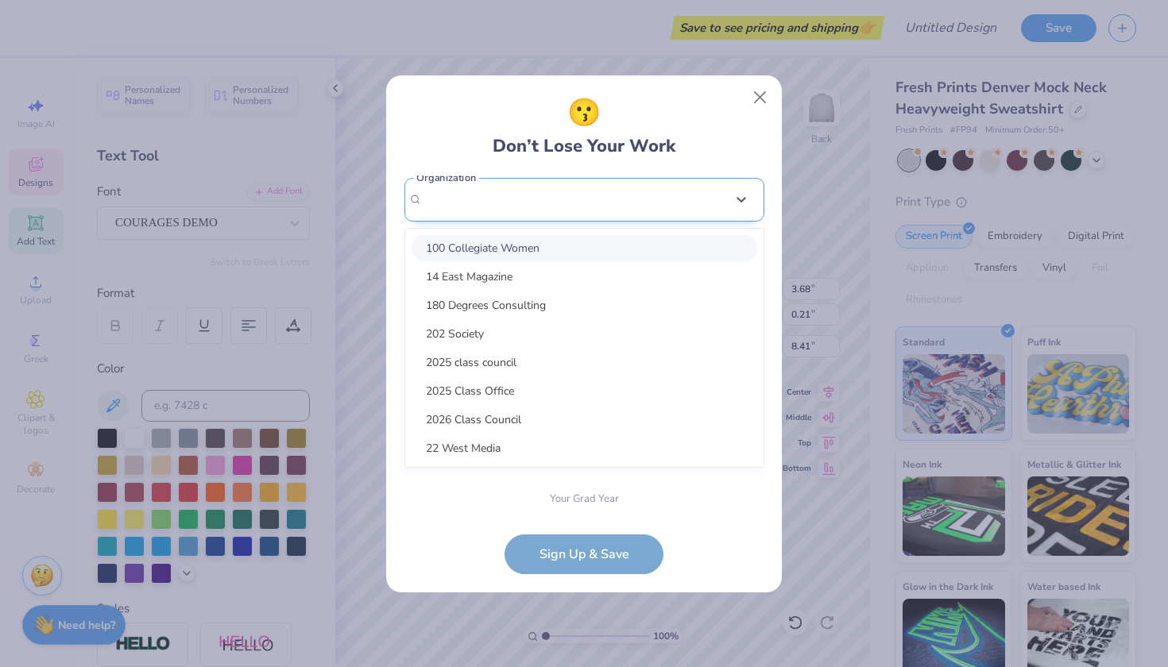
click at [594, 401] on div "option focused, 1 of 15. 15 results available. Use Up and Down to choose option…" at bounding box center [584, 323] width 360 height 290
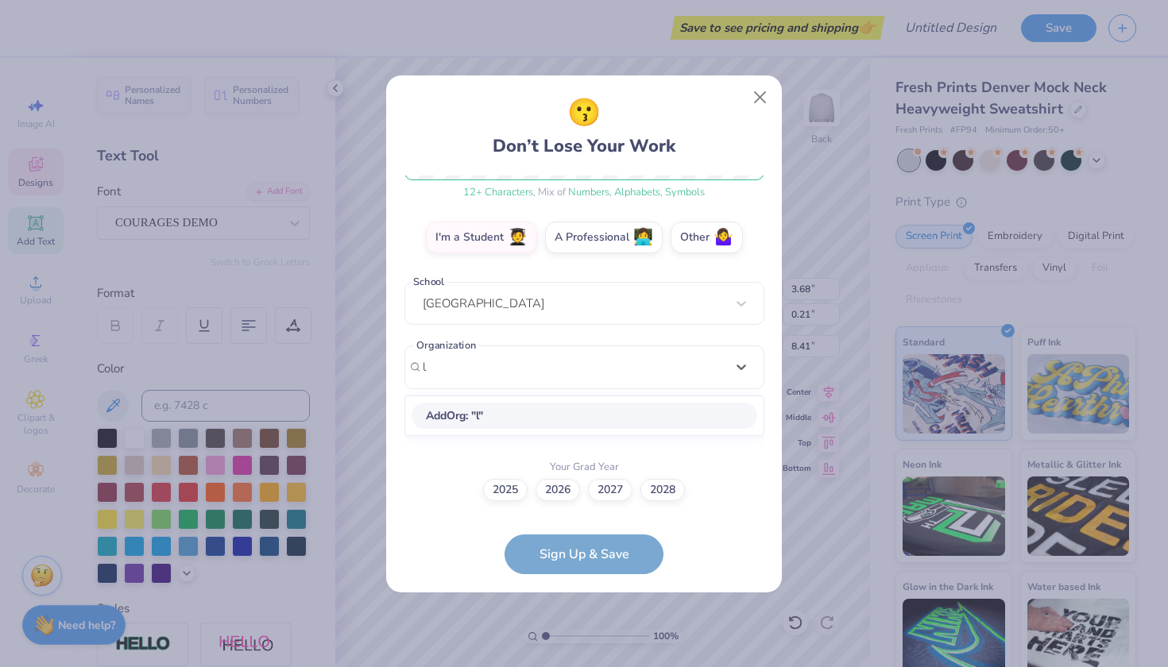
scroll to position [245, 0]
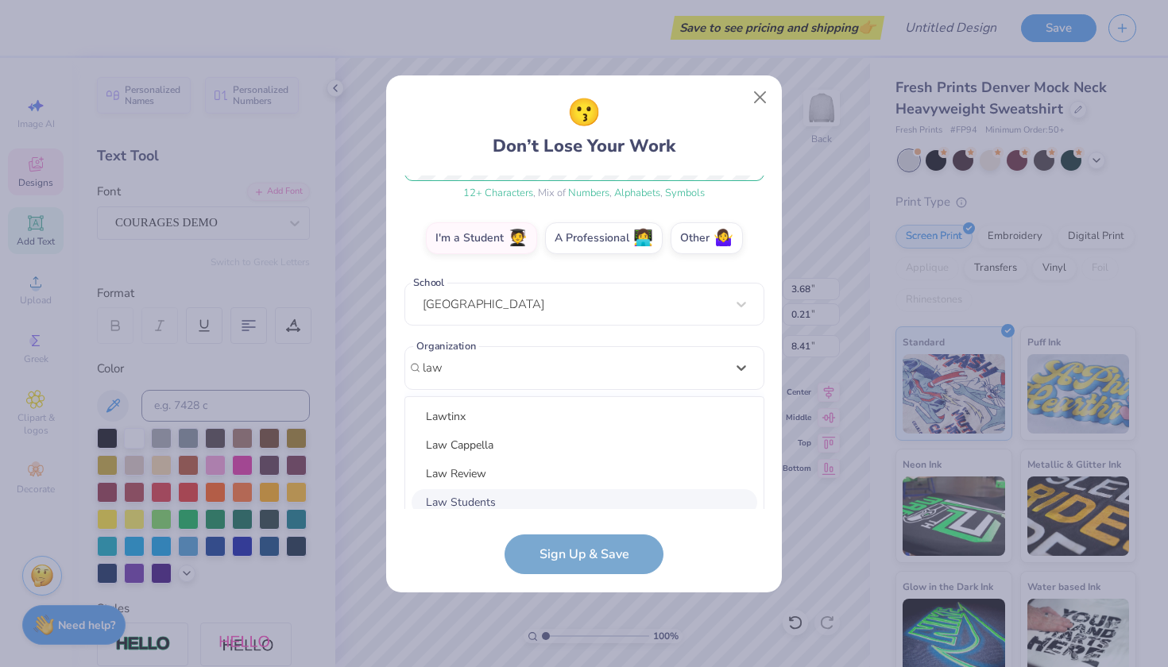
click at [592, 492] on div "Law Students" at bounding box center [584, 502] width 346 height 26
type input "law"
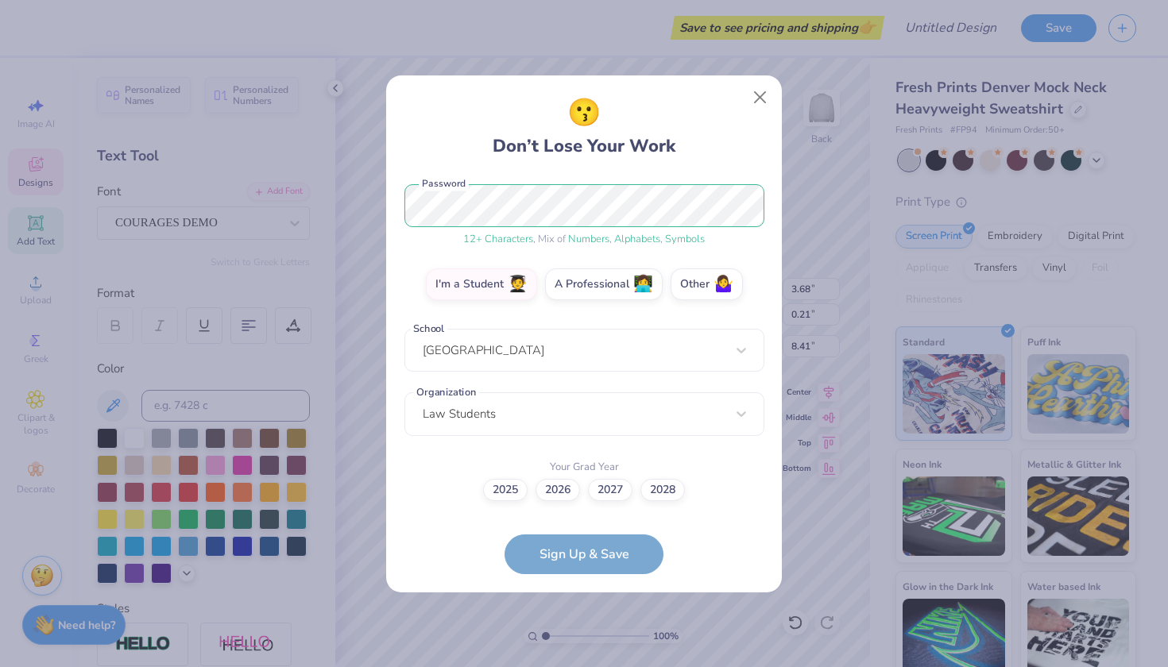
scroll to position [199, 0]
click at [617, 491] on label "2027" at bounding box center [610, 488] width 44 height 22
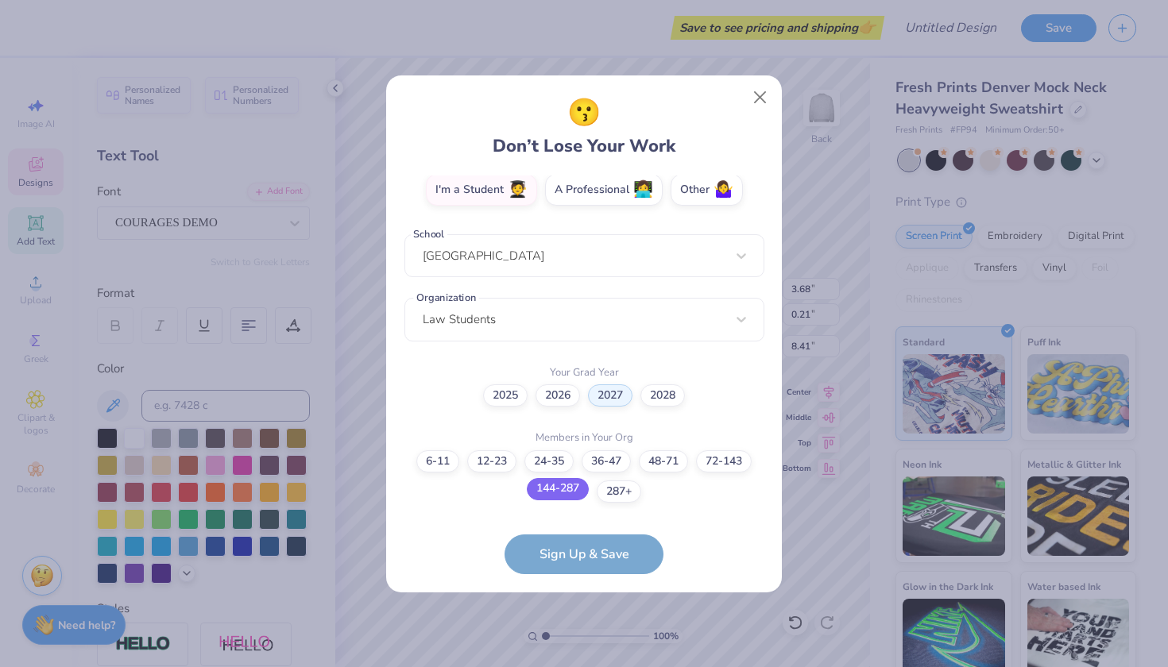
click at [572, 487] on label "144-287" at bounding box center [558, 489] width 62 height 22
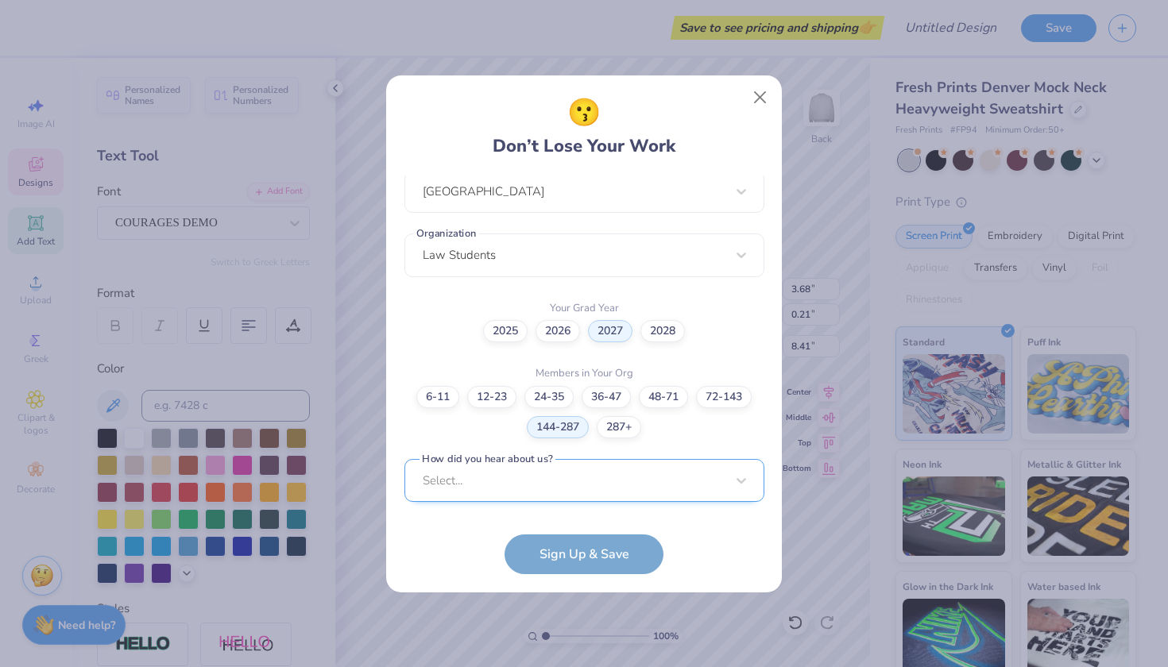
click at [673, 483] on div "Select..." at bounding box center [584, 481] width 360 height 44
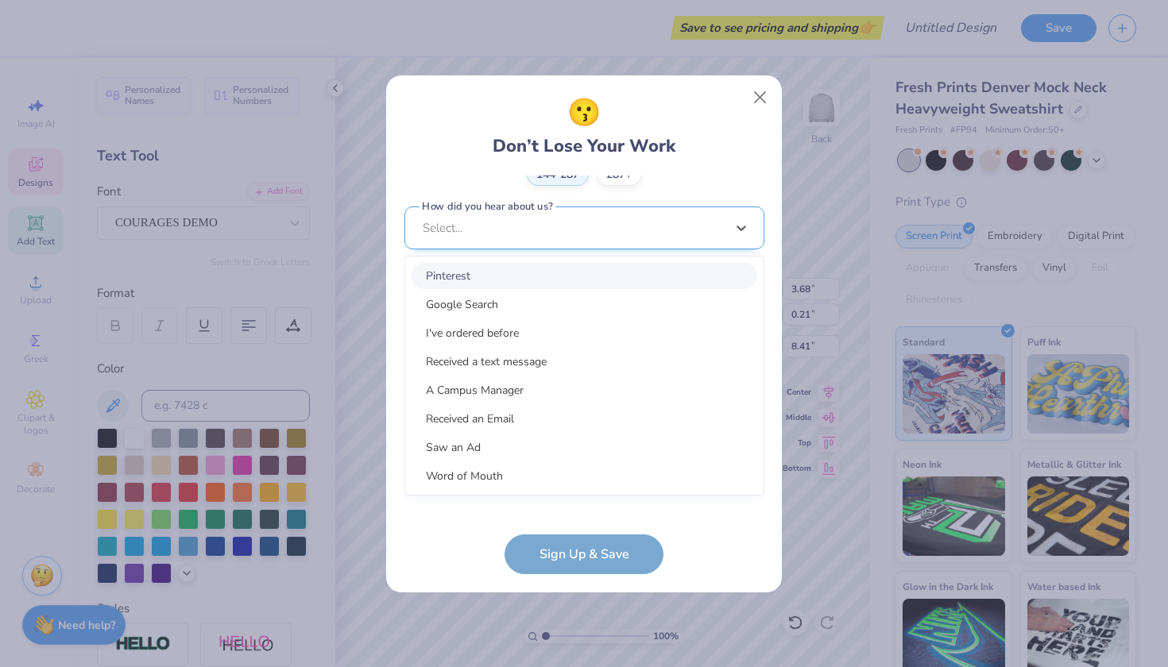
scroll to position [597, 0]
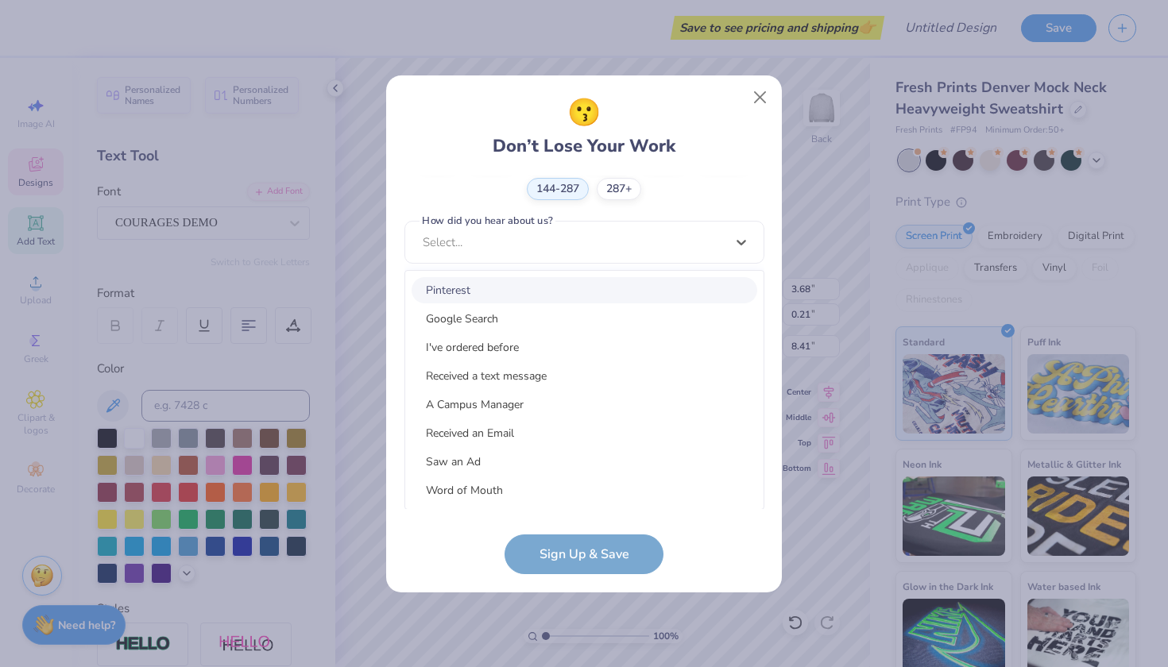
click at [645, 289] on div "Pinterest" at bounding box center [584, 290] width 346 height 26
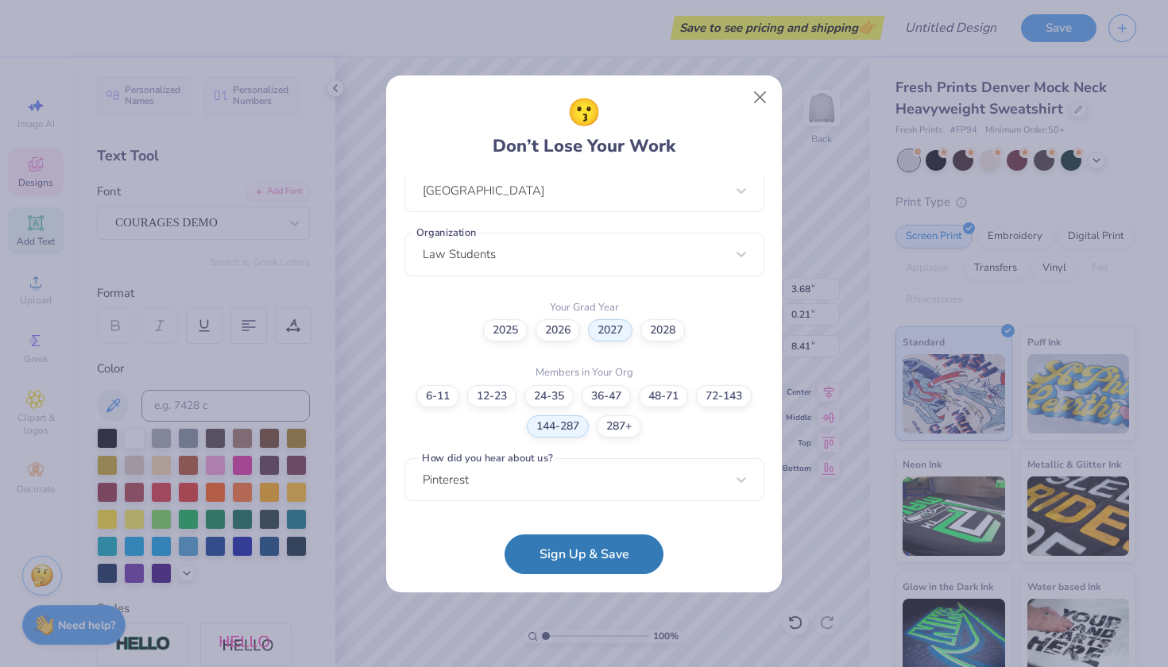
scroll to position [358, 0]
click at [630, 565] on button "Sign Up & Save" at bounding box center [583, 551] width 159 height 40
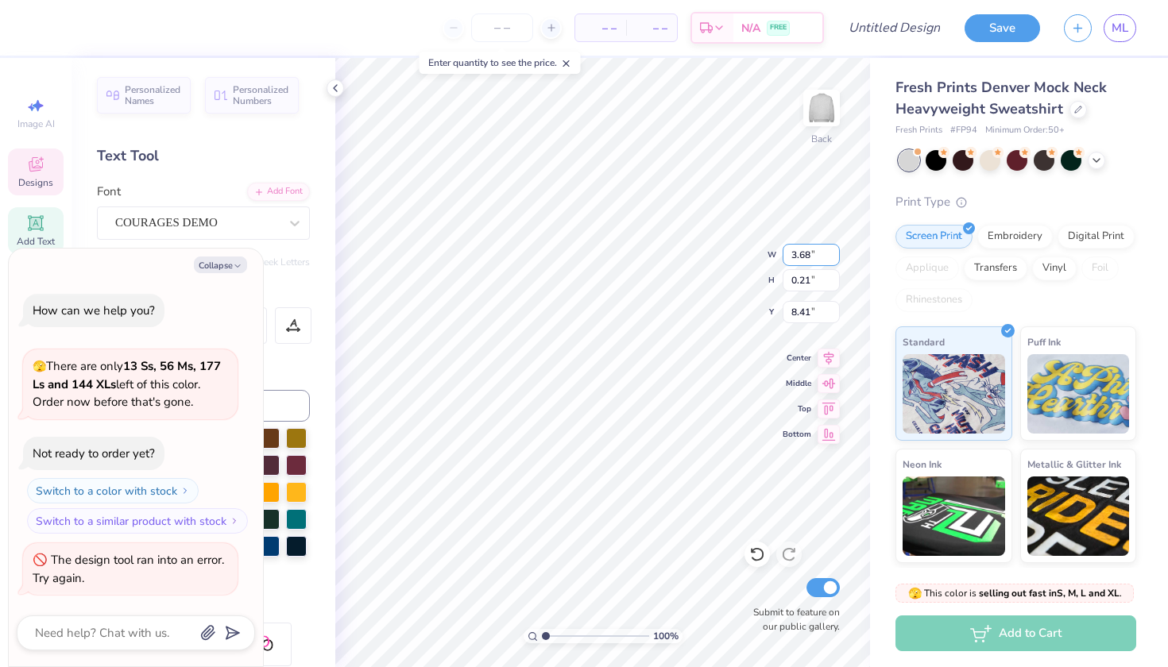
type textarea "x"
click at [796, 253] on input "3.68" at bounding box center [810, 255] width 57 height 22
type input ".68"
click at [795, 279] on input "0.21" at bounding box center [810, 280] width 57 height 22
type textarea "x"
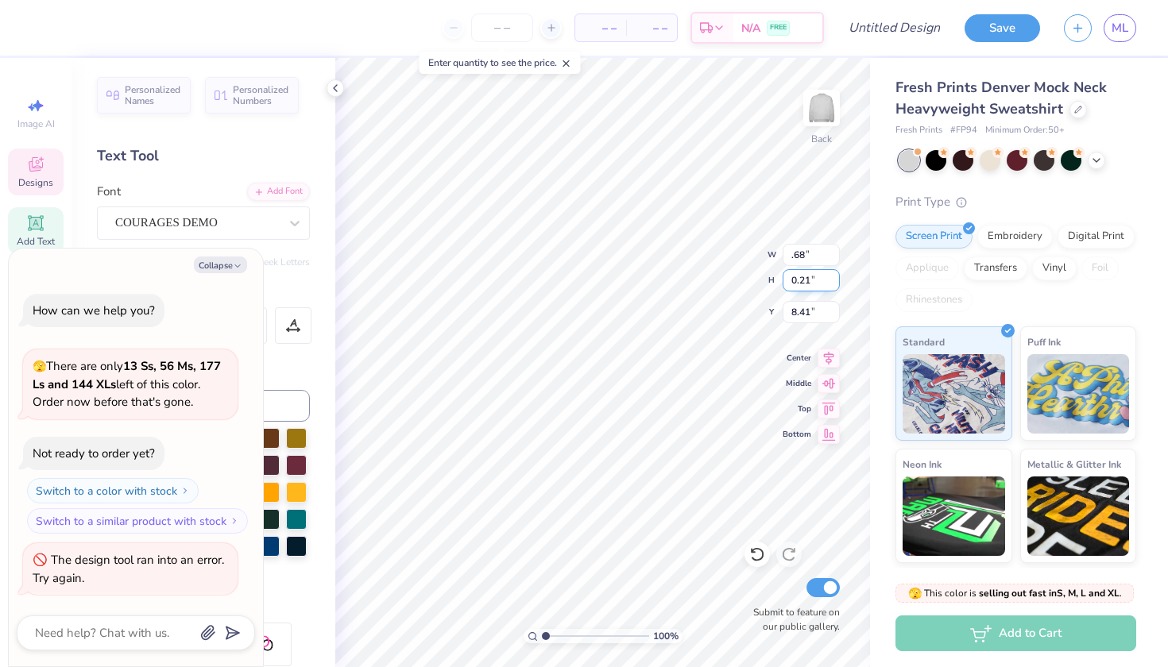
type input "0.68"
type input "0.04"
type input "8.50"
type textarea "x"
drag, startPoint x: 817, startPoint y: 250, endPoint x: 782, endPoint y: 250, distance: 35.0
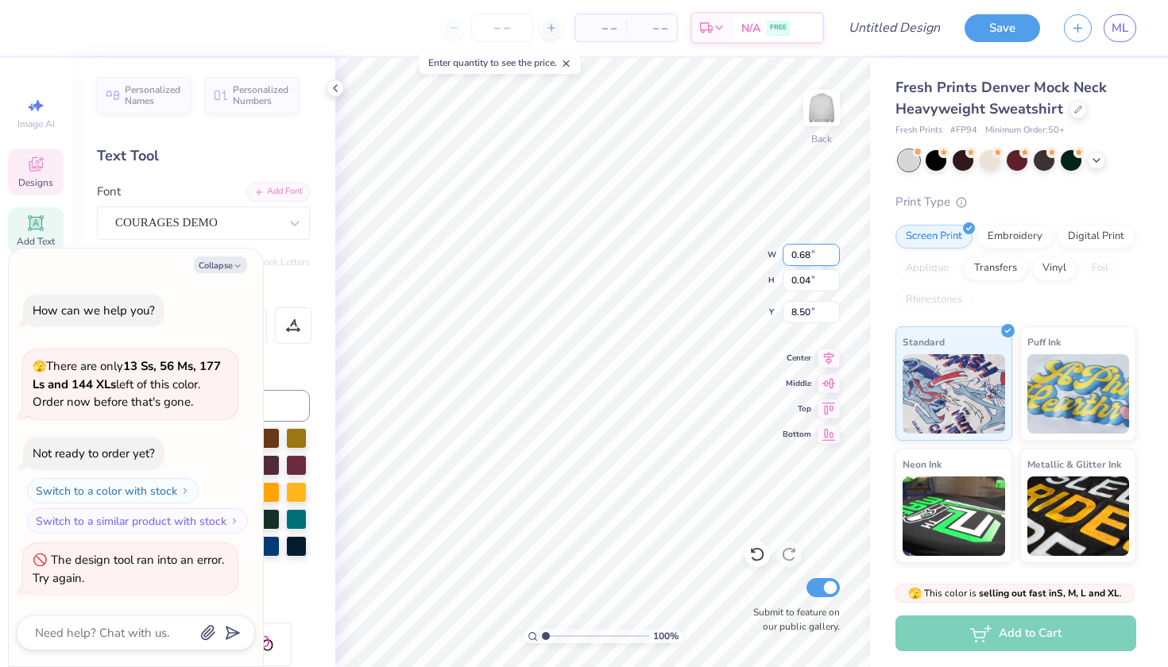
click at [782, 250] on input "0.68" at bounding box center [810, 255] width 57 height 22
type input "3"
drag, startPoint x: 802, startPoint y: 280, endPoint x: 817, endPoint y: 280, distance: 15.1
click at [802, 280] on input "0.04" at bounding box center [810, 280] width 57 height 22
type textarea "x"
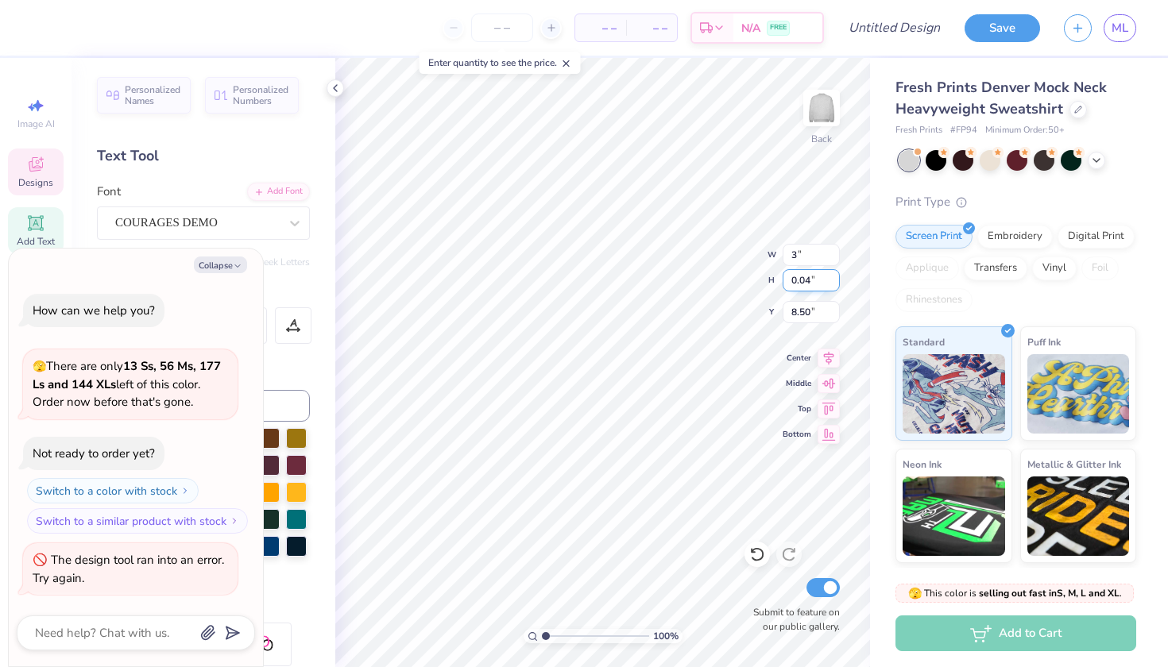
type input "3.00"
type input "0.17"
type input "8.43"
click at [775, 280] on div "100 % Back W 3.00 3.00 " H 0.17 0.17 " Y 8.43 8.43 " Center Middle Top Bottom S…" at bounding box center [602, 362] width 535 height 609
click at [825, 271] on input "0.17" at bounding box center [810, 280] width 57 height 22
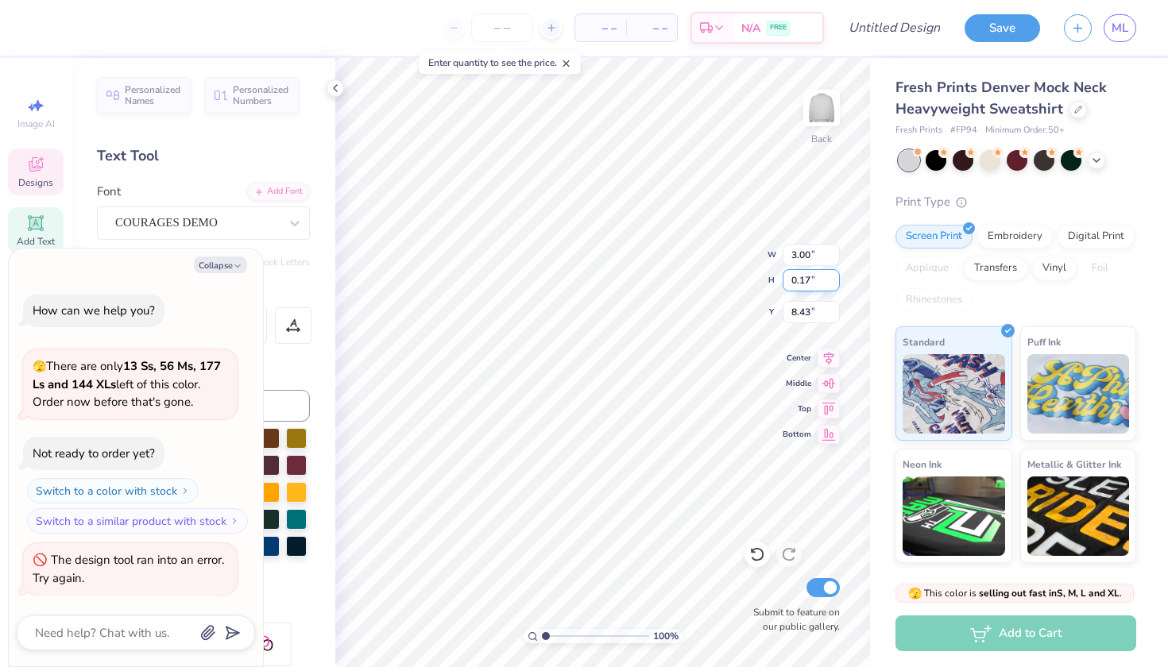
click at [775, 280] on div "100 % Back W 3.00 3.00 " H 0.17 0.17 " Y 8.43 8.43 " Center Middle Top Bottom S…" at bounding box center [602, 362] width 535 height 609
type textarea "x"
click at [816, 282] on input "0.17" at bounding box center [810, 280] width 57 height 22
drag, startPoint x: 820, startPoint y: 280, endPoint x: 785, endPoint y: 280, distance: 35.0
click at [785, 280] on input "0.17" at bounding box center [810, 280] width 57 height 22
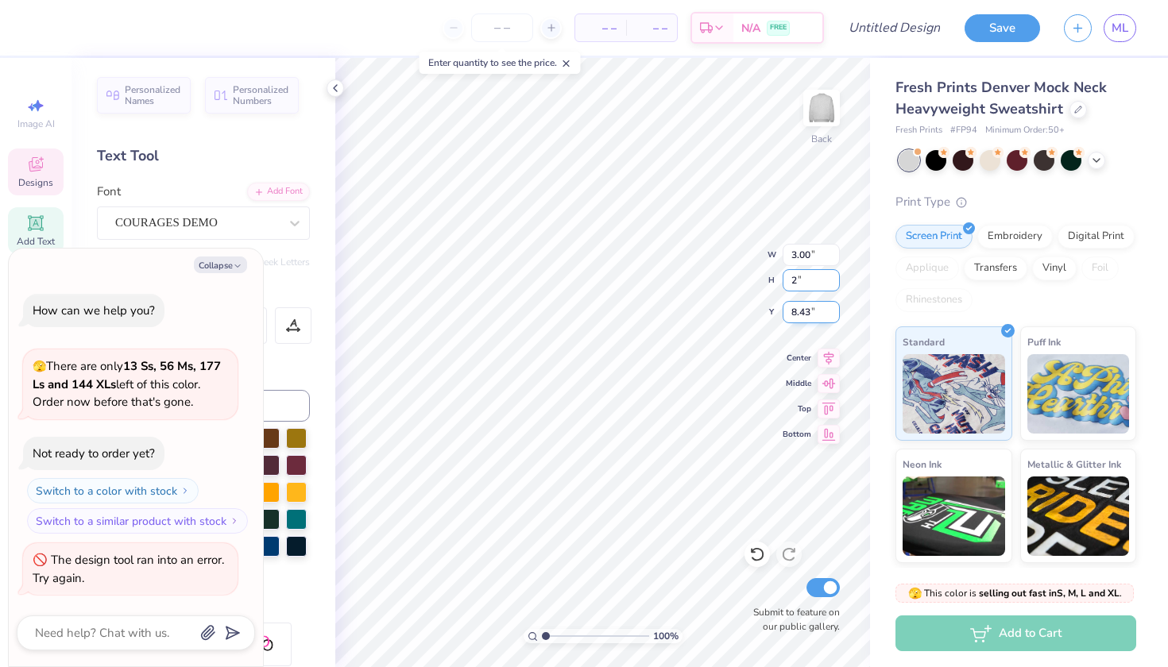
type input "2"
click at [819, 320] on input "8.43" at bounding box center [810, 312] width 57 height 22
type textarea "x"
type input "15.00"
type input "0.85"
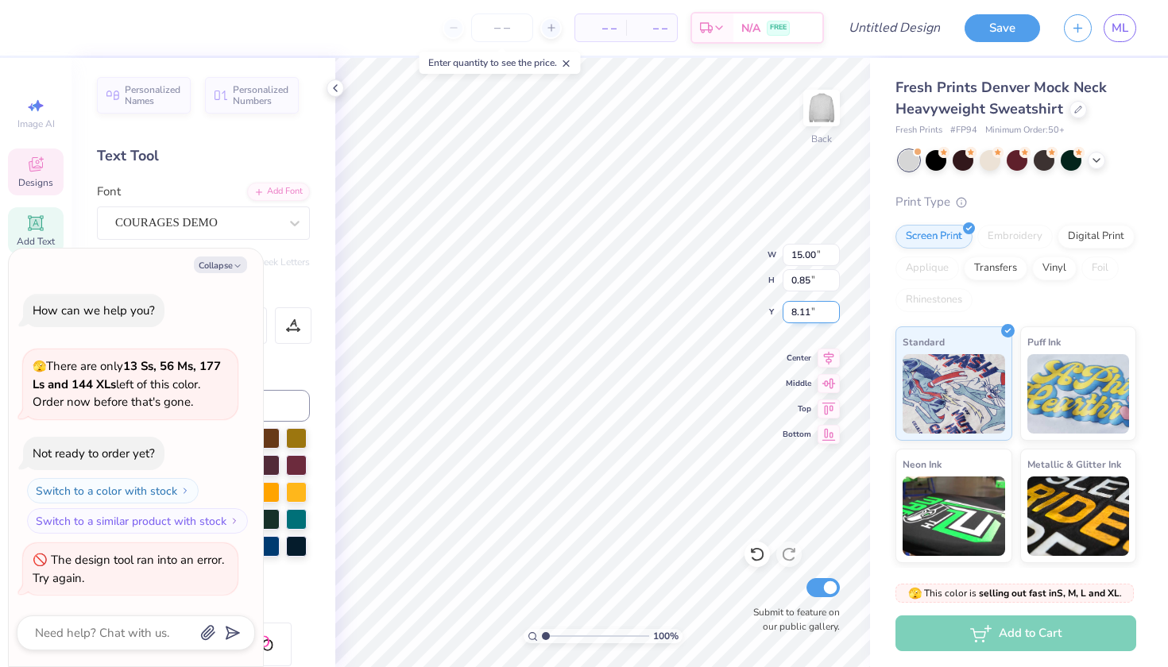
click at [833, 309] on input "8.11" at bounding box center [810, 312] width 57 height 22
click at [835, 319] on input "8.11" at bounding box center [810, 312] width 57 height 22
click at [835, 317] on input "8.1" at bounding box center [810, 312] width 57 height 22
click at [834, 315] on input "8.09" at bounding box center [810, 312] width 57 height 22
click at [834, 315] on input "8.08" at bounding box center [810, 312] width 57 height 22
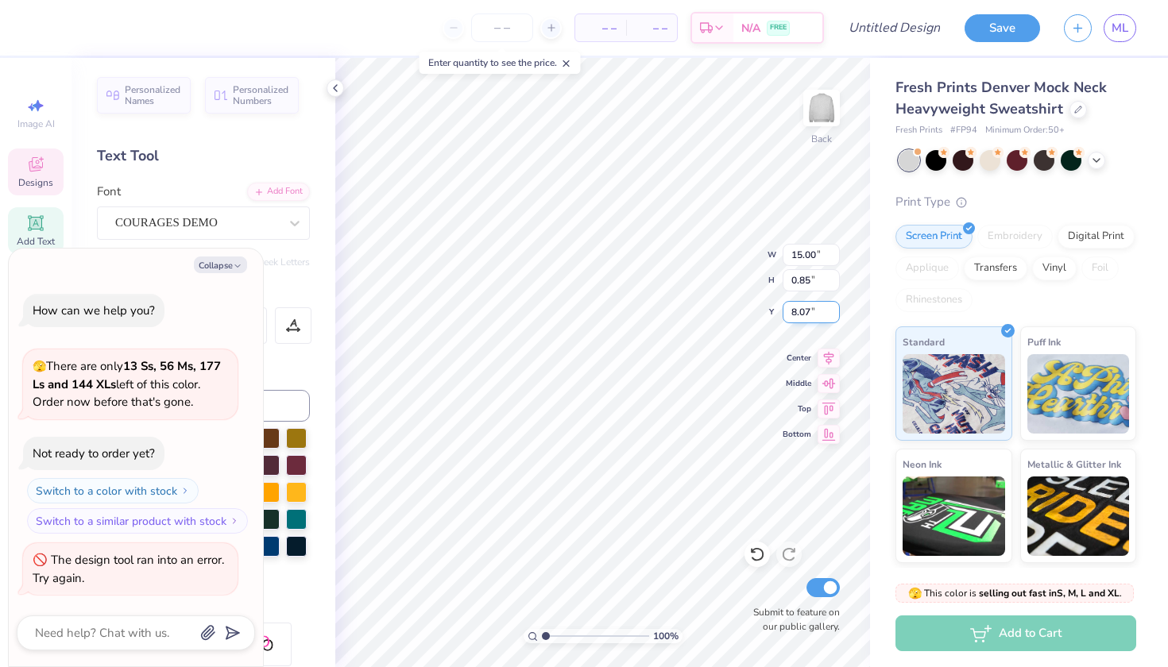
click at [834, 315] on input "8.07" at bounding box center [810, 312] width 57 height 22
click at [834, 315] on input "8.06" at bounding box center [810, 312] width 57 height 22
click at [834, 315] on input "8.05" at bounding box center [810, 312] width 57 height 22
click at [834, 315] on input "8.04" at bounding box center [810, 312] width 57 height 22
click at [834, 315] on input "8.03" at bounding box center [810, 312] width 57 height 22
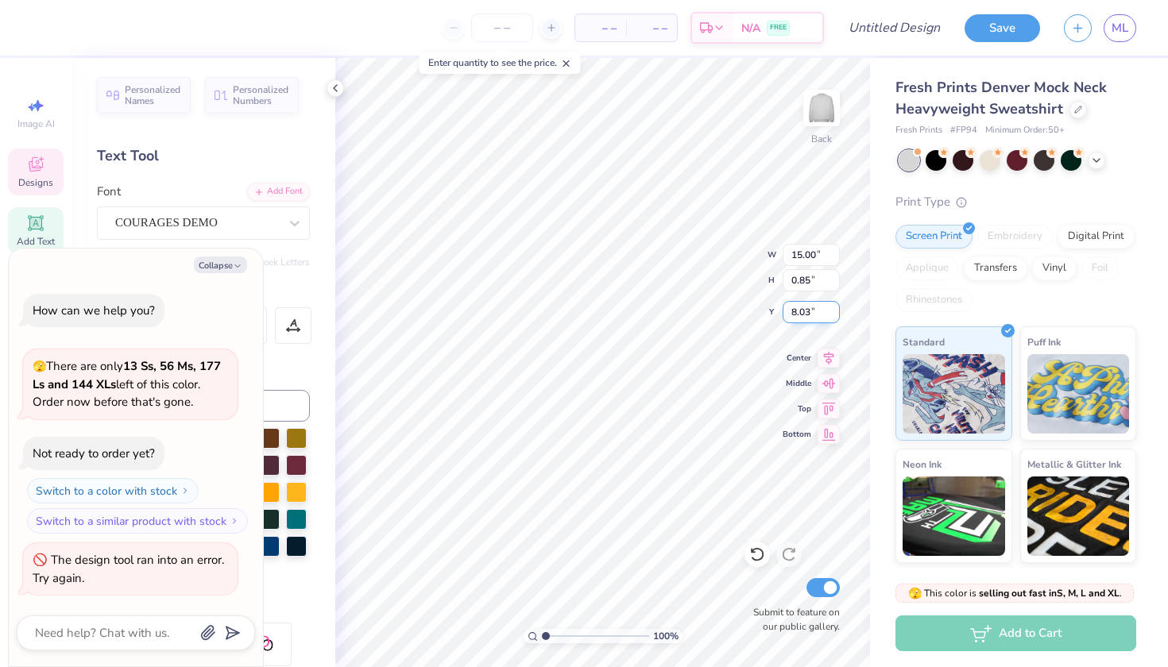
type input "8.02"
click at [834, 315] on input "8.02" at bounding box center [810, 312] width 57 height 22
click at [764, 313] on div "100 % Back W 15.00 15.00 " H 0.85 0.85 " Y 8.02 8.02 " Center Middle Top Bottom…" at bounding box center [602, 362] width 535 height 609
click at [816, 307] on input "8.10" at bounding box center [810, 312] width 57 height 22
click at [771, 308] on div "100 % Back W 15.00 15.00 " H 0.85 0.85 " Y 8.10 8.10 " Center Middle Top Bottom…" at bounding box center [602, 362] width 535 height 609
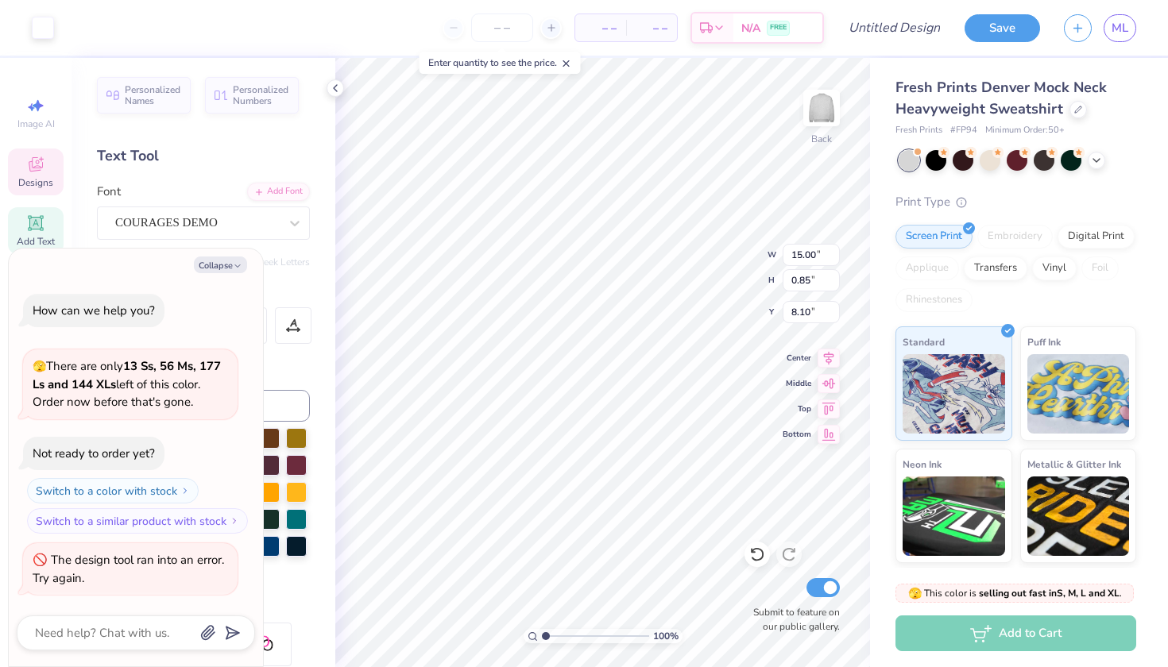
type textarea "x"
click at [817, 315] on input "8.19" at bounding box center [810, 312] width 57 height 22
type input "8"
type input "6"
type textarea "x"
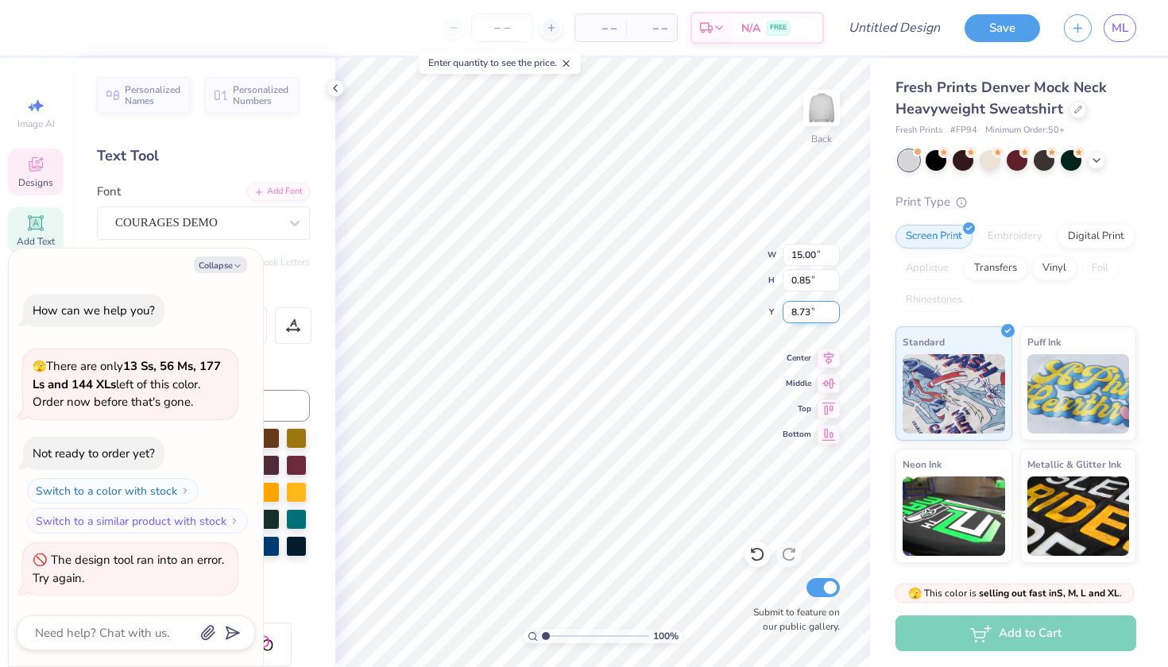
click at [813, 311] on input "8.73" at bounding box center [810, 312] width 57 height 22
type input "7.67"
click at [834, 316] on input "7.67" at bounding box center [810, 312] width 57 height 22
type input "14.99"
type textarea "x"
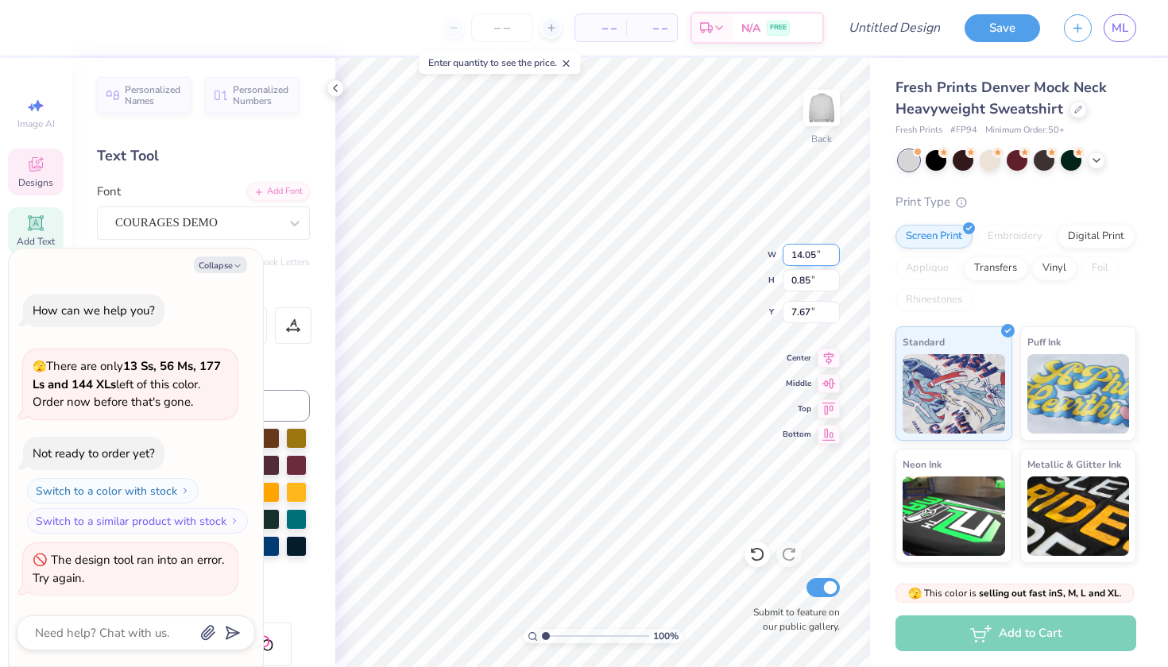
type input "14.04"
click at [834, 258] on input "14.04" at bounding box center [810, 255] width 57 height 22
type textarea "x"
type input "15.00"
type input "0.85"
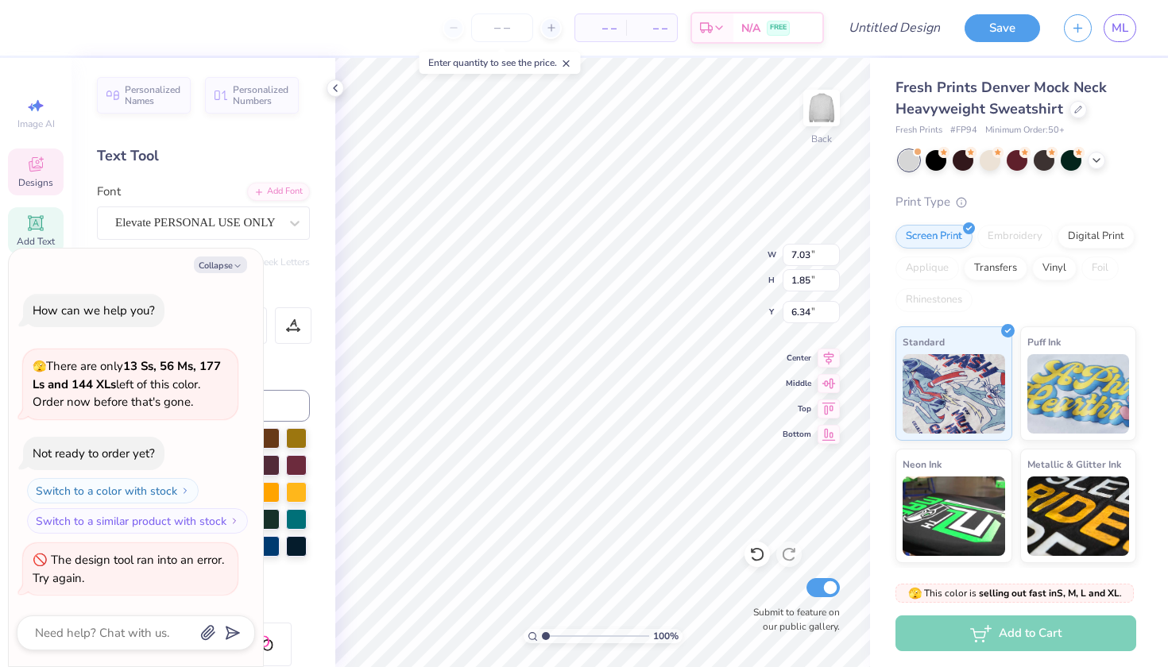
type input "7.67"
type textarea "x"
type input "8.91"
type textarea "x"
type input "11.92"
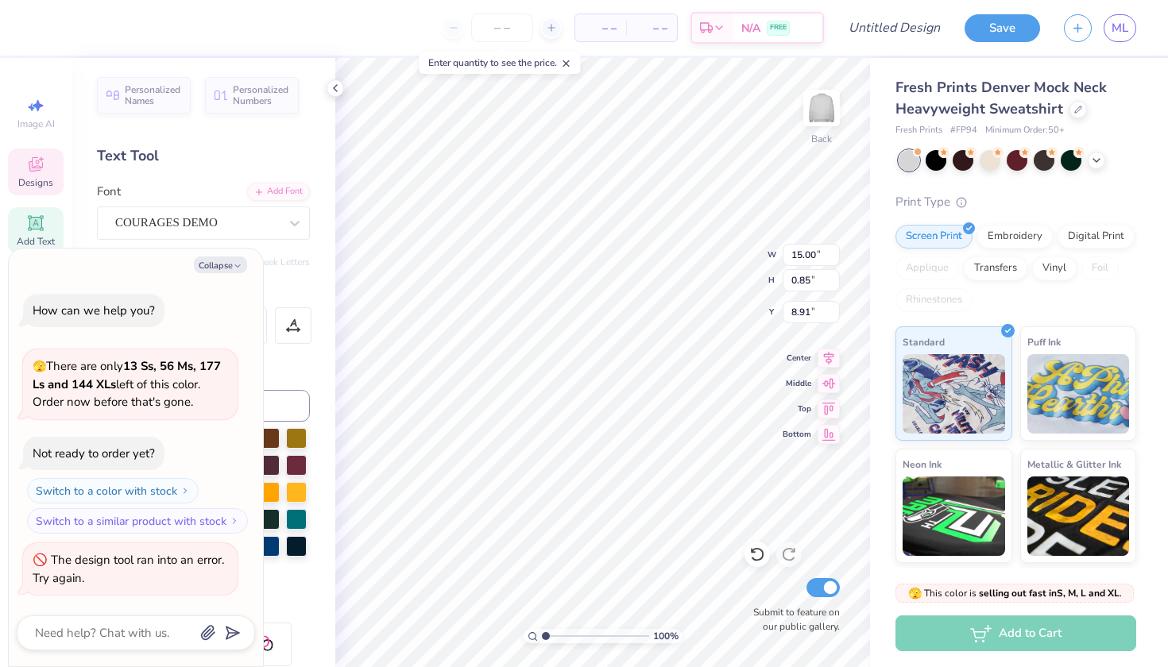
type input "0.67"
type input "9.09"
type textarea "x"
type input "8.76"
type textarea "x"
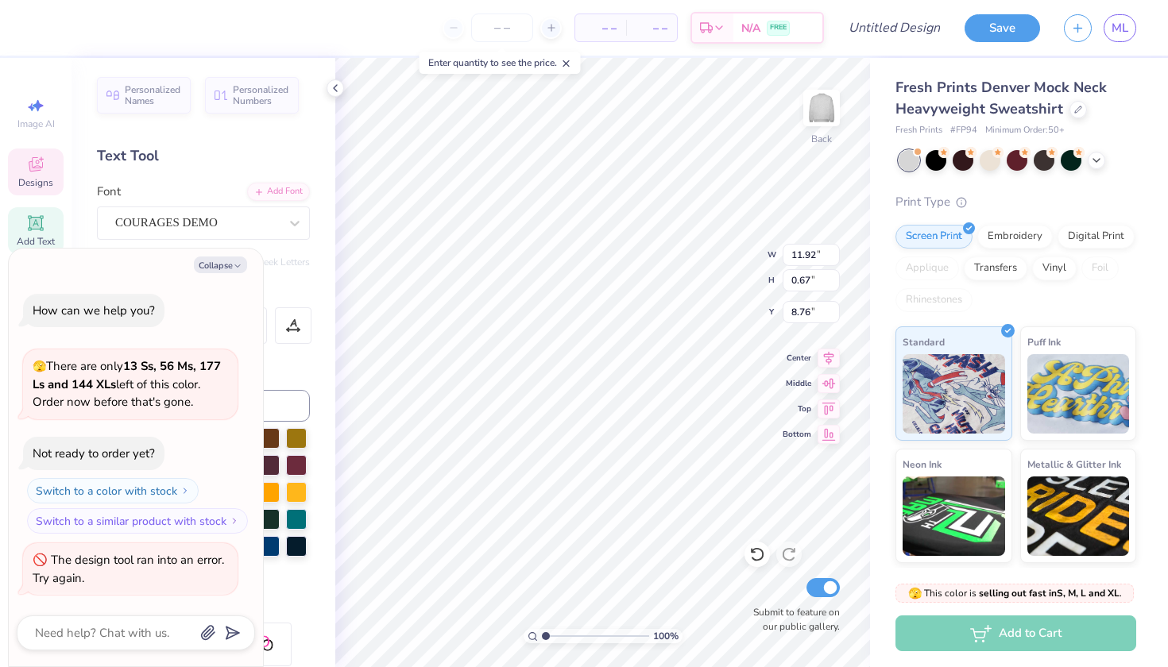
type input "1.84"
type input "0.20"
type input "6.07"
type textarea "x"
type input "4.93"
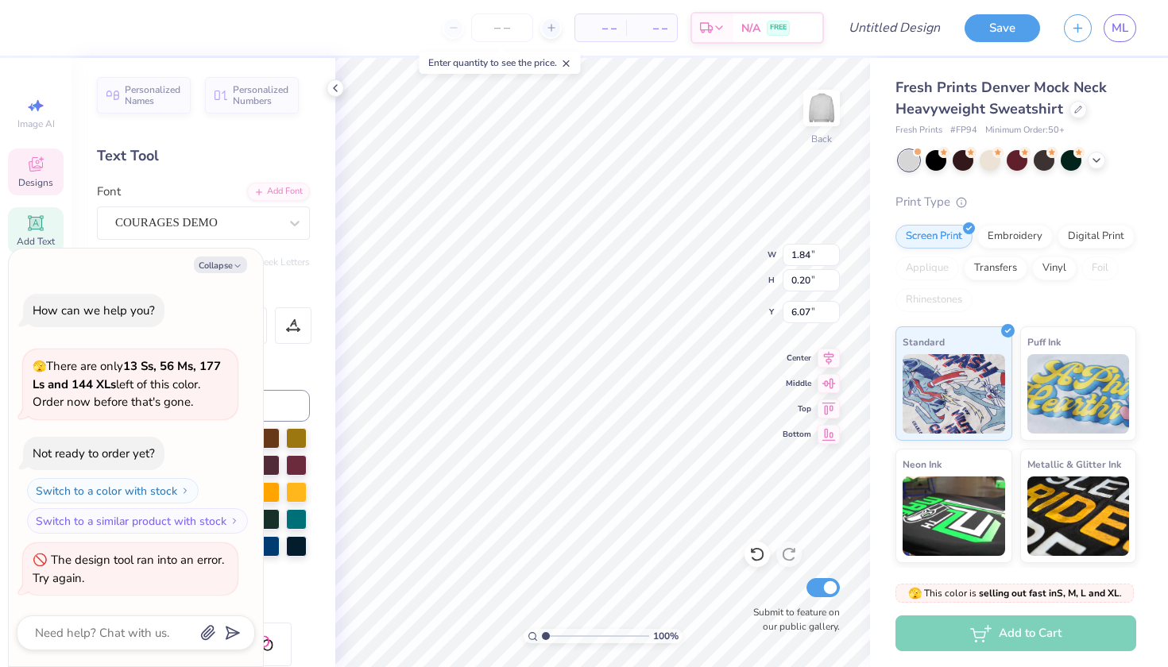
type input "0.53"
type input "5.74"
type textarea "x"
type input "11.92"
type input "0.67"
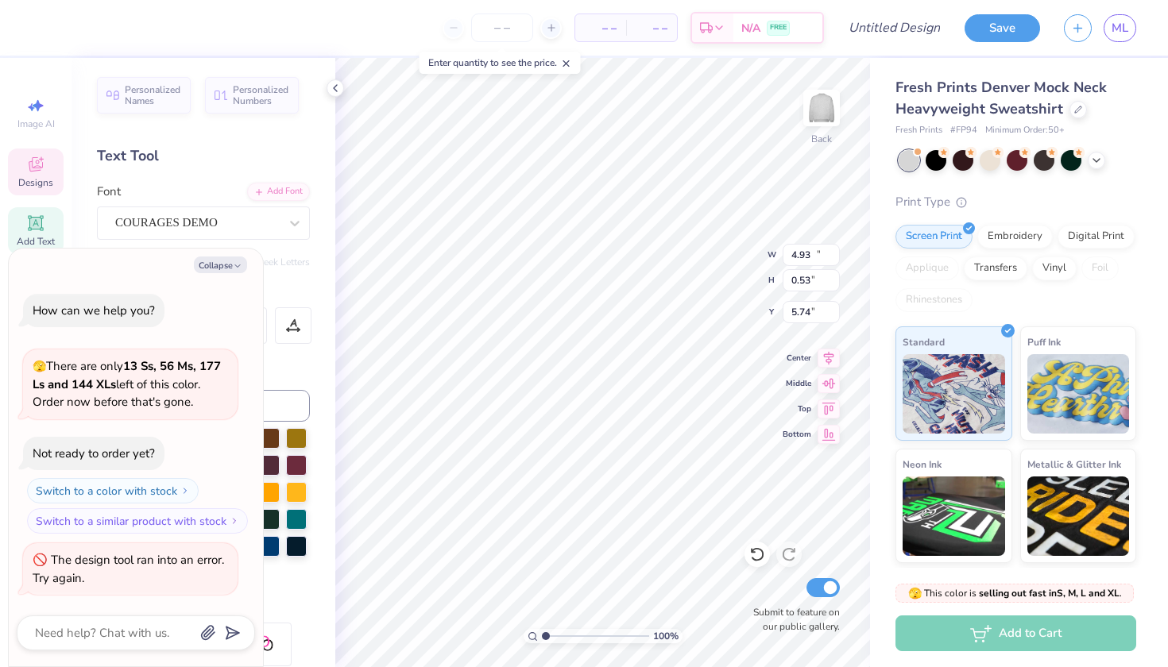
type input "8.76"
type textarea "x"
type input "9.66"
type textarea "x"
type input "4.93"
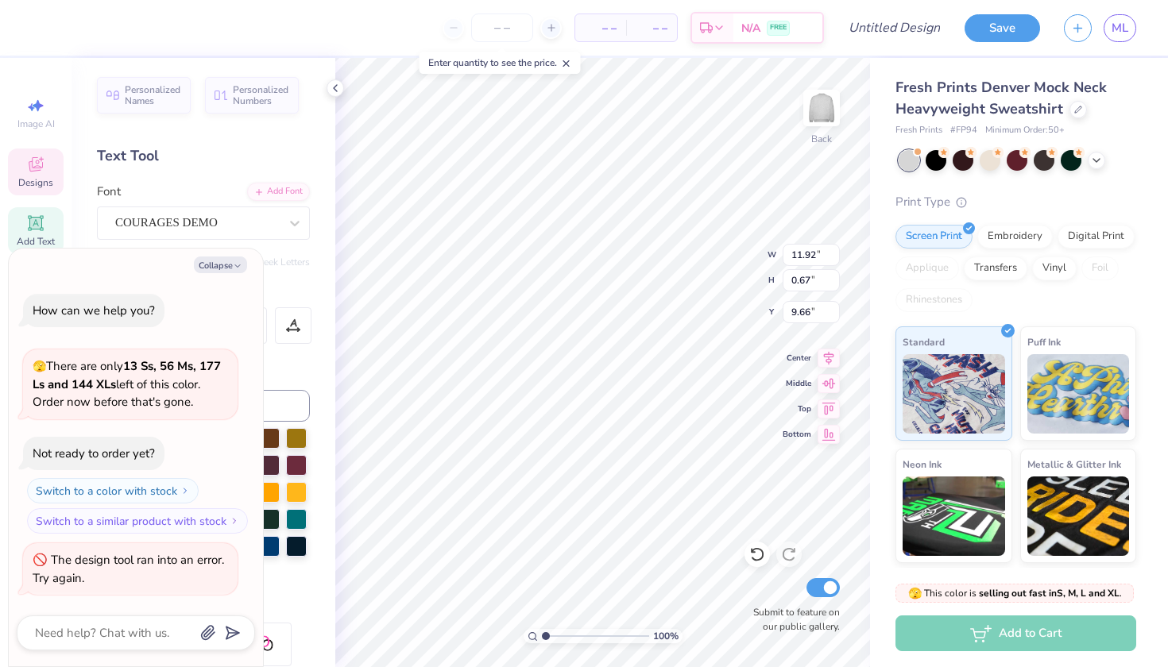
type input "0.53"
type input "5.74"
type textarea "x"
type input "8.77"
type textarea "x"
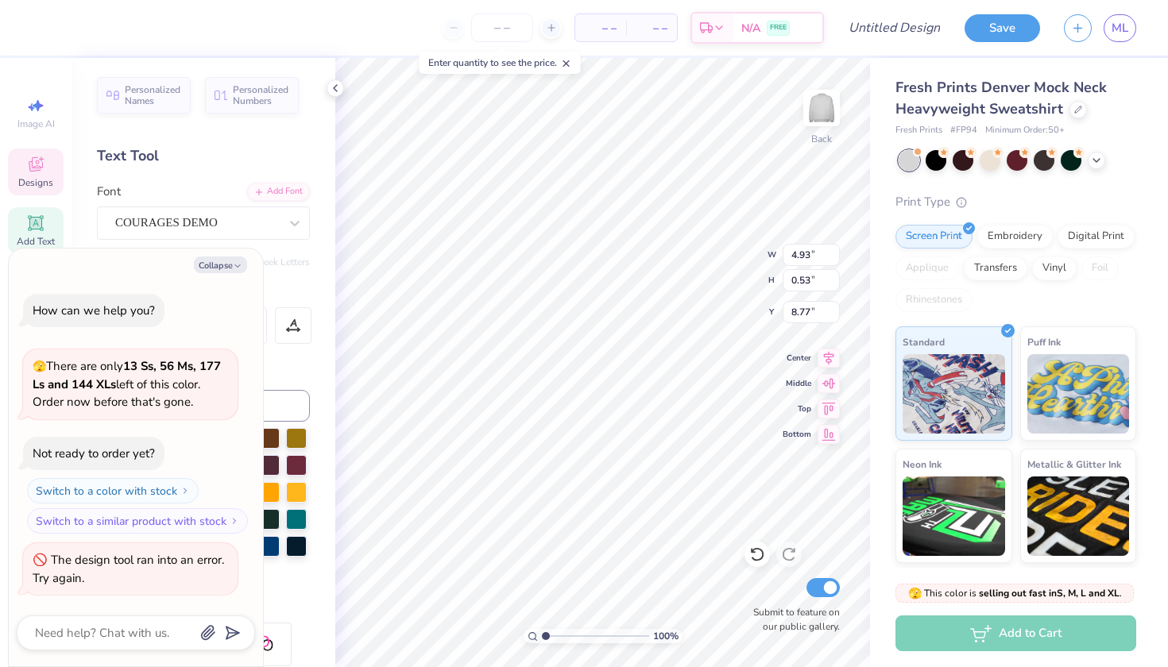
type input "11.92"
type input "0.67"
type input "9.66"
type textarea "x"
type input "4.93"
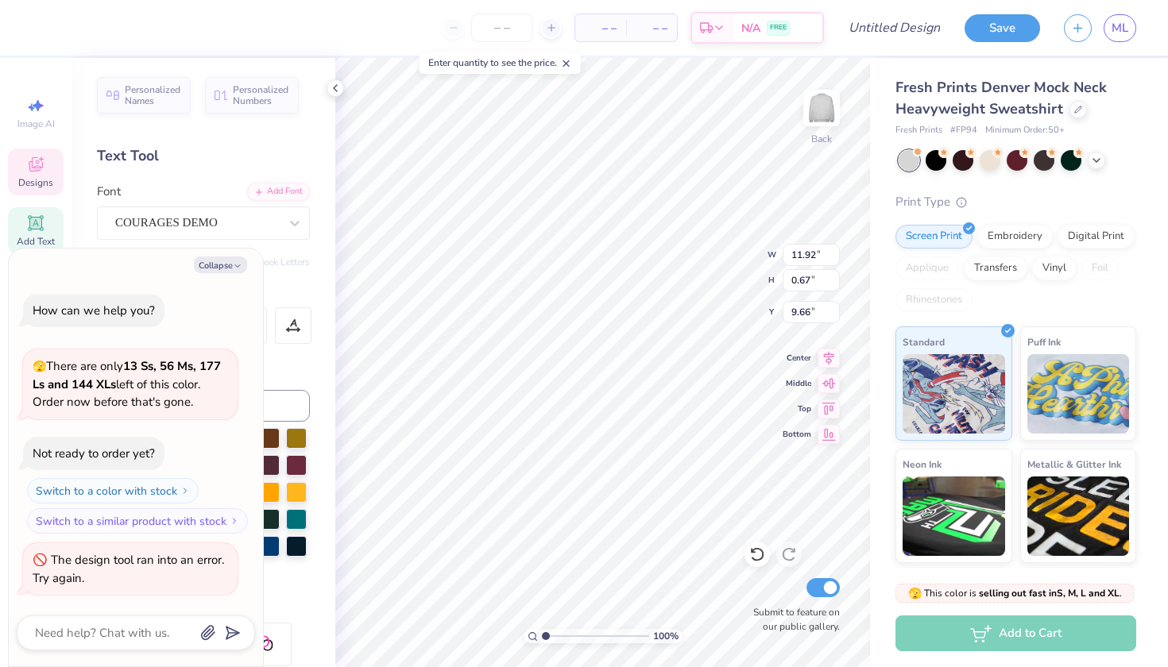
type input "0.53"
type input "8.77"
type textarea "x"
type input "11.92"
type input "0.67"
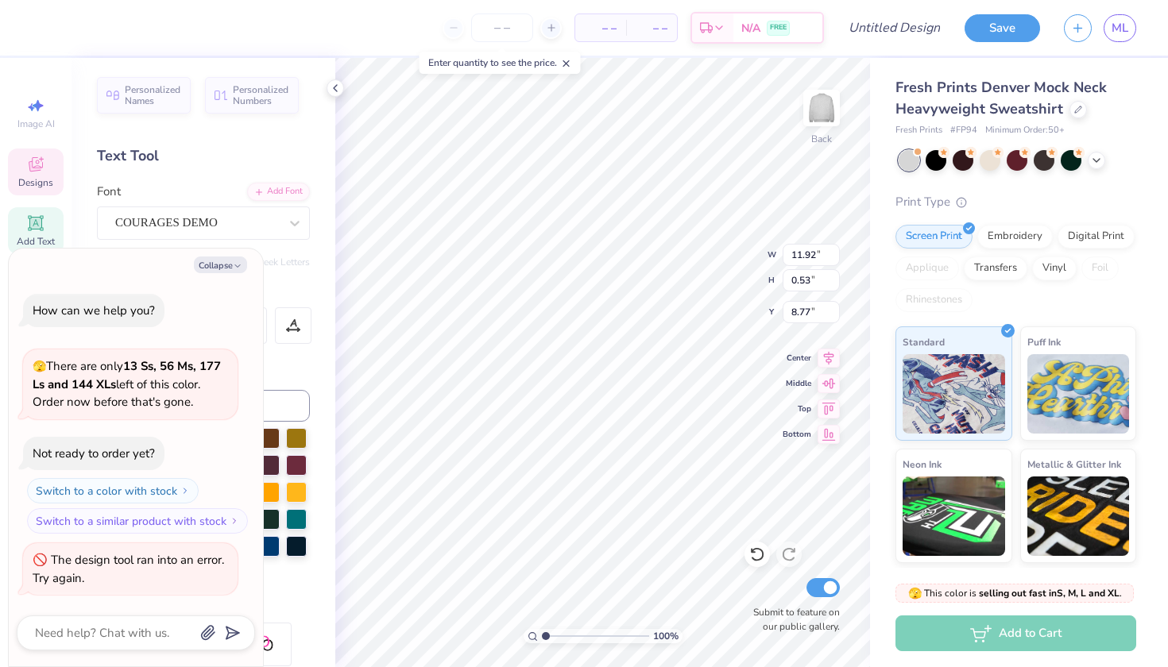
type input "9.66"
type textarea "x"
type input "4.93"
type input "0.53"
type input "8.77"
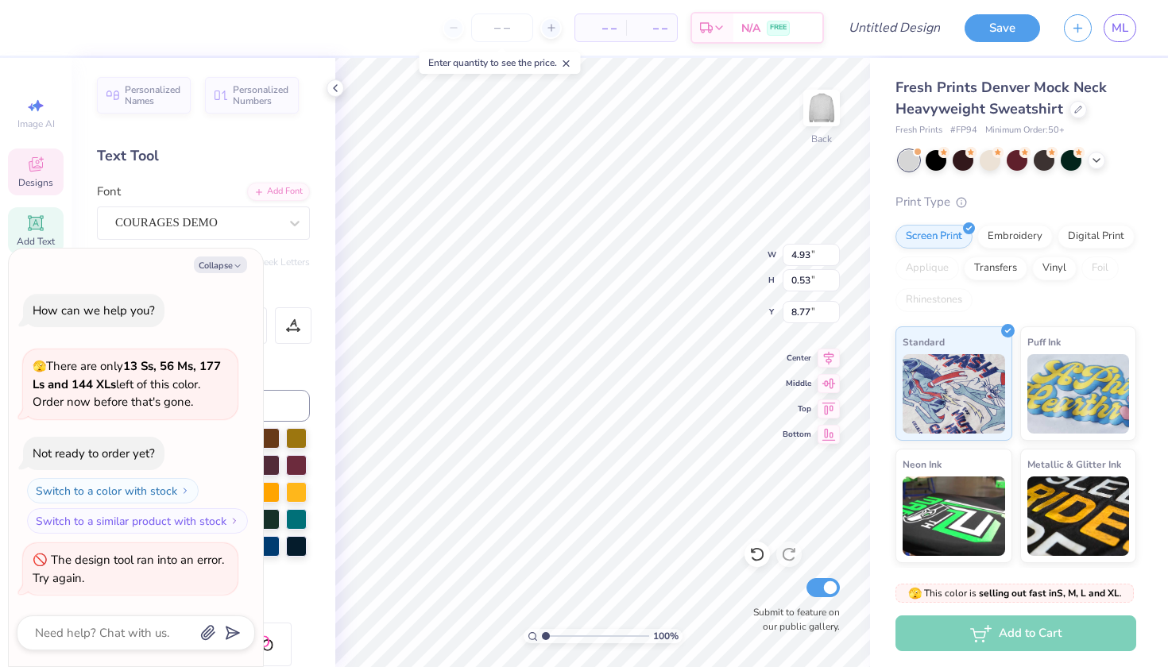
type textarea "x"
type input "11.92"
type input "0.67"
type input "9.66"
type textarea "x"
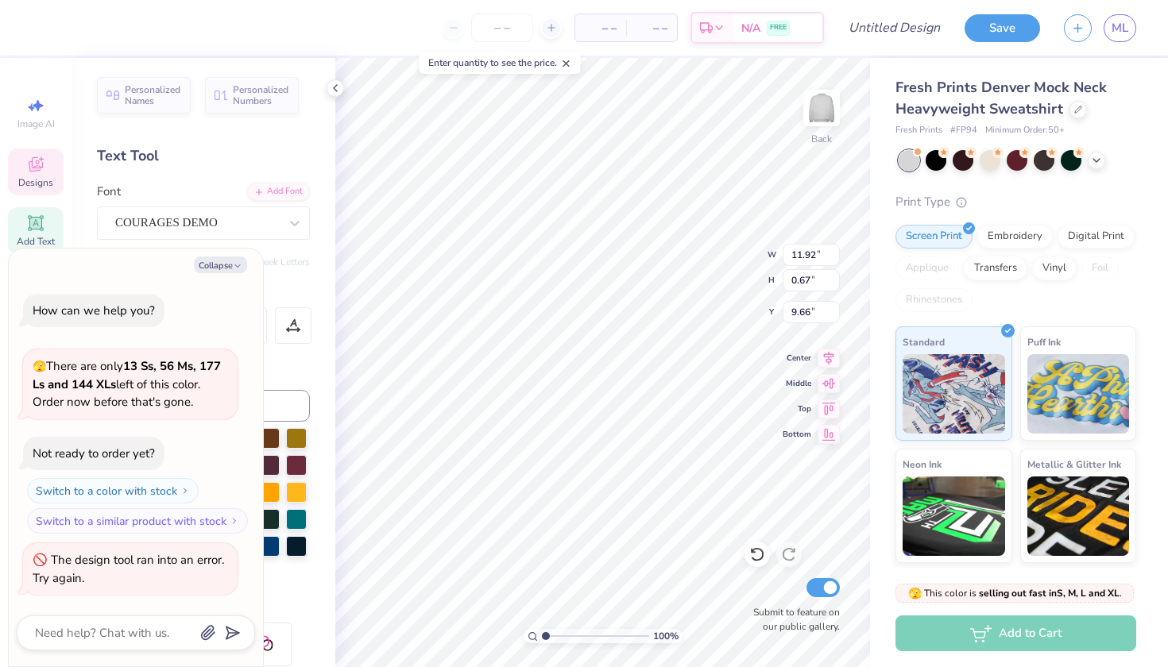
type input "4.93"
type input "0.53"
type input "8.77"
click at [814, 282] on input "0.53" at bounding box center [810, 280] width 57 height 22
type input "0.67"
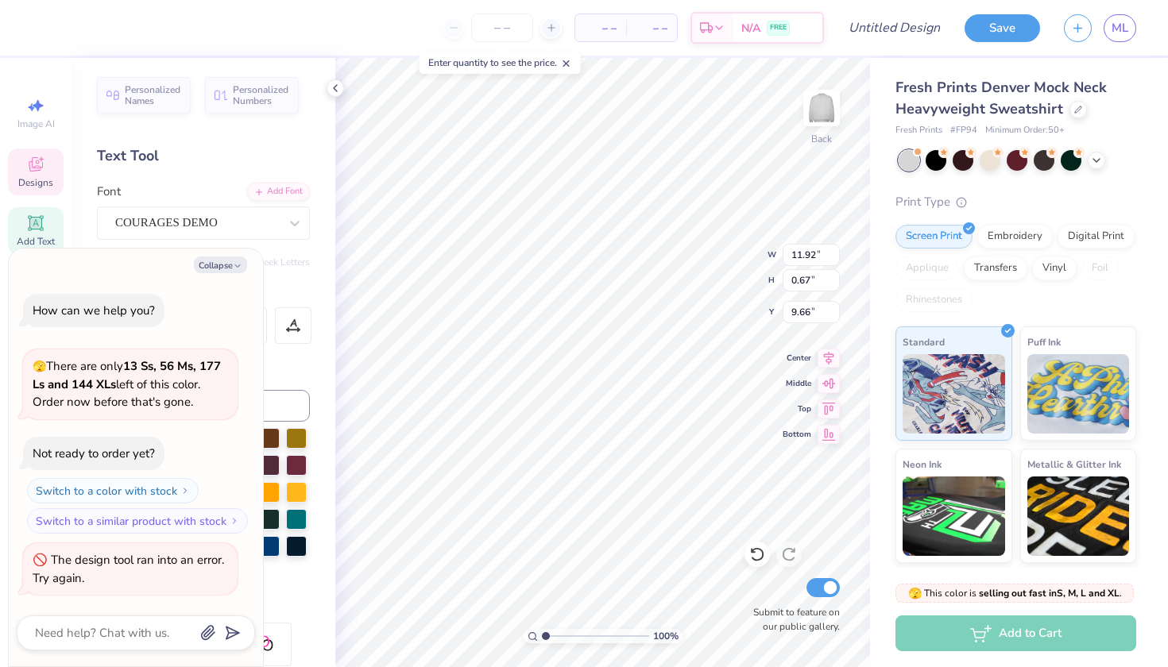
type textarea "x"
type input "10.00"
type textarea "x"
type input "8.89"
type textarea "x"
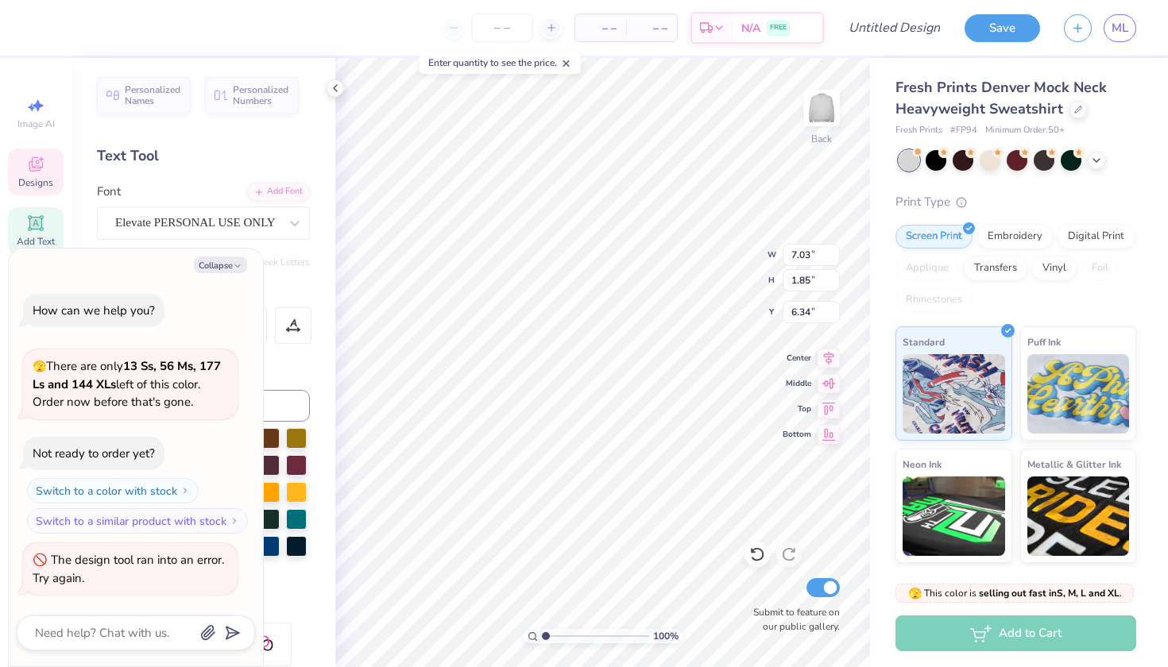
type input "9.18"
type input "2.42"
type input "5.77"
type textarea "x"
type input "5.81"
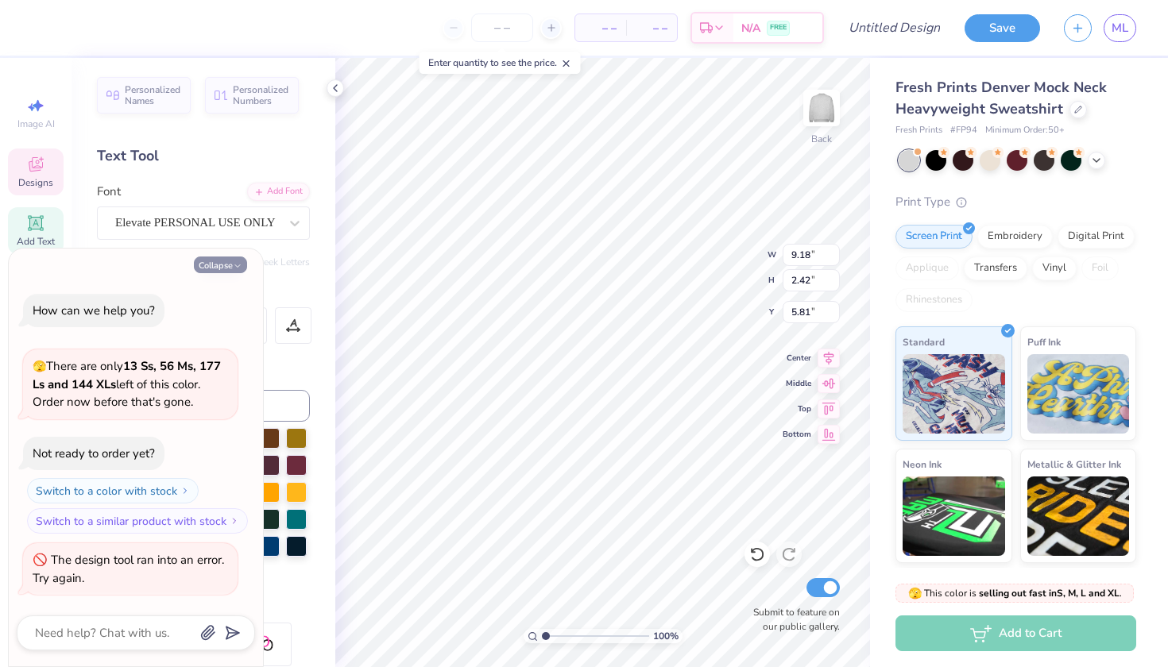
click at [235, 267] on icon "button" at bounding box center [238, 266] width 10 height 10
type textarea "x"
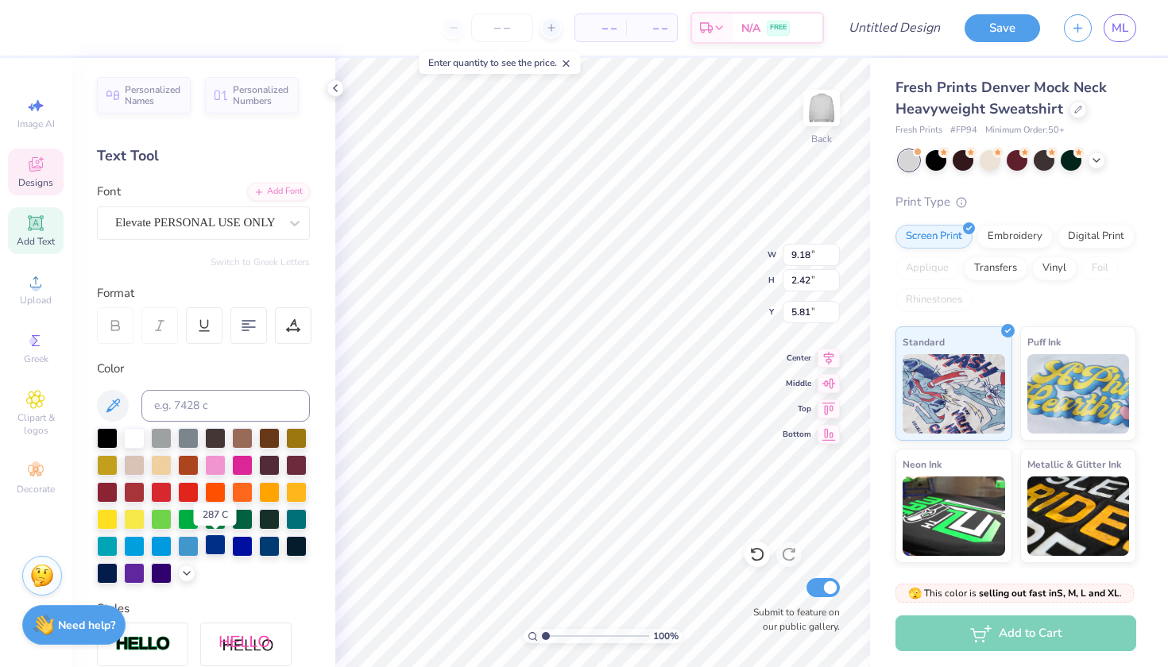
click at [213, 549] on div at bounding box center [215, 545] width 21 height 21
type input "1.68"
type input "0.35"
type input "3.49"
click at [218, 546] on div at bounding box center [215, 545] width 21 height 21
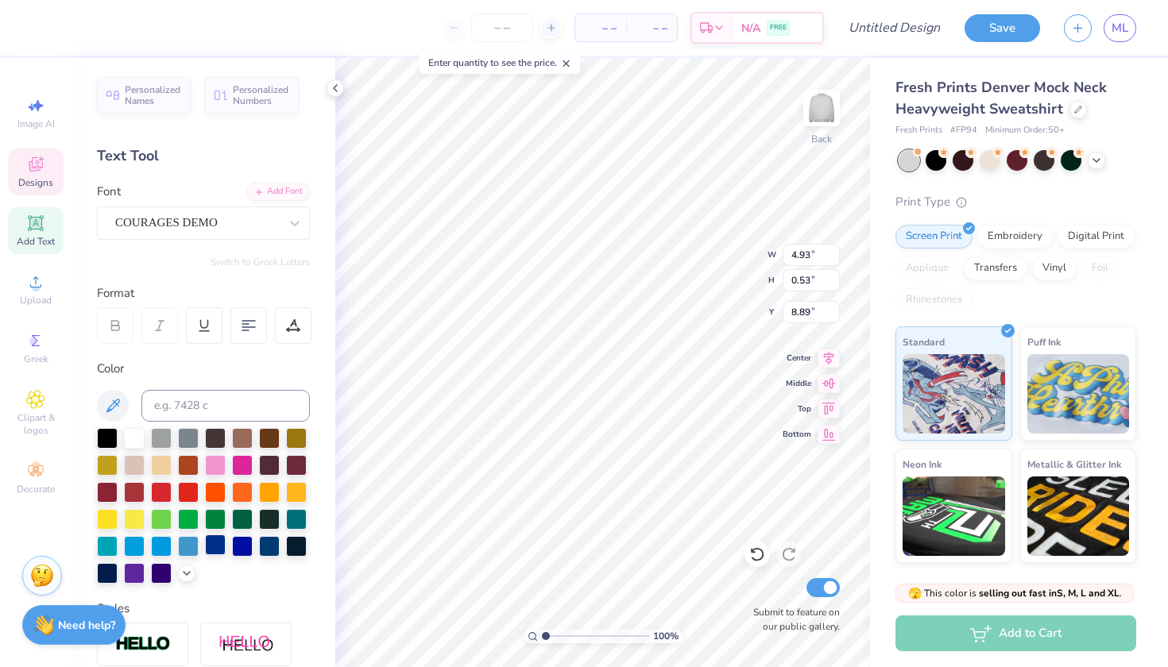
type input "11.92"
type input "0.67"
type input "10.00"
click at [220, 545] on div at bounding box center [215, 545] width 21 height 21
type input "2.80"
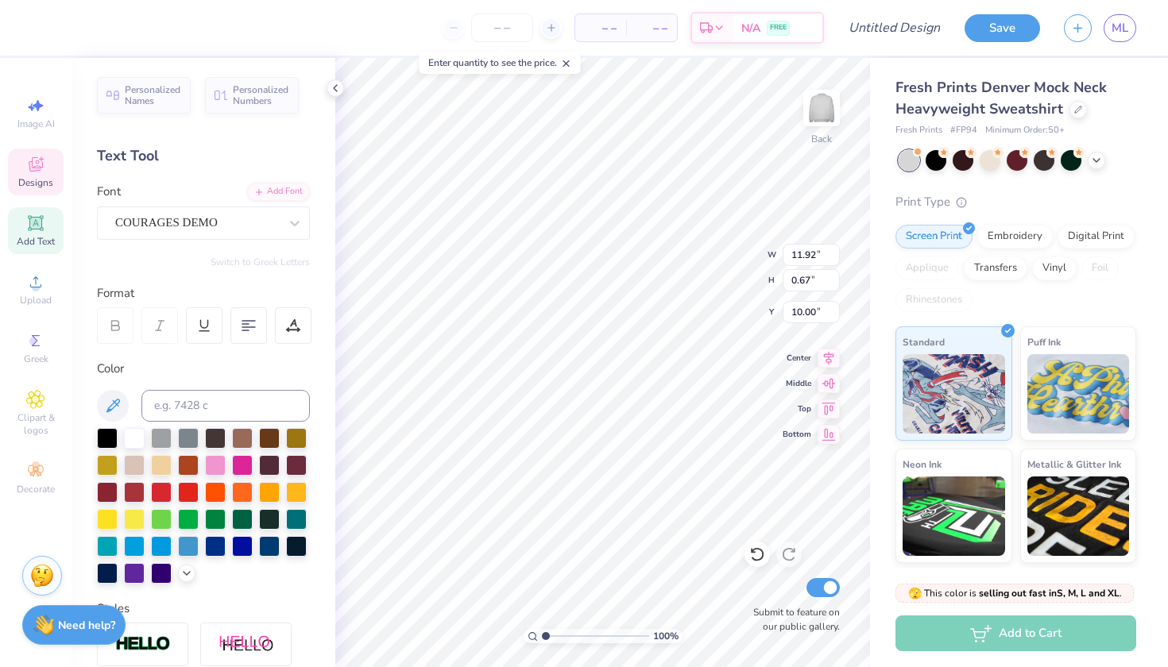
type input "1.32"
type input "3.00"
click at [214, 554] on div at bounding box center [215, 545] width 21 height 21
click at [214, 547] on div at bounding box center [215, 545] width 21 height 21
click at [205, 555] on div at bounding box center [215, 545] width 21 height 21
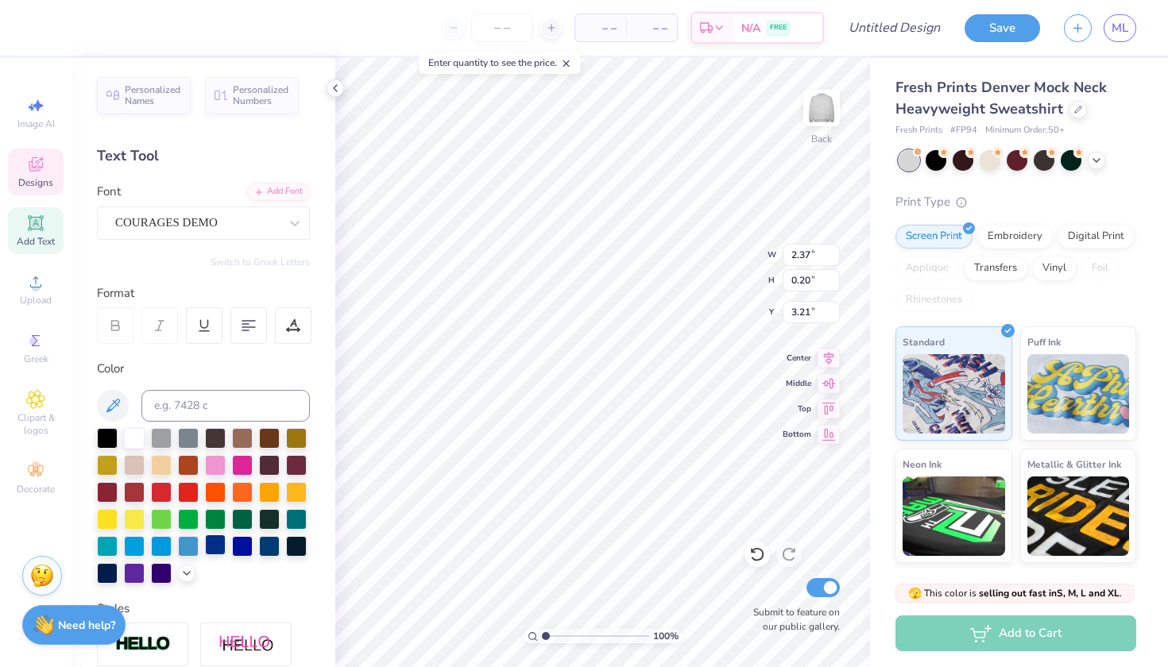
click at [219, 543] on div at bounding box center [215, 545] width 21 height 21
click at [212, 545] on div at bounding box center [215, 545] width 21 height 21
click at [213, 550] on div at bounding box center [215, 545] width 21 height 21
click at [217, 553] on div at bounding box center [215, 545] width 21 height 21
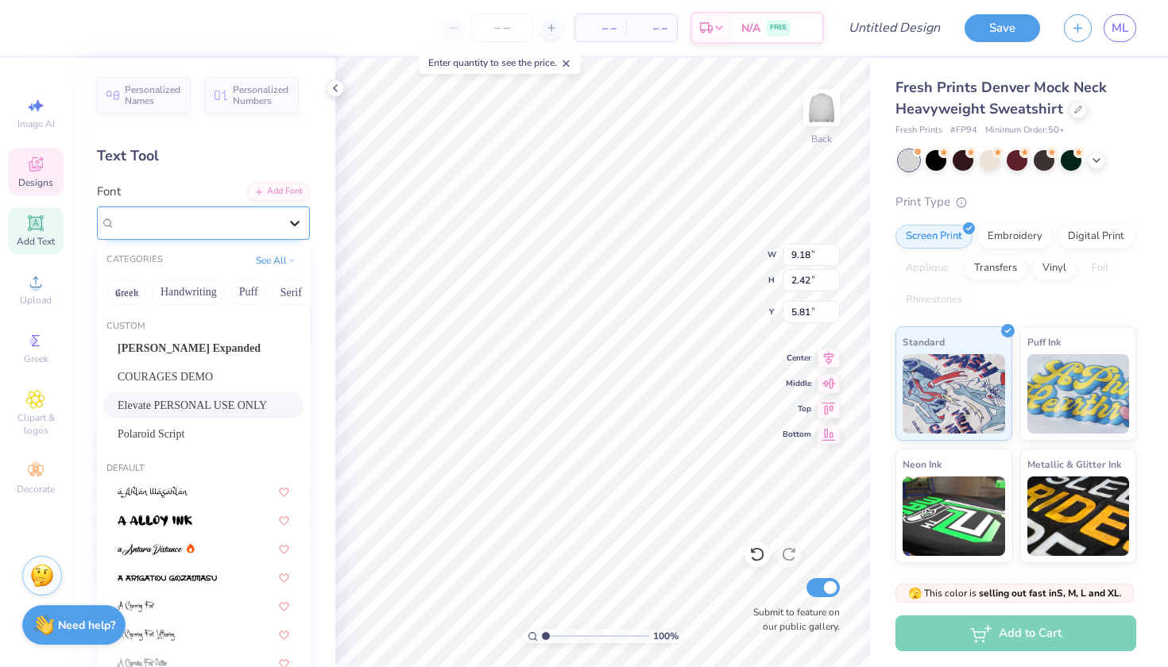
click at [303, 221] on div at bounding box center [294, 223] width 29 height 29
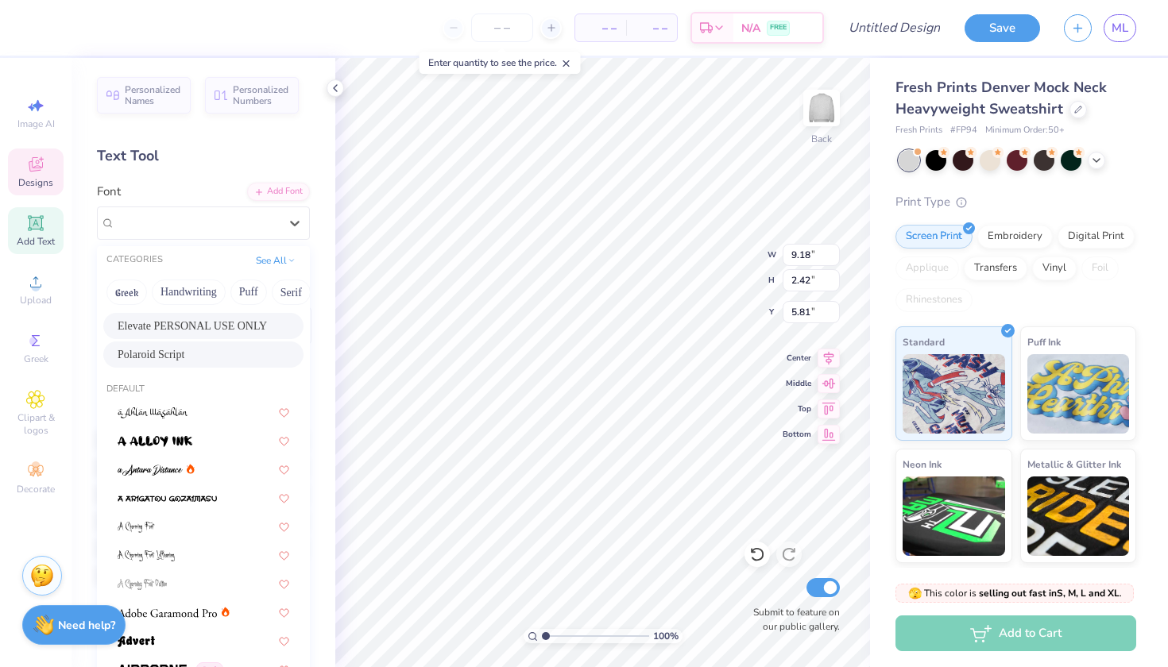
scroll to position [88, 0]
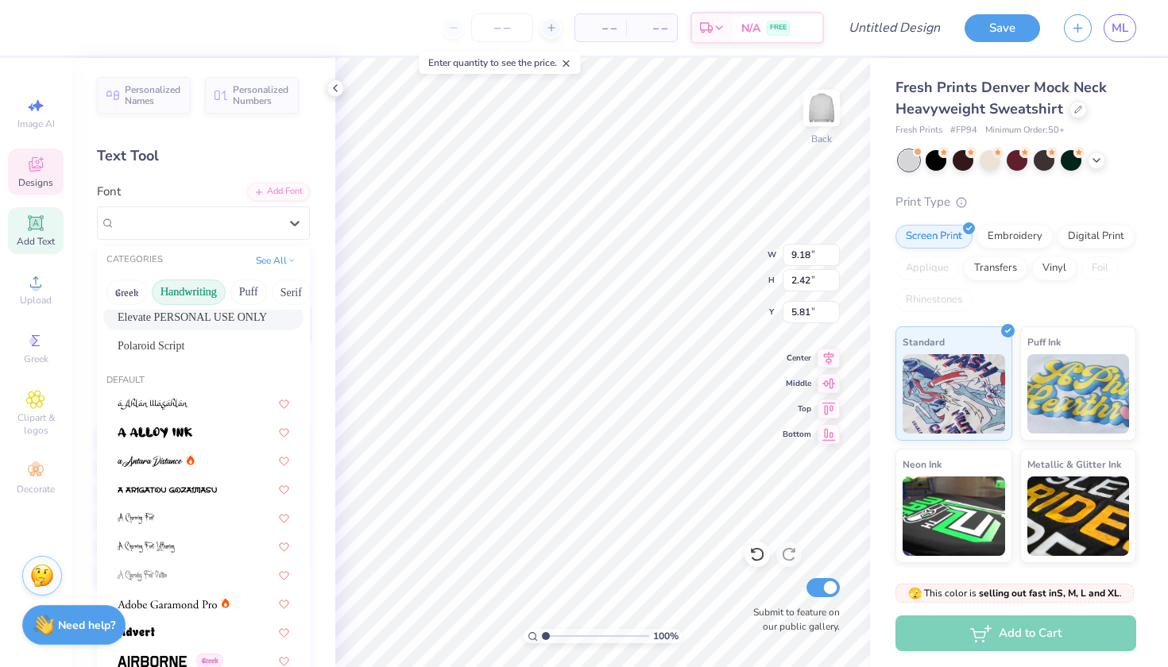
click at [203, 288] on button "Handwriting" at bounding box center [189, 292] width 74 height 25
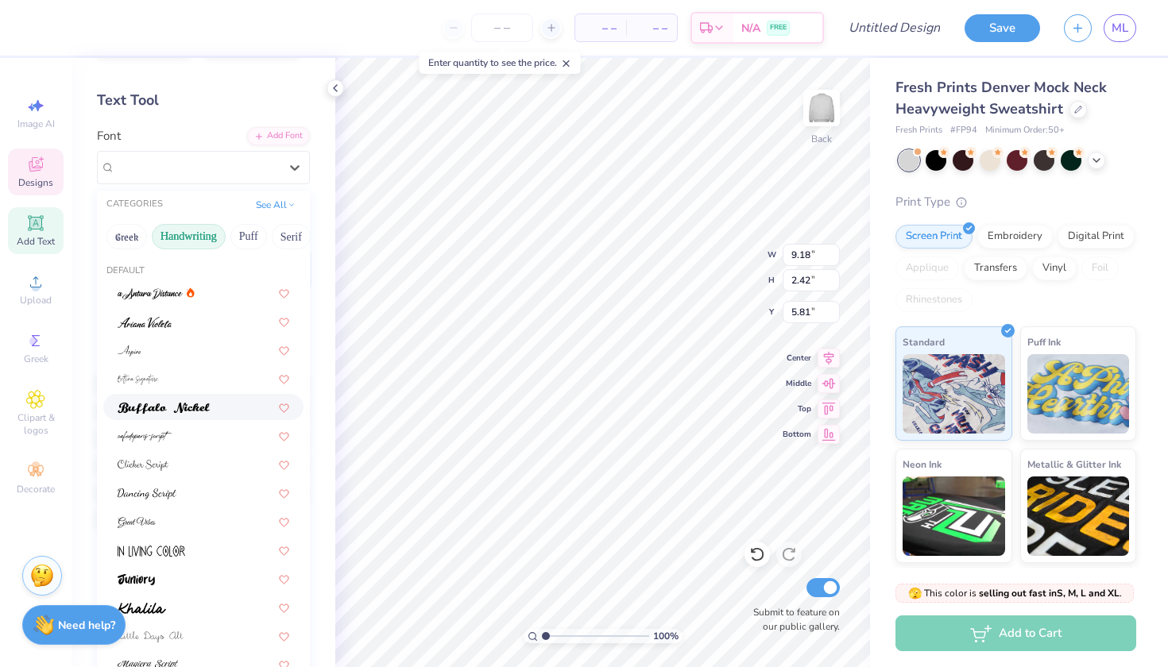
scroll to position [54, 0]
click at [198, 409] on img at bounding box center [164, 409] width 92 height 11
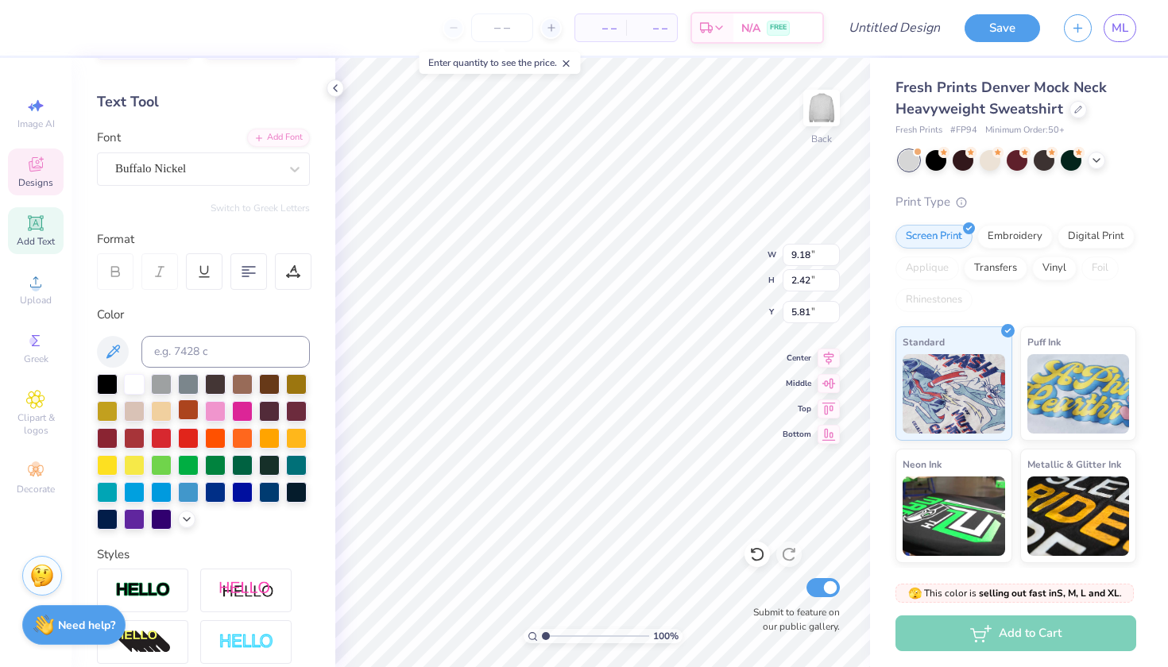
type input "6.12"
type input "1.93"
type input "6.06"
click at [761, 553] on icon at bounding box center [757, 555] width 16 height 16
type input "9.18"
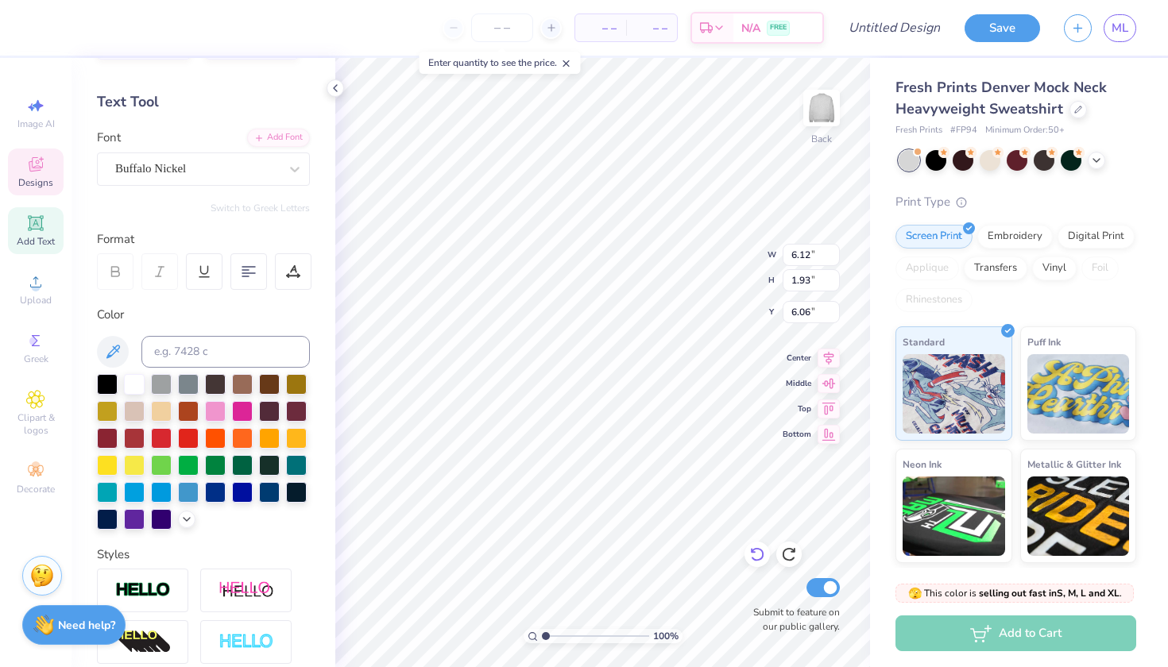
type input "2.42"
type input "5.81"
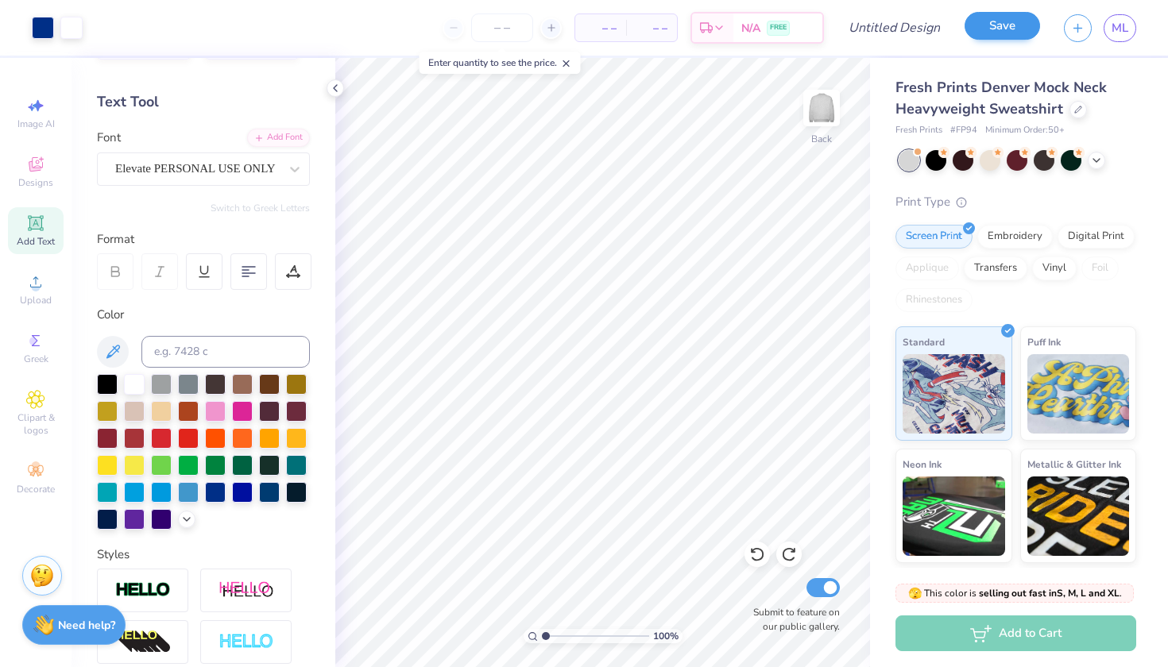
click at [1016, 29] on button "Save" at bounding box center [1001, 26] width 75 height 28
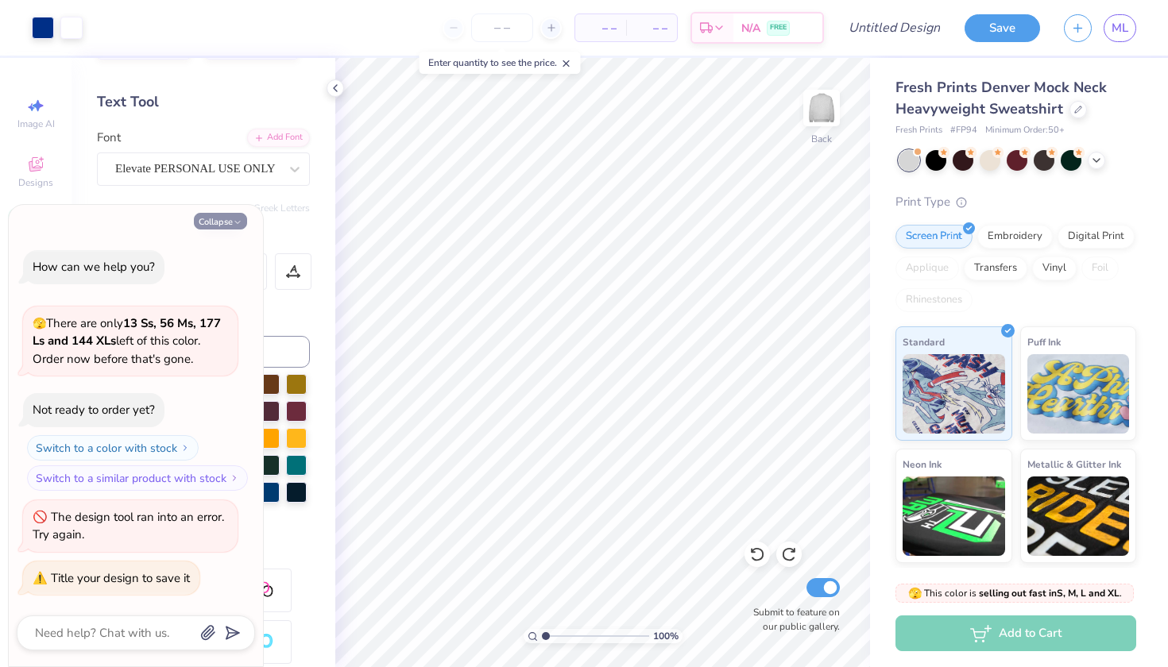
click at [235, 227] on icon "button" at bounding box center [238, 223] width 10 height 10
type textarea "x"
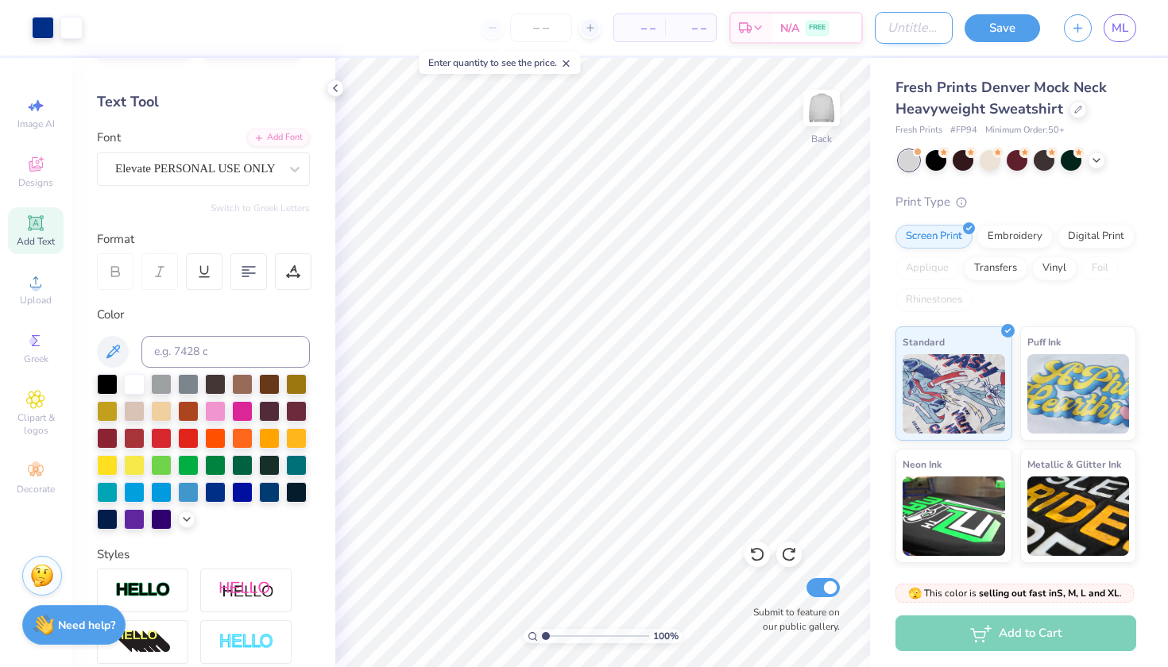
click at [909, 29] on input "Design Title" at bounding box center [914, 28] width 78 height 32
type input "CLA mock neck"
click at [1011, 25] on button "Save" at bounding box center [1001, 26] width 75 height 28
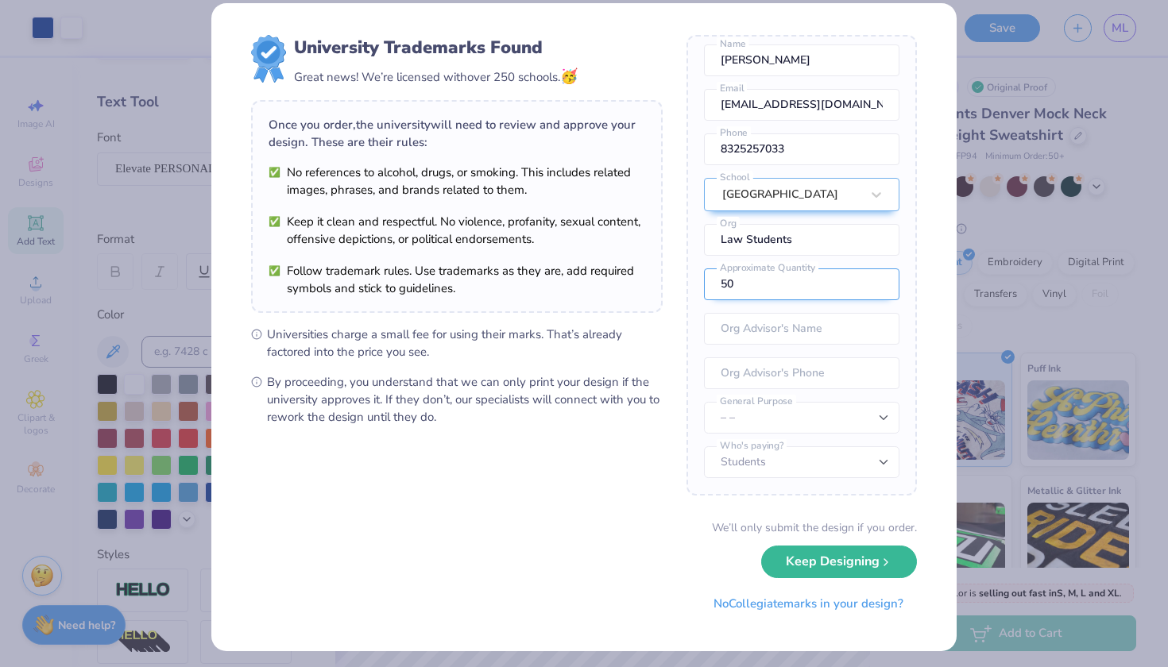
scroll to position [70, 0]
click at [822, 558] on button "Keep Designing" at bounding box center [839, 558] width 156 height 33
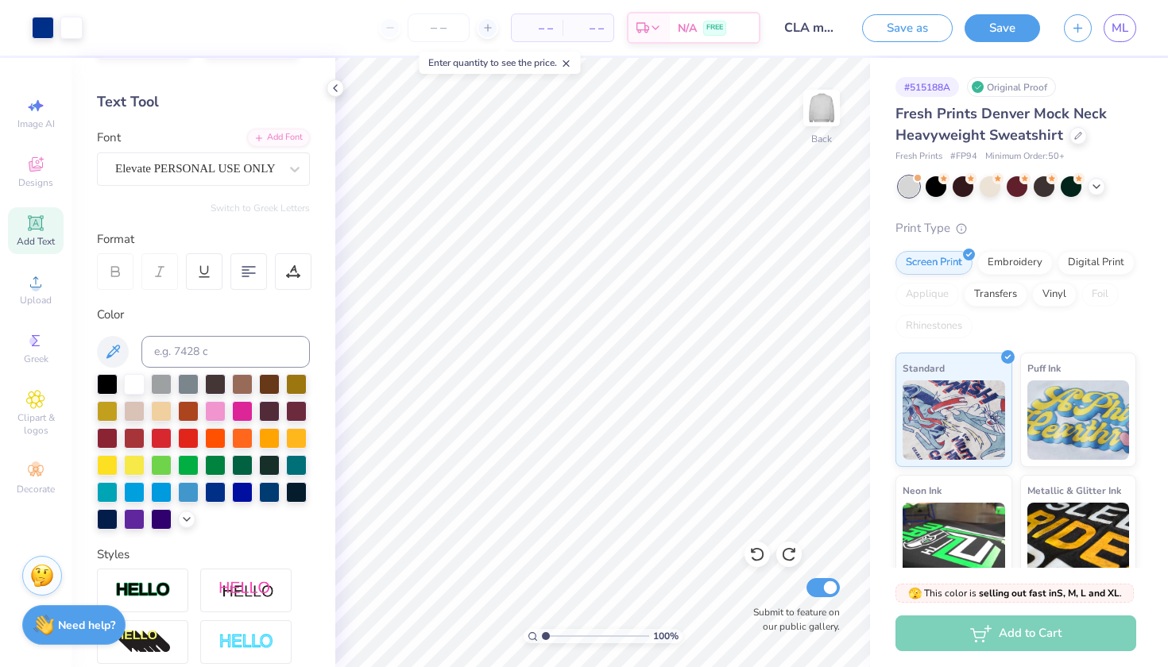
scroll to position [0, 0]
click at [1015, 33] on button "Save" at bounding box center [1001, 26] width 75 height 28
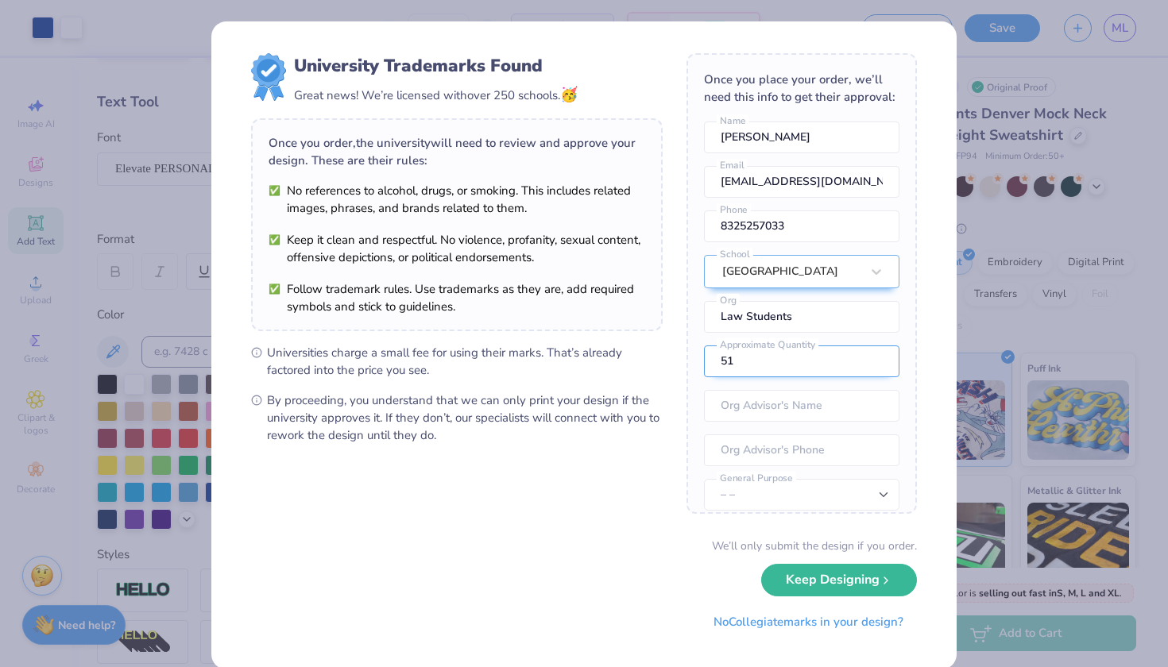
click at [876, 368] on input "51" at bounding box center [801, 362] width 195 height 32
click at [876, 368] on input "52" at bounding box center [801, 362] width 195 height 32
click at [876, 368] on input "53" at bounding box center [801, 362] width 195 height 32
click at [876, 368] on input "54" at bounding box center [801, 362] width 195 height 32
click at [876, 368] on input "55" at bounding box center [801, 362] width 195 height 32
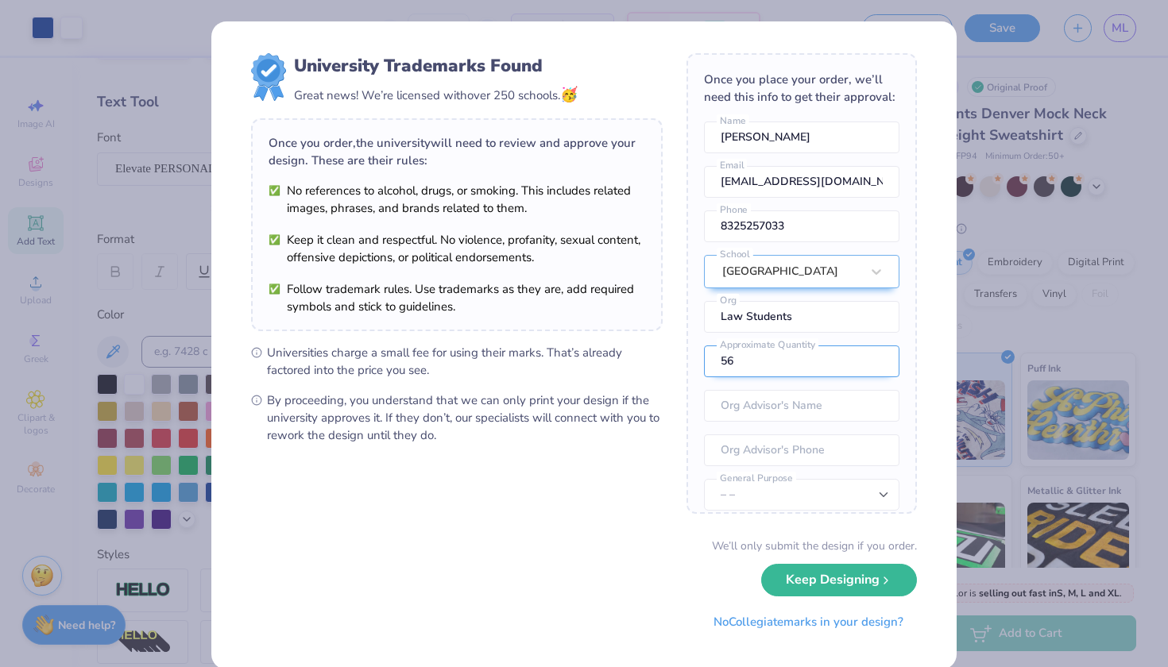
click at [876, 368] on input "56" at bounding box center [801, 362] width 195 height 32
click at [876, 368] on input "57" at bounding box center [801, 362] width 195 height 32
click at [876, 368] on input "58" at bounding box center [801, 362] width 195 height 32
click at [876, 368] on input "59" at bounding box center [801, 362] width 195 height 32
type input "60"
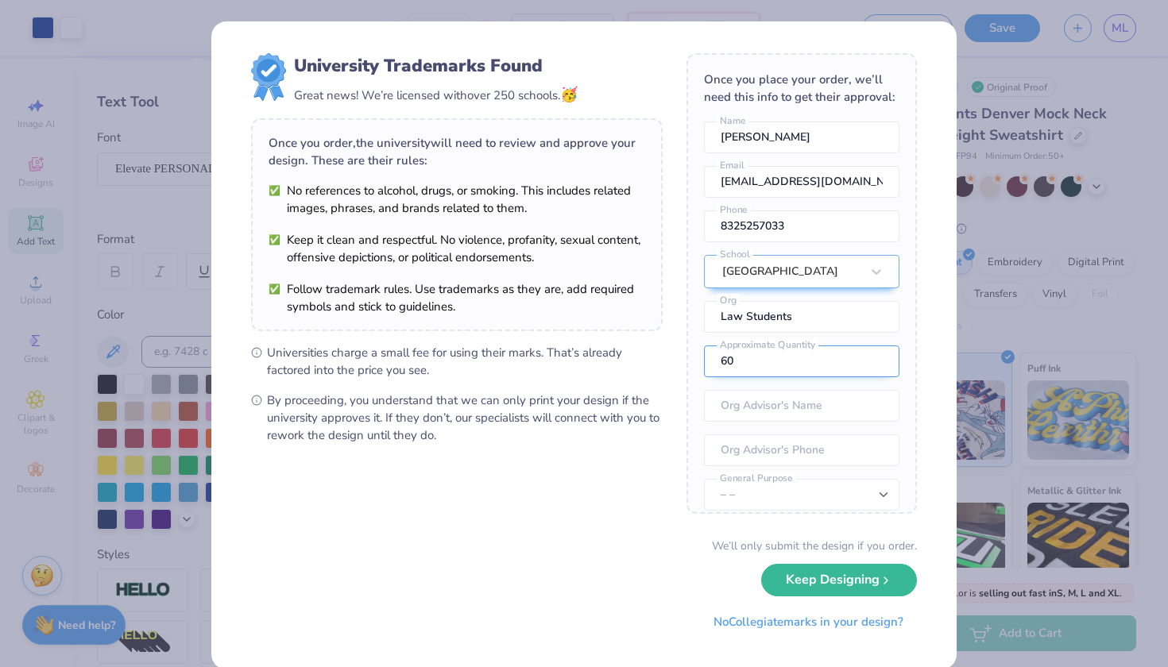
click at [876, 368] on input "60" at bounding box center [801, 362] width 195 height 32
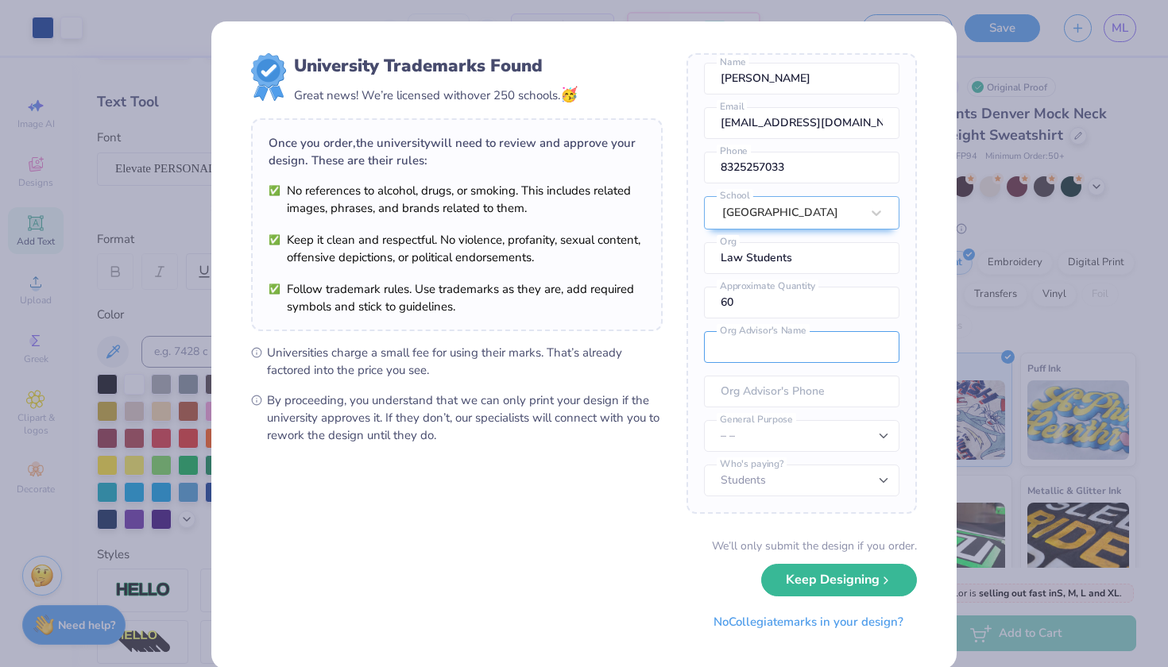
scroll to position [70, 0]
select select "Member apparel for registered Student Organization / Department / School"
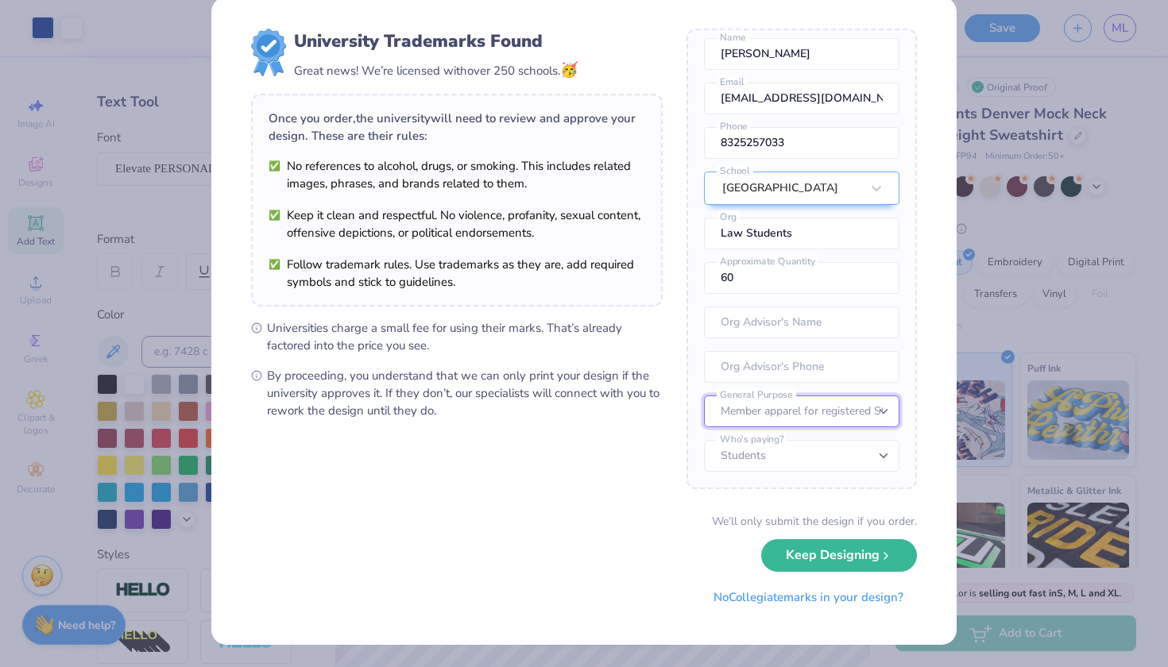
scroll to position [24, 0]
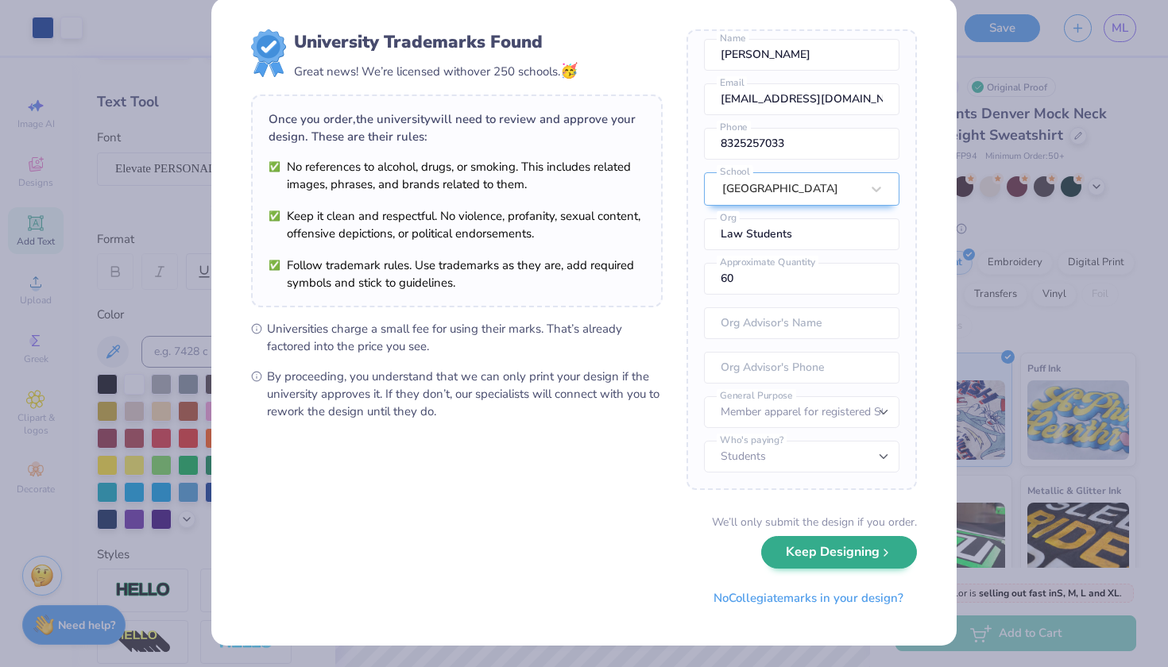
click at [854, 551] on button "Keep Designing" at bounding box center [839, 552] width 156 height 33
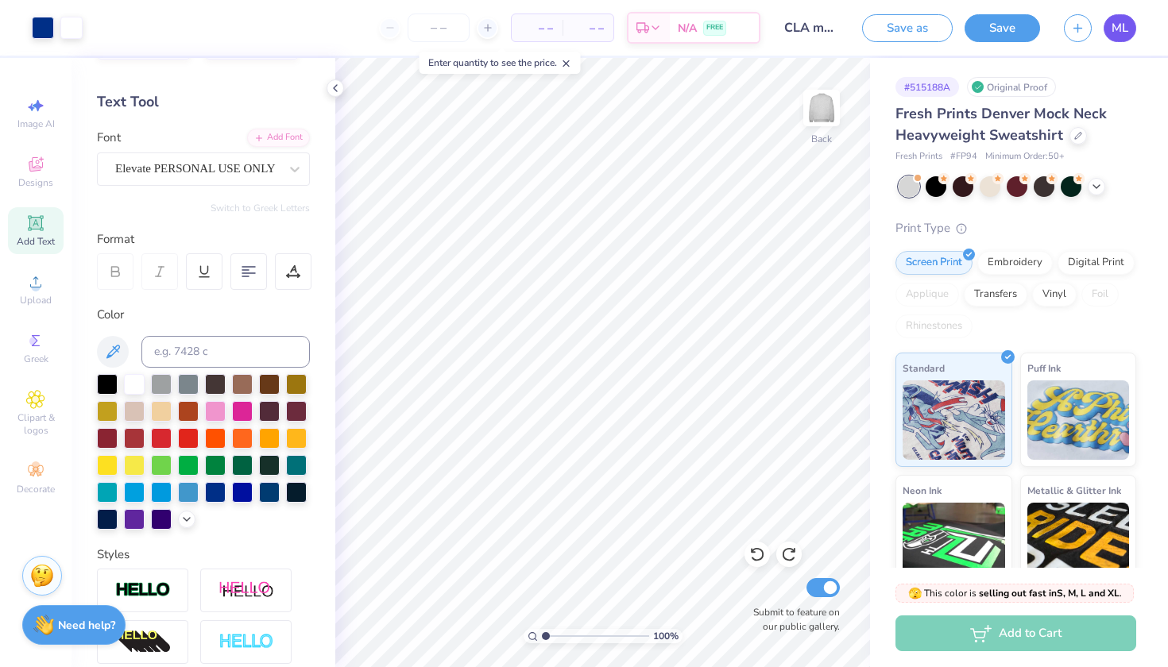
click at [1111, 29] on span "ML" at bounding box center [1119, 28] width 17 height 18
